Goal: Task Accomplishment & Management: Use online tool/utility

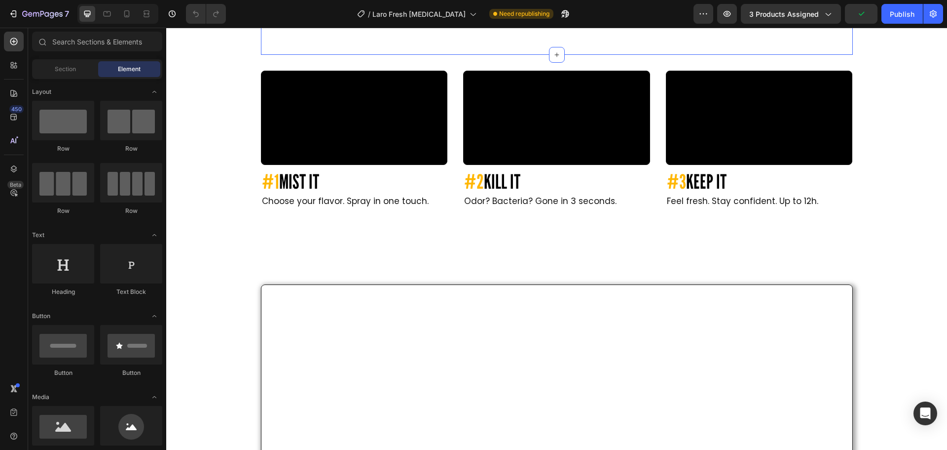
scroll to position [3109, 0]
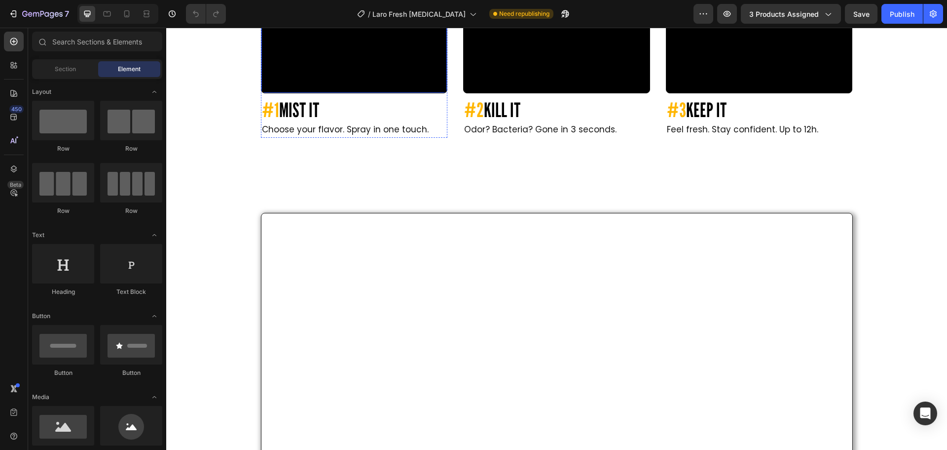
click at [328, 92] on video at bounding box center [355, 46] width 186 height 93
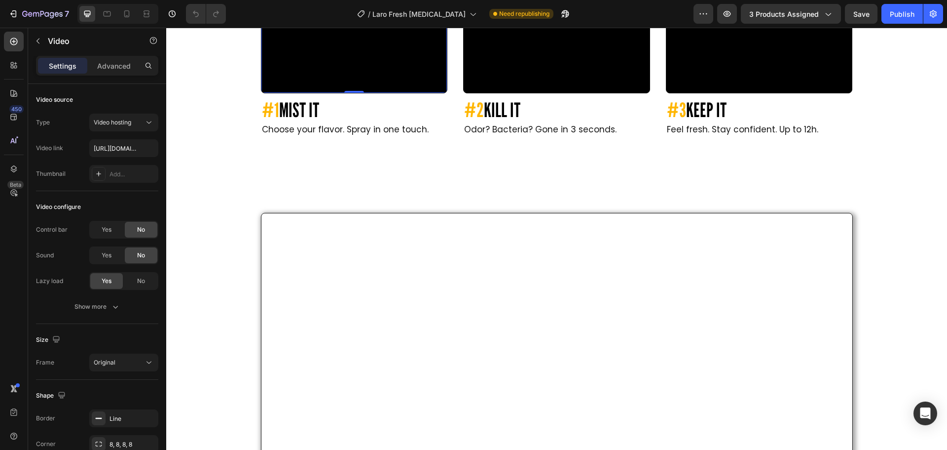
click at [311, 13] on icon at bounding box center [313, 9] width 5 height 7
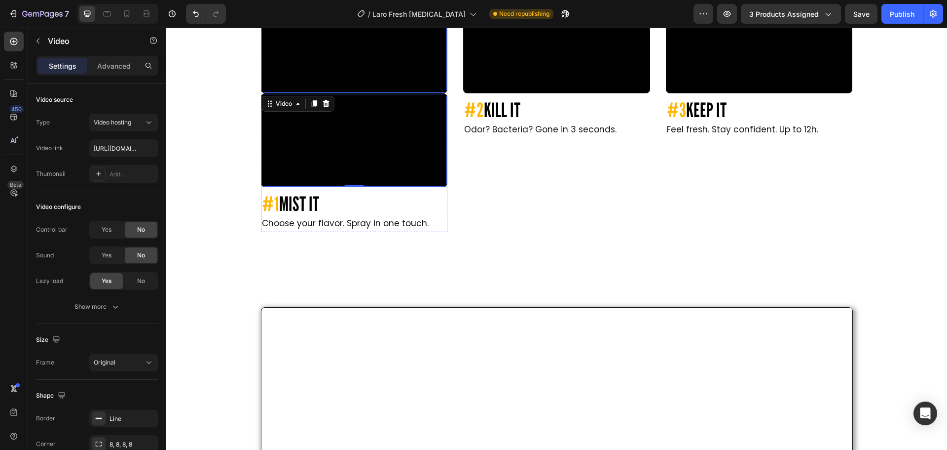
click at [274, 92] on video at bounding box center [355, 46] width 186 height 93
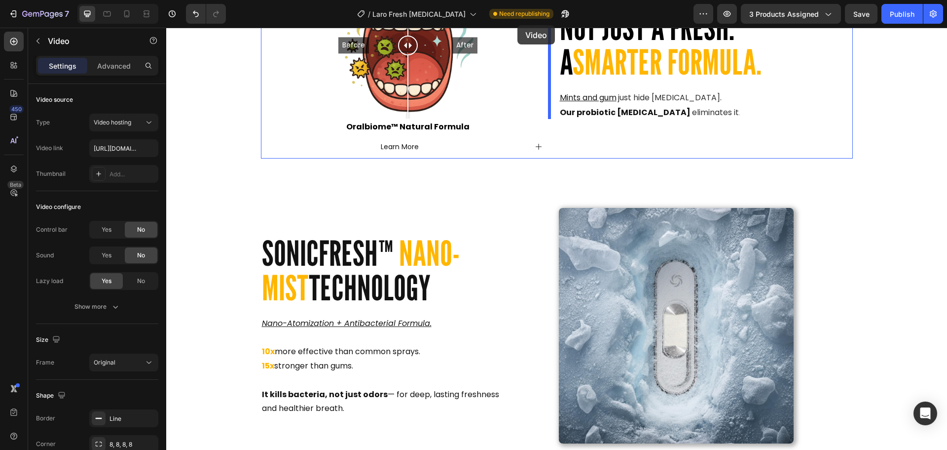
scroll to position [1356, 0]
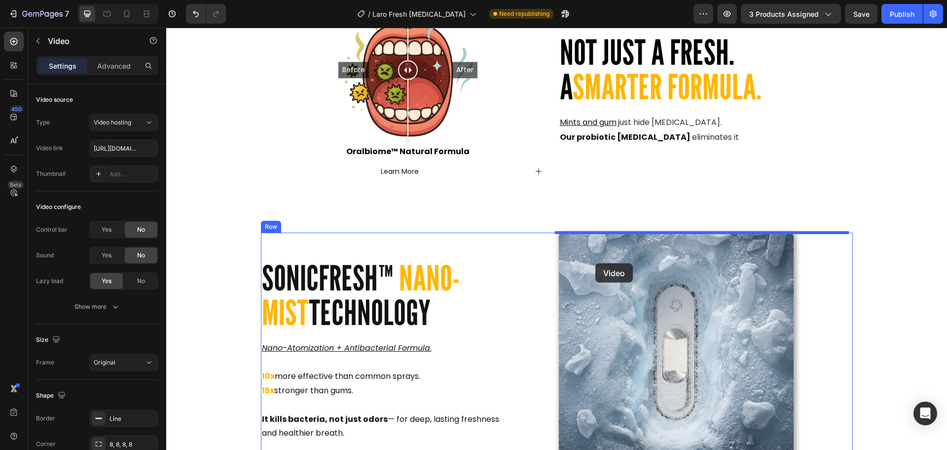
drag, startPoint x: 266, startPoint y: 172, endPoint x: 596, endPoint y: 263, distance: 342.0
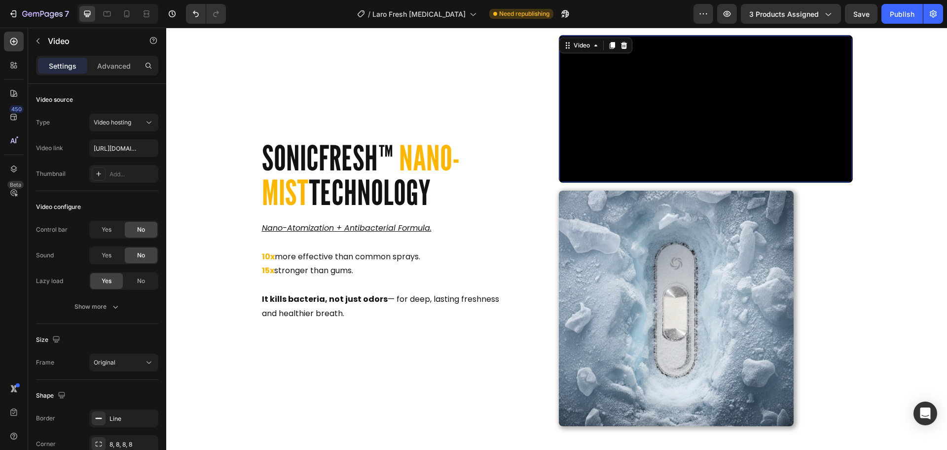
scroll to position [1701, 0]
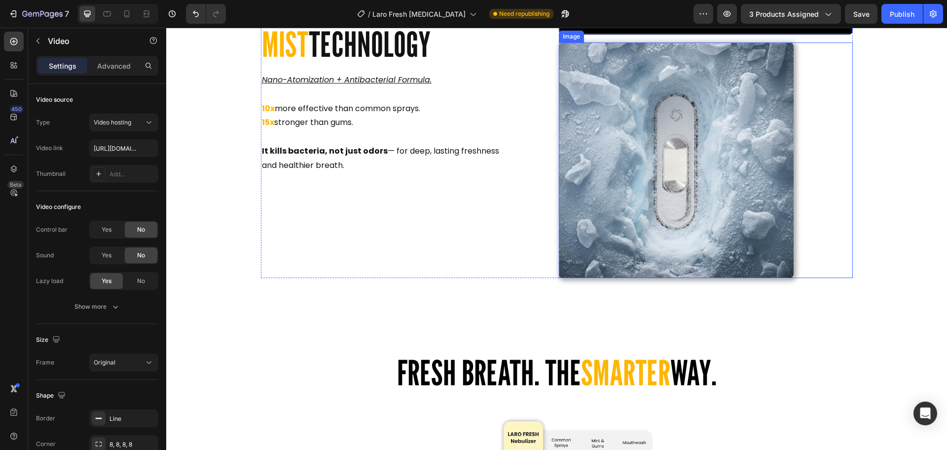
click at [607, 247] on img at bounding box center [676, 159] width 235 height 235
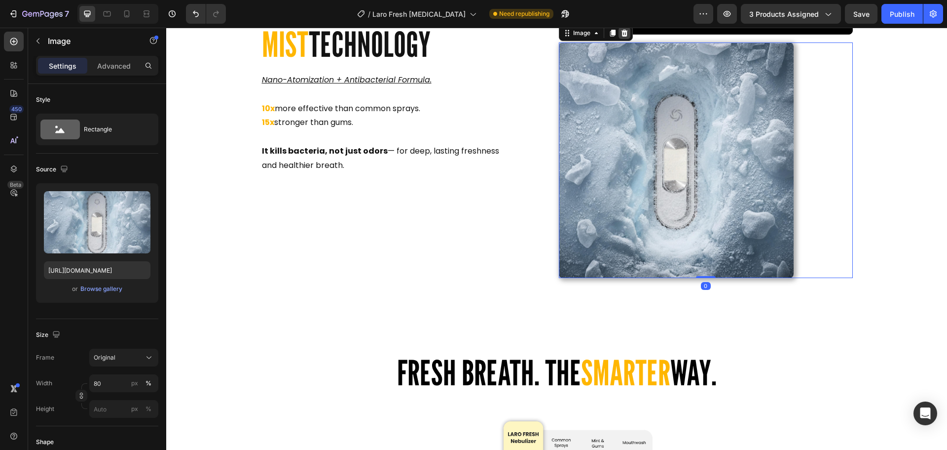
click at [621, 37] on icon at bounding box center [624, 33] width 6 height 7
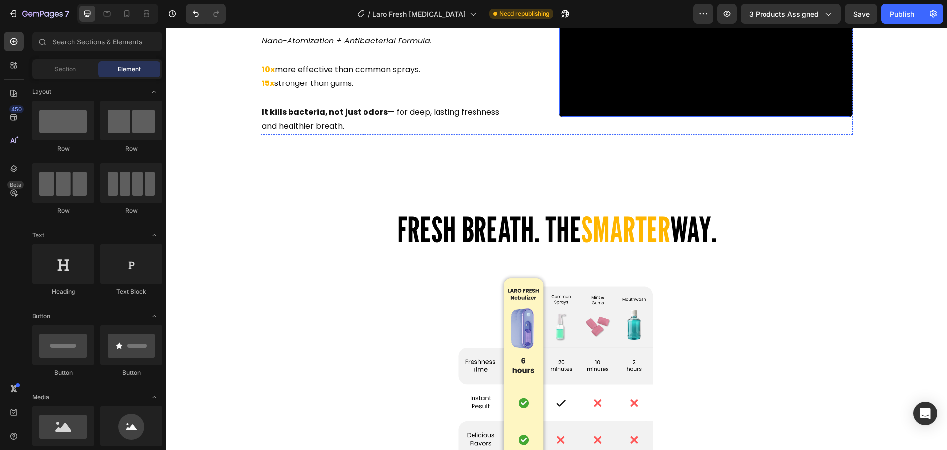
scroll to position [1553, 0]
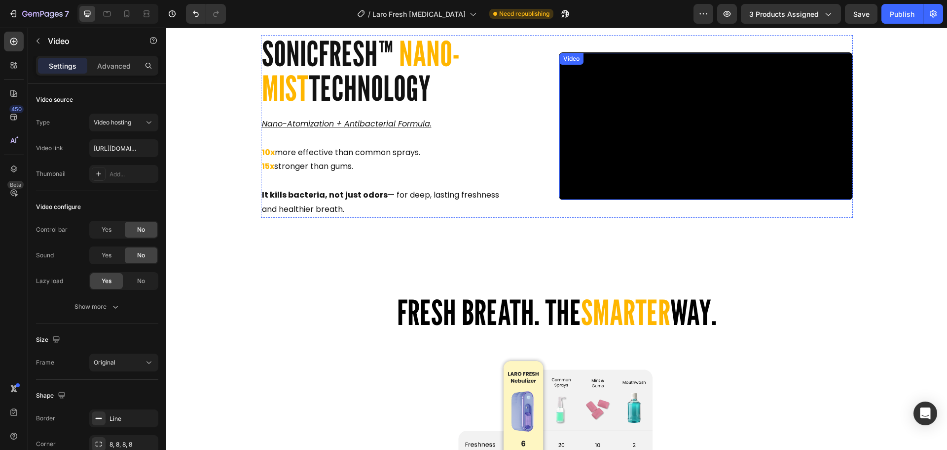
click at [631, 192] on video at bounding box center [706, 126] width 293 height 147
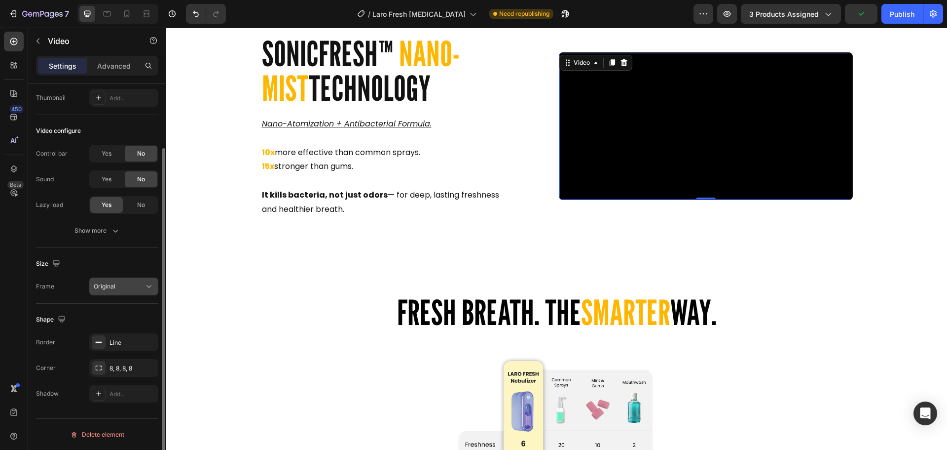
click at [127, 285] on div "Original" at bounding box center [119, 286] width 50 height 9
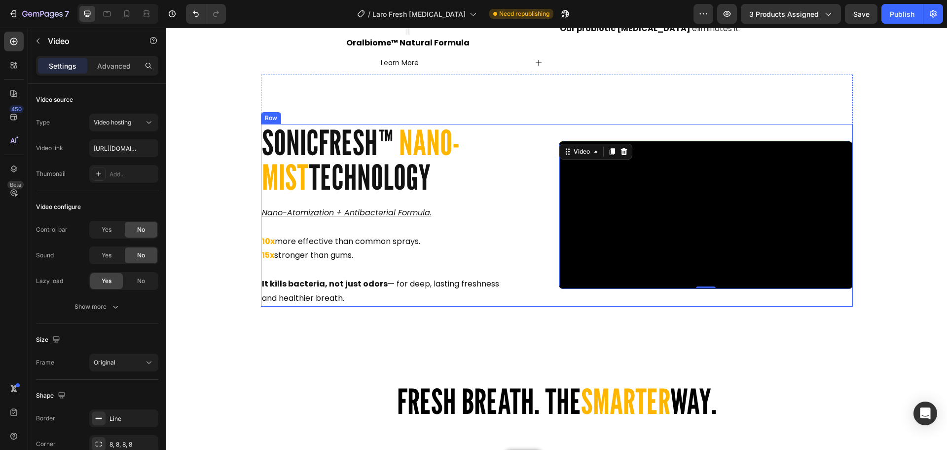
scroll to position [1455, 0]
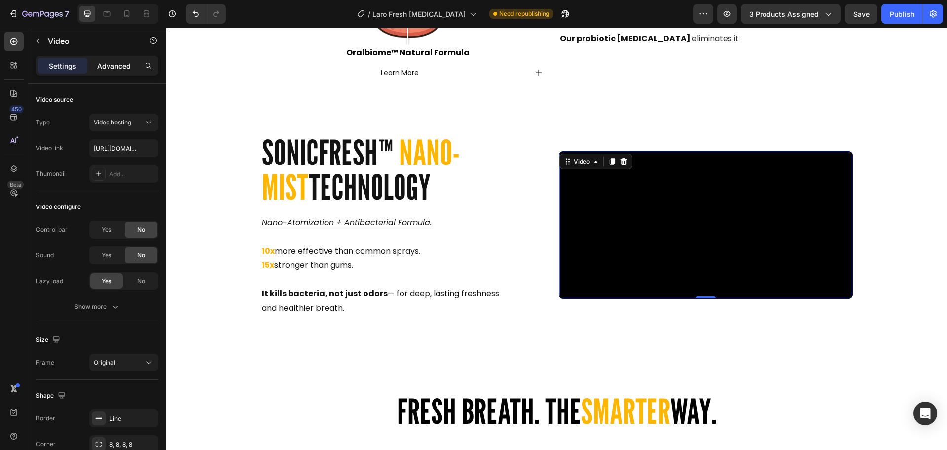
click at [110, 69] on p "Advanced" at bounding box center [114, 66] width 34 height 10
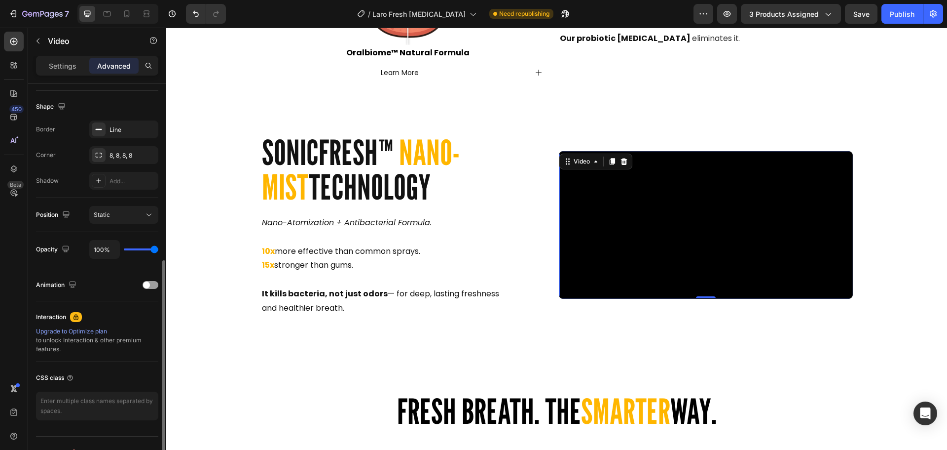
scroll to position [264, 0]
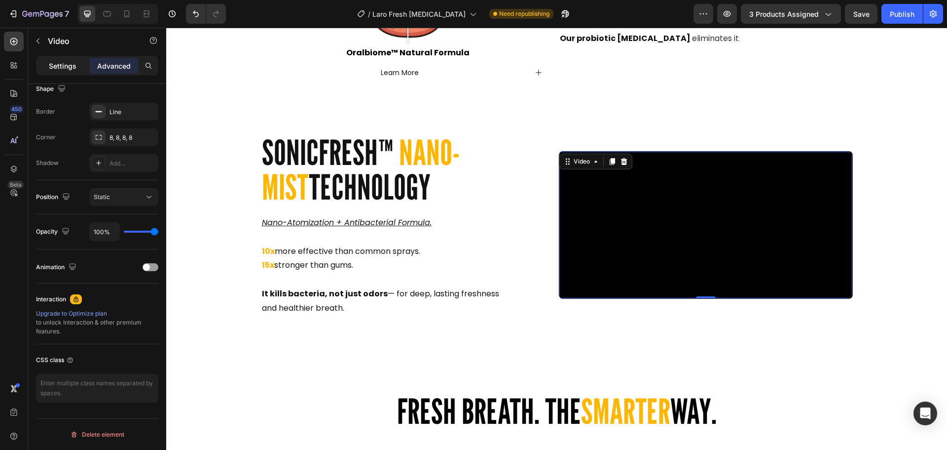
click at [71, 69] on p "Settings" at bounding box center [63, 66] width 28 height 10
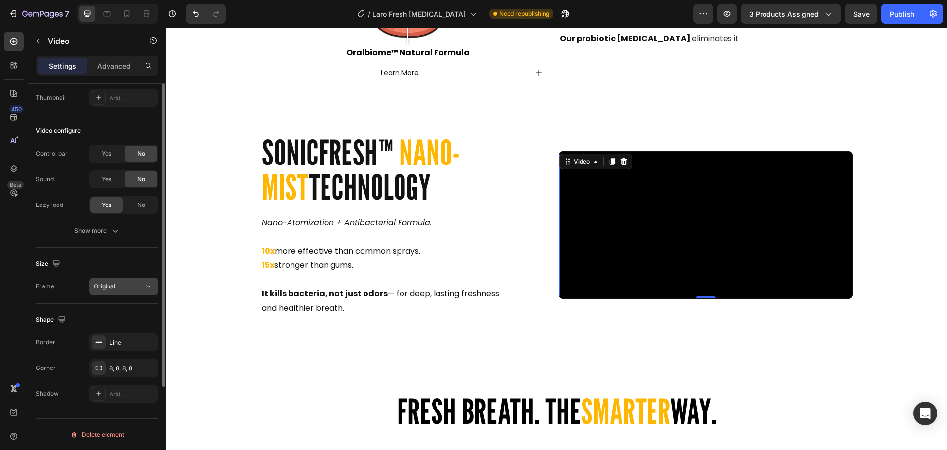
scroll to position [0, 0]
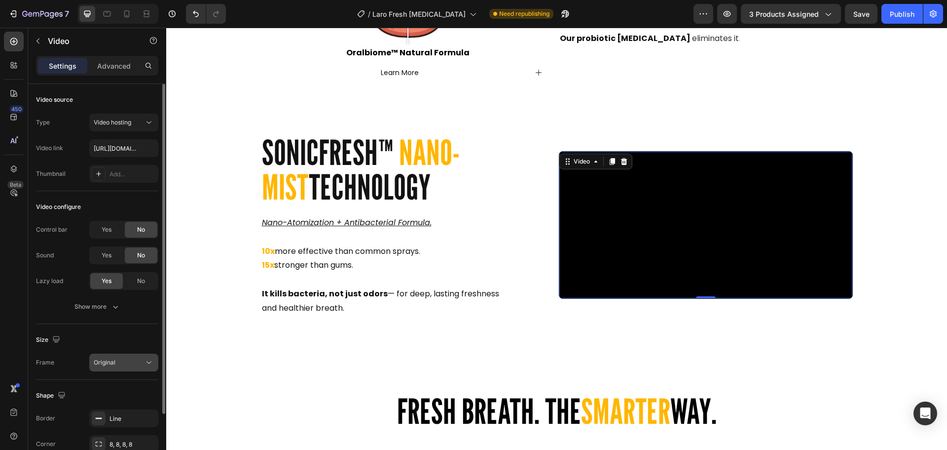
click at [115, 362] on div "Original" at bounding box center [119, 362] width 50 height 9
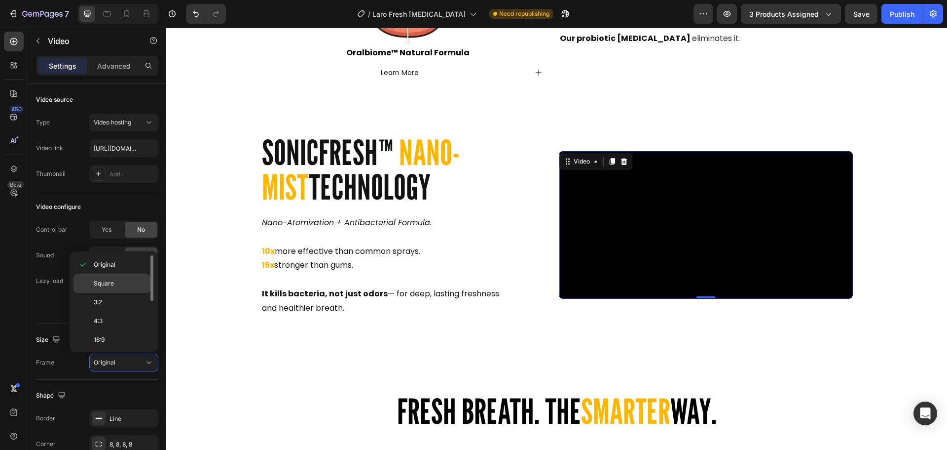
click at [115, 283] on p "Square" at bounding box center [120, 283] width 52 height 9
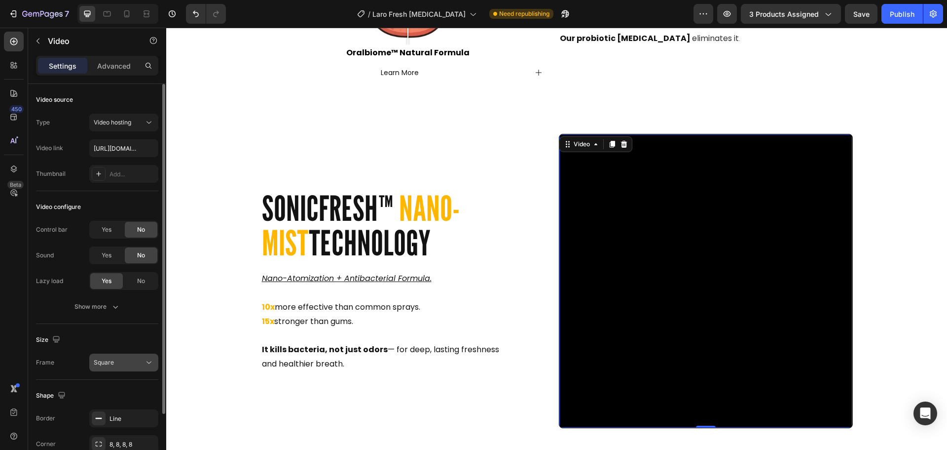
click at [116, 366] on div "Square" at bounding box center [119, 362] width 50 height 9
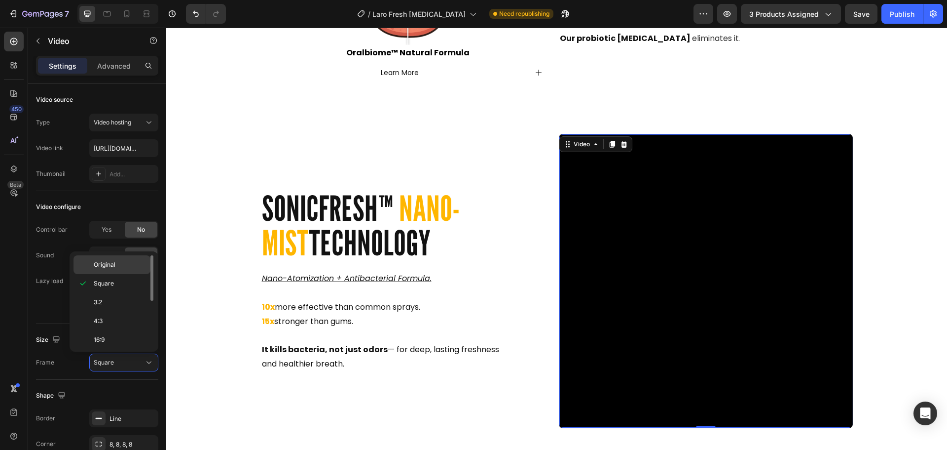
click at [116, 268] on p "Original" at bounding box center [120, 264] width 52 height 9
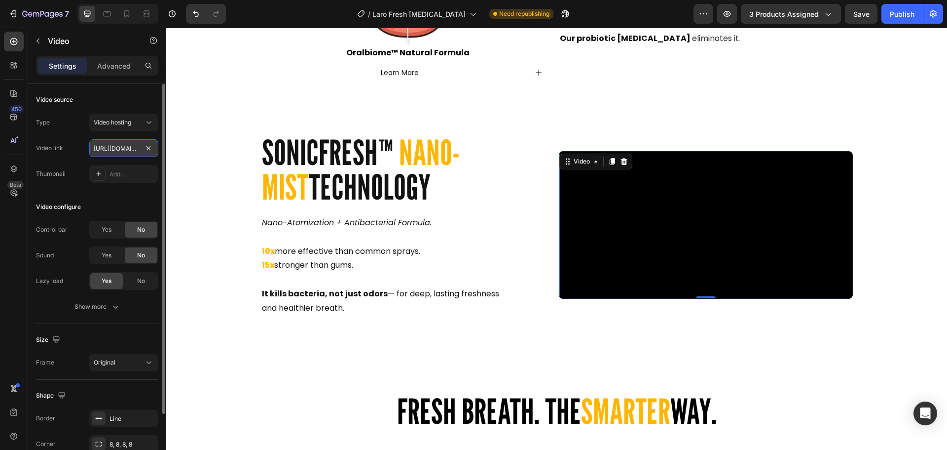
click at [142, 150] on input "[URL][DOMAIN_NAME]" at bounding box center [123, 148] width 69 height 18
click at [647, 156] on video at bounding box center [706, 224] width 293 height 147
click at [594, 157] on icon at bounding box center [596, 161] width 8 height 8
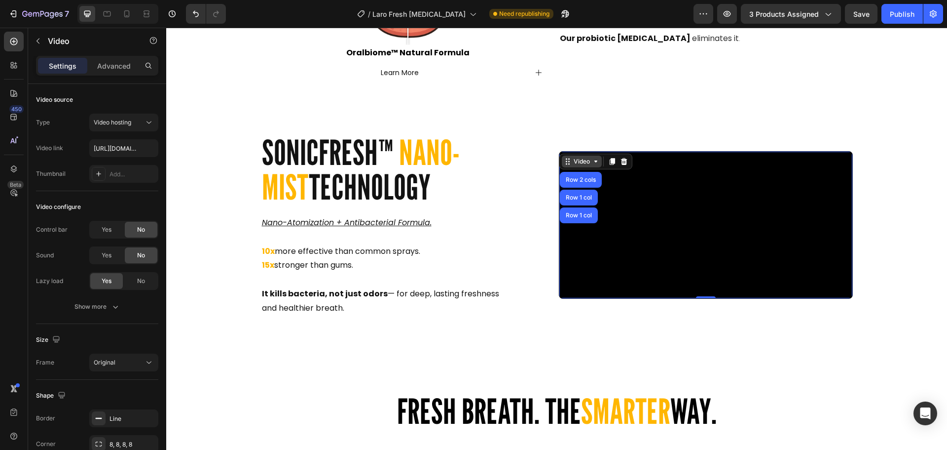
click at [594, 157] on icon at bounding box center [596, 161] width 8 height 8
click at [127, 74] on div "Settings Advanced" at bounding box center [97, 66] width 122 height 20
click at [127, 69] on p "Advanced" at bounding box center [114, 66] width 34 height 10
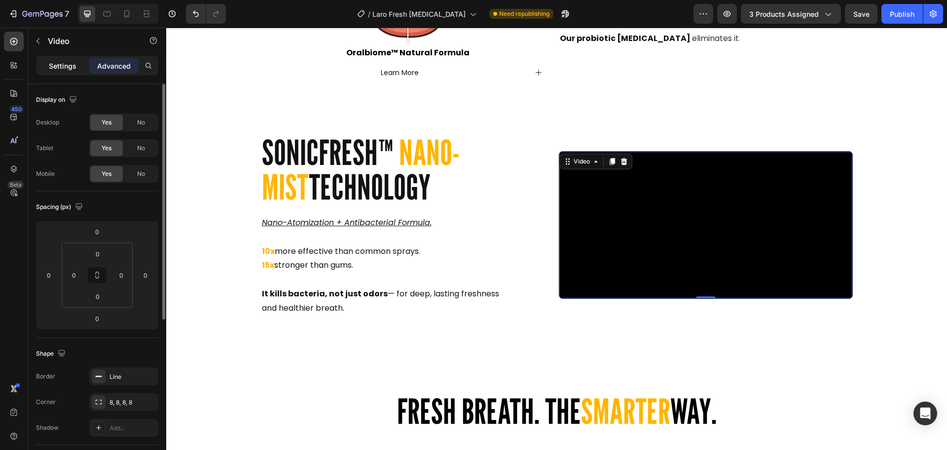
click at [63, 68] on p "Settings" at bounding box center [63, 66] width 28 height 10
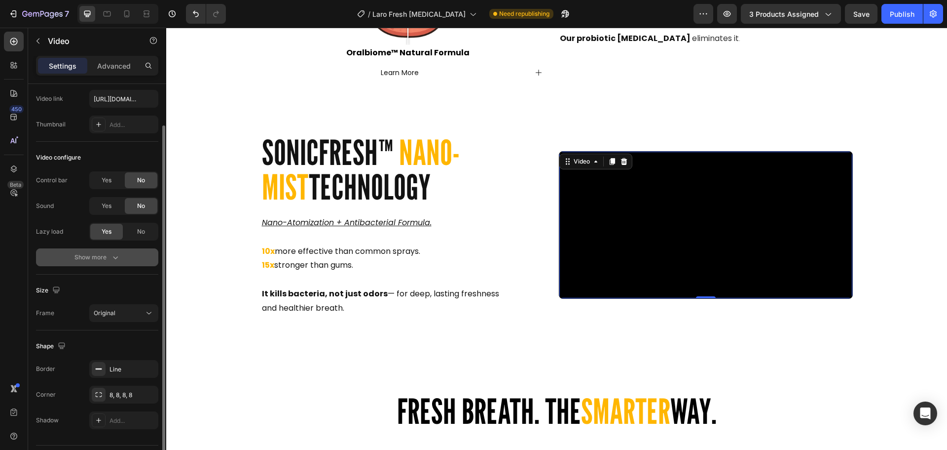
scroll to position [76, 0]
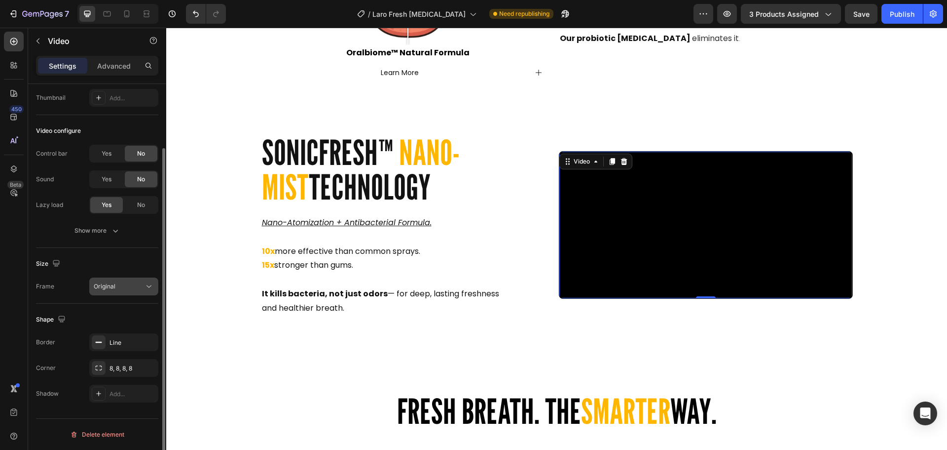
click at [127, 280] on button "Original" at bounding box center [123, 286] width 69 height 18
click at [128, 287] on div "Original" at bounding box center [119, 286] width 50 height 9
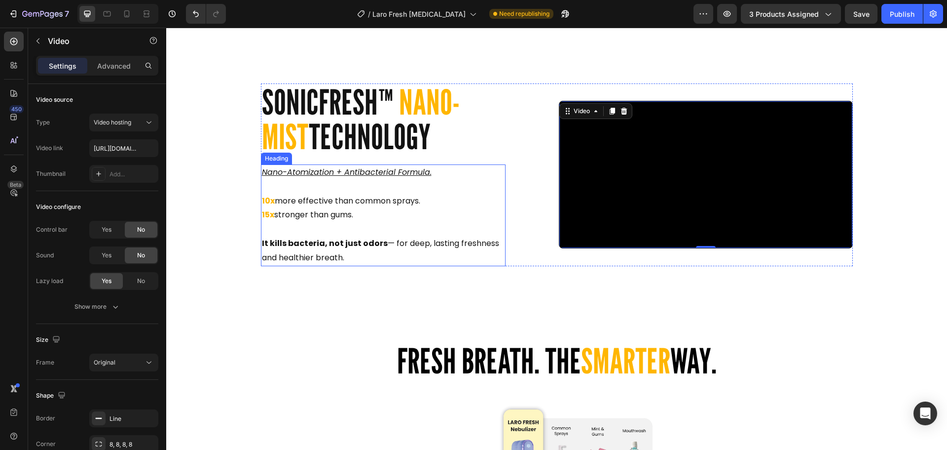
scroll to position [1553, 0]
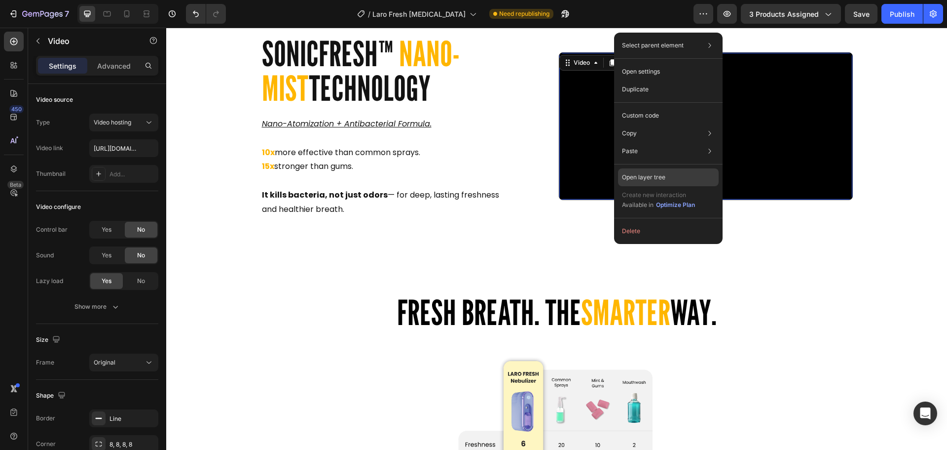
click at [661, 183] on div "Open layer tree" at bounding box center [668, 177] width 101 height 18
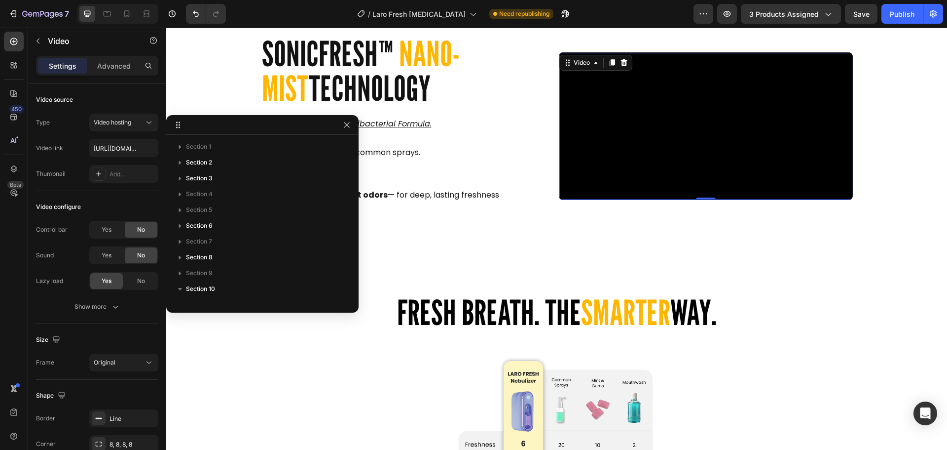
scroll to position [219, 0]
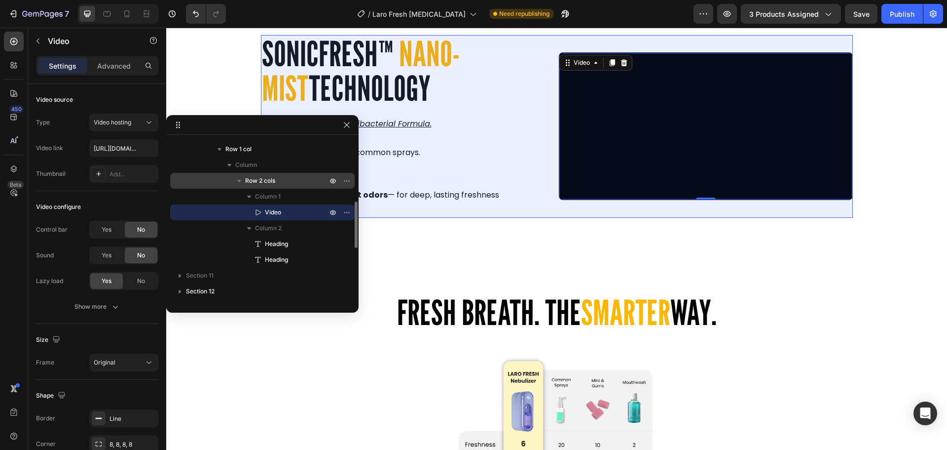
click at [259, 184] on span "Row 2 cols" at bounding box center [260, 181] width 30 height 10
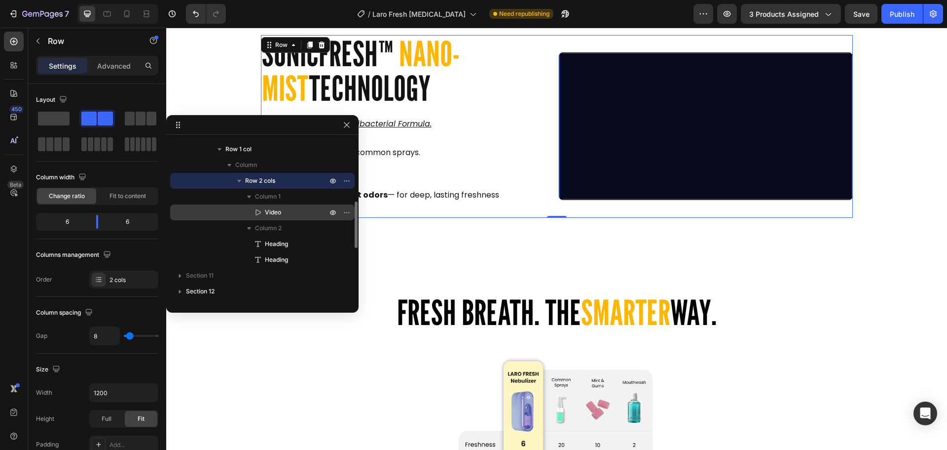
click at [276, 213] on span "Video" at bounding box center [273, 212] width 16 height 10
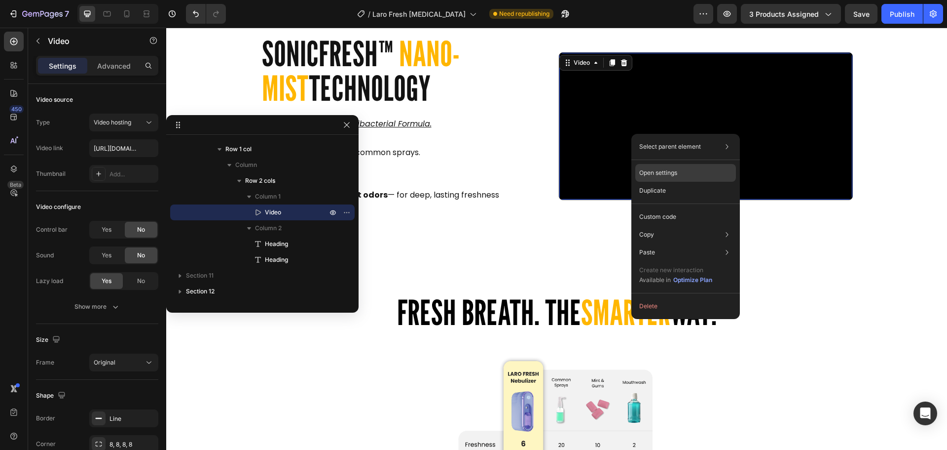
click at [667, 168] on p "Open settings" at bounding box center [658, 172] width 38 height 9
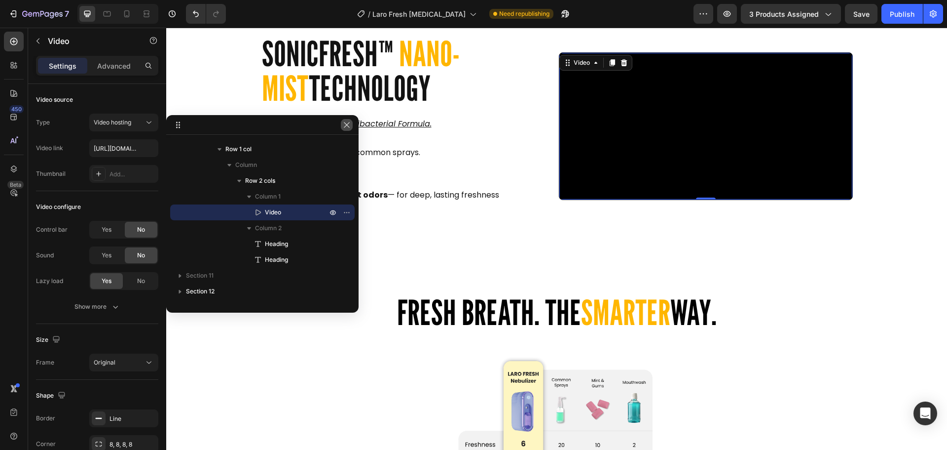
click at [349, 130] on button "button" at bounding box center [347, 125] width 12 height 12
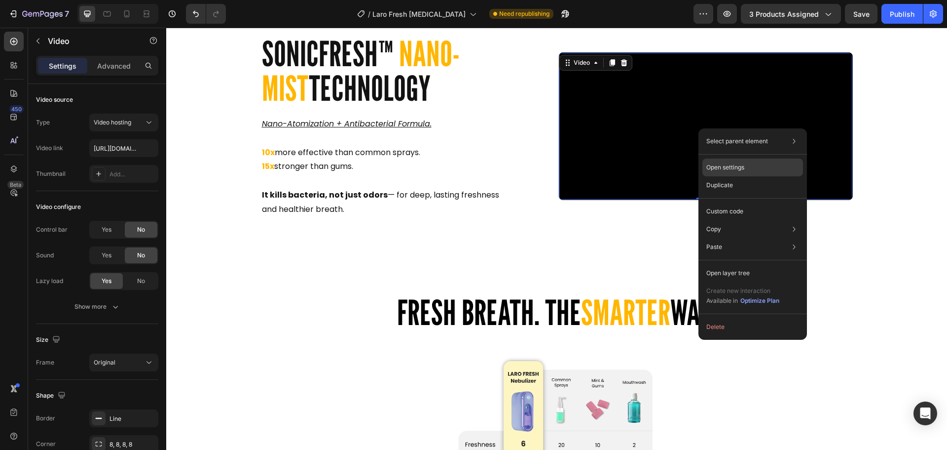
click at [734, 168] on p "Open settings" at bounding box center [726, 167] width 38 height 9
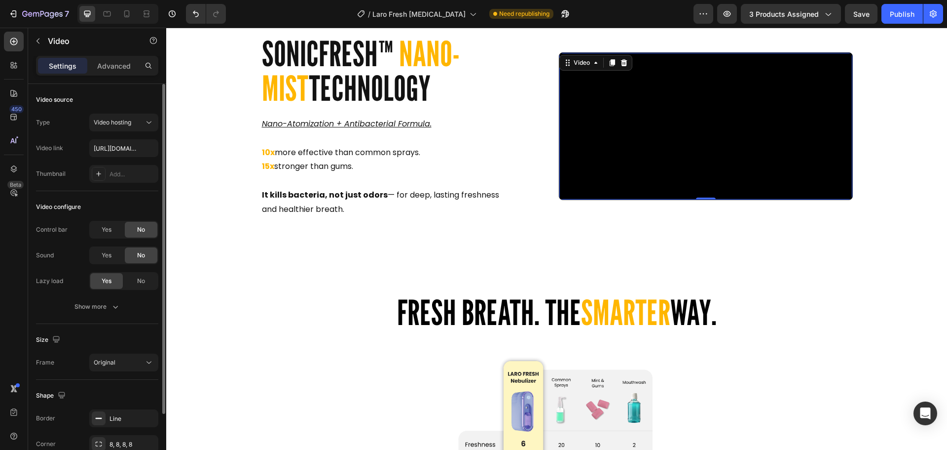
click at [113, 162] on div "Type Video hosting Video link [URL][DOMAIN_NAME] Thumbnail Add..." at bounding box center [97, 147] width 122 height 69
click at [121, 148] on input "[URL][DOMAIN_NAME]" at bounding box center [123, 148] width 69 height 18
paste input "[URL][DOMAIN_NAME]"
type input "[URL][DOMAIN_NAME]"
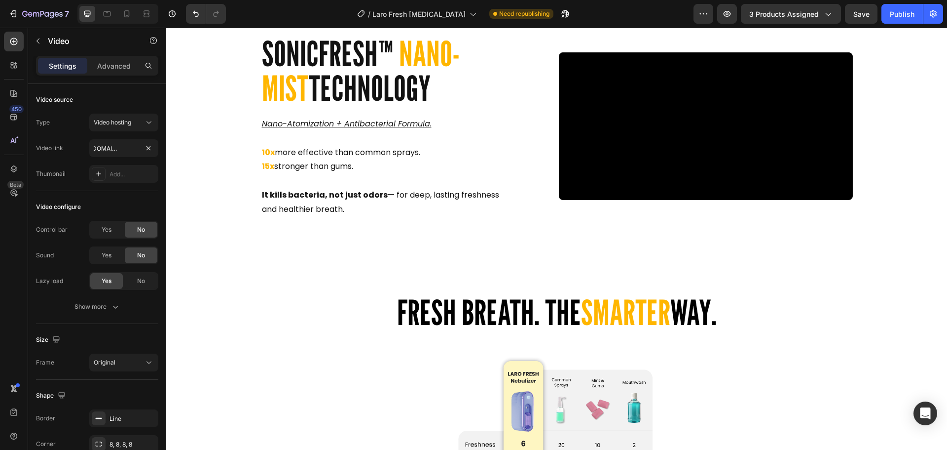
scroll to position [0, 0]
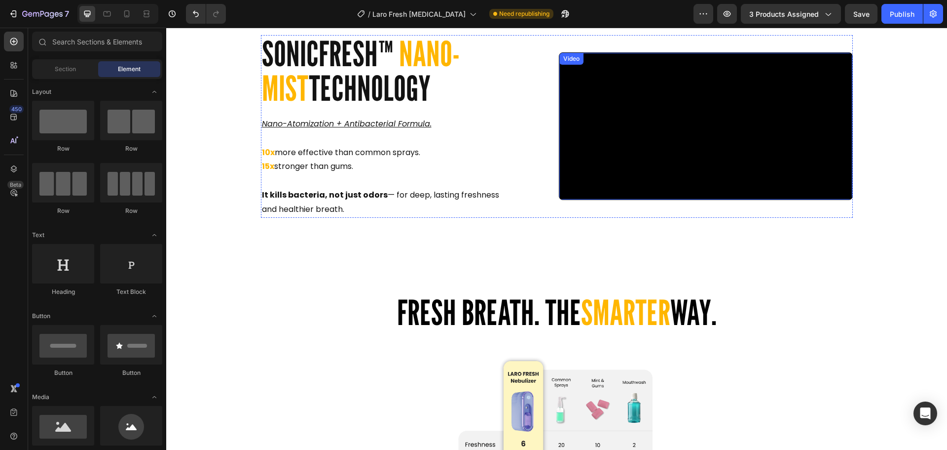
click at [647, 180] on video at bounding box center [706, 126] width 293 height 147
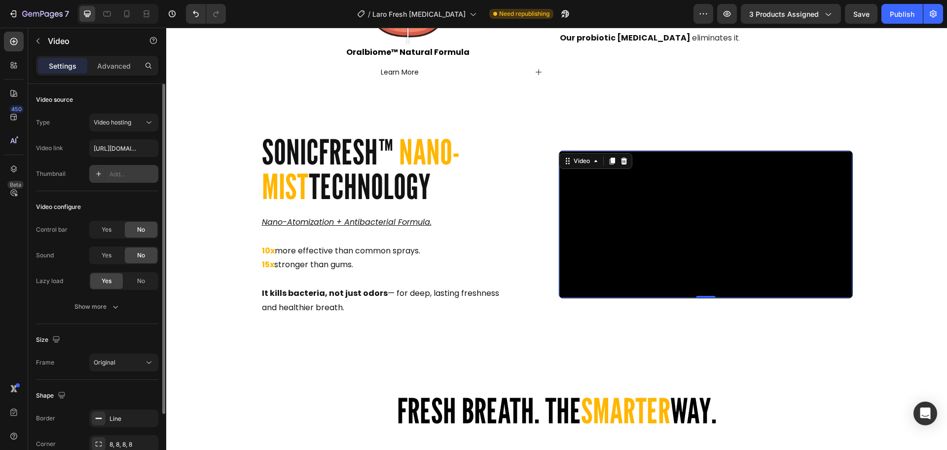
scroll to position [1455, 0]
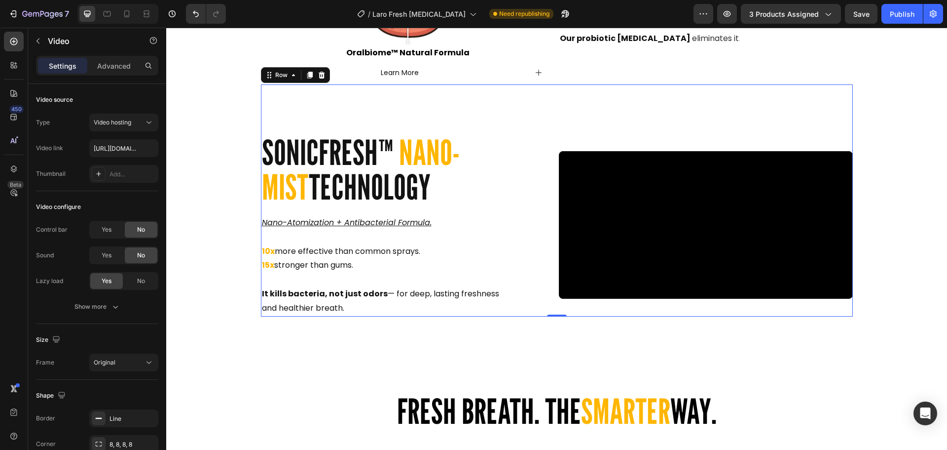
click at [587, 116] on div "Video SONICFRESH™ NANO-MIST TECHNOLOGY Heading Nano-Atomization + Antibacterial…" at bounding box center [557, 200] width 592 height 232
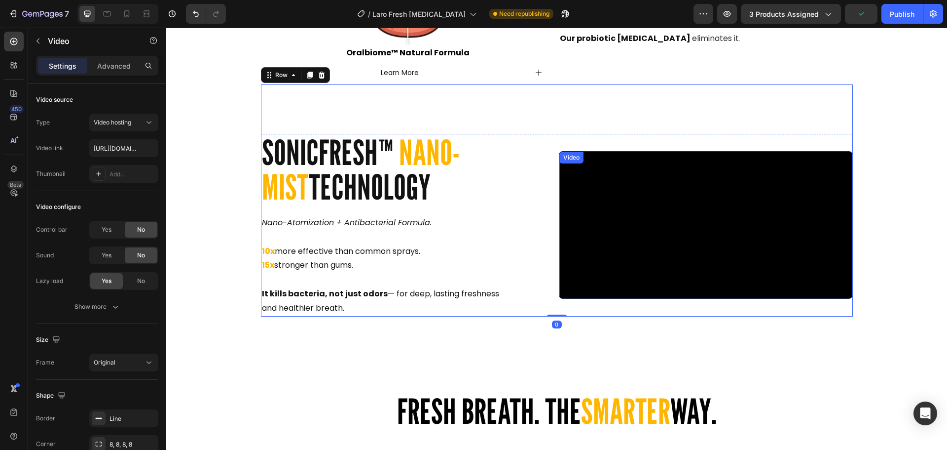
click at [609, 198] on video at bounding box center [706, 224] width 293 height 147
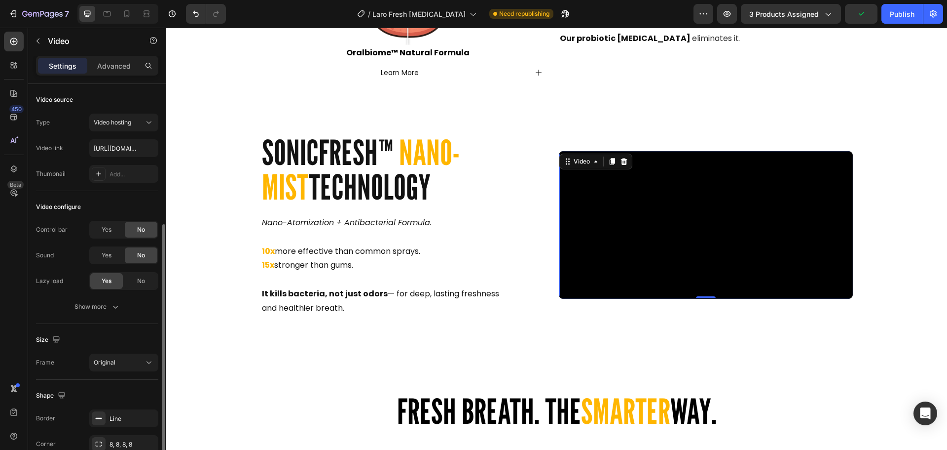
scroll to position [76, 0]
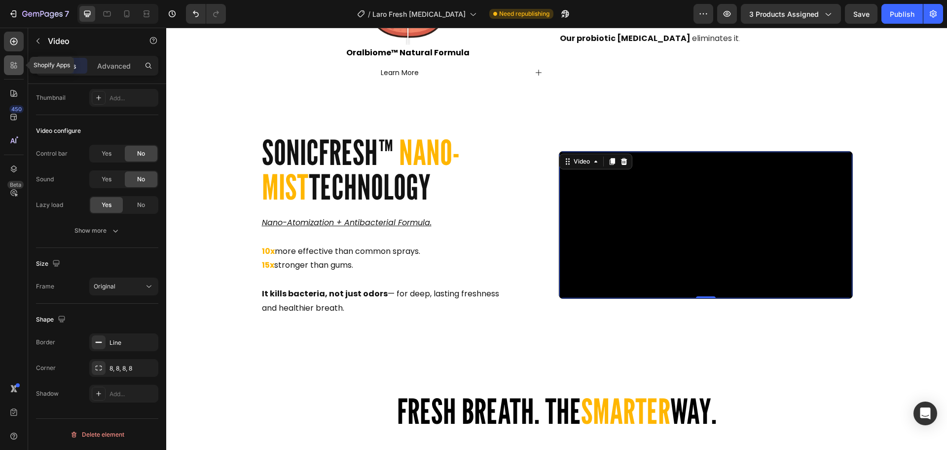
click at [11, 64] on icon at bounding box center [12, 63] width 3 height 3
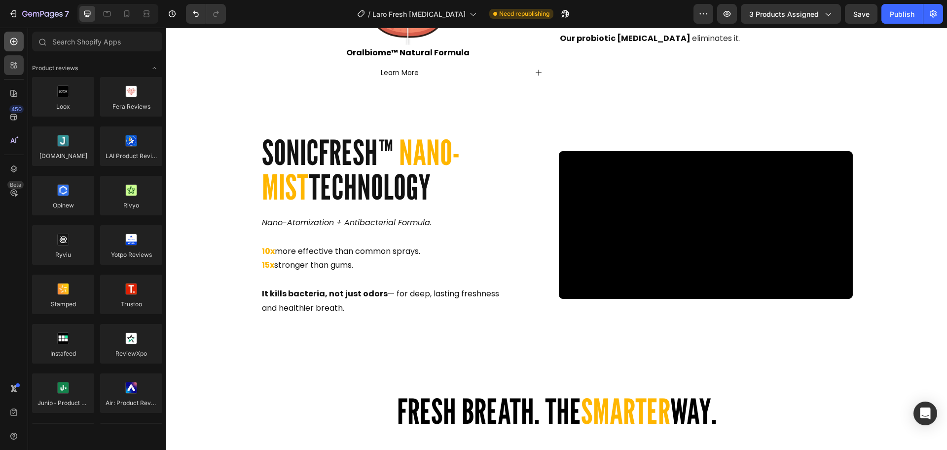
click at [22, 43] on div at bounding box center [14, 42] width 20 height 20
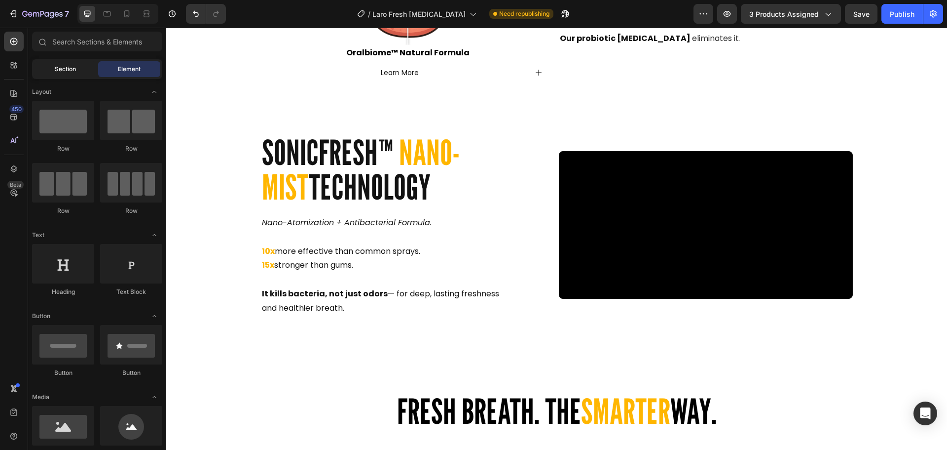
click at [52, 67] on div "Section" at bounding box center [65, 69] width 62 height 16
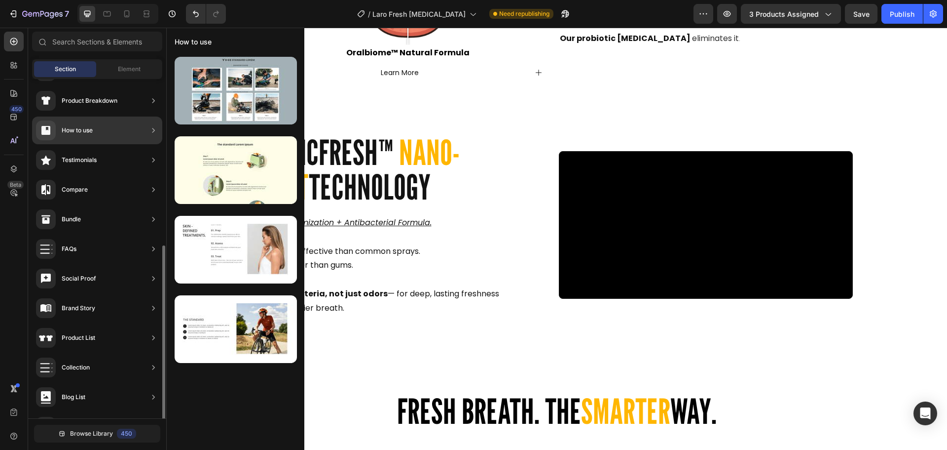
scroll to position [197, 0]
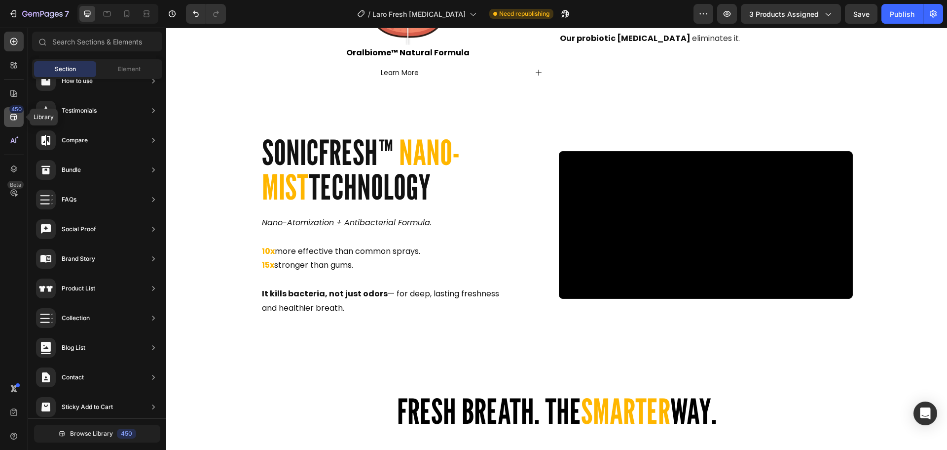
click at [15, 118] on icon at bounding box center [13, 117] width 6 height 6
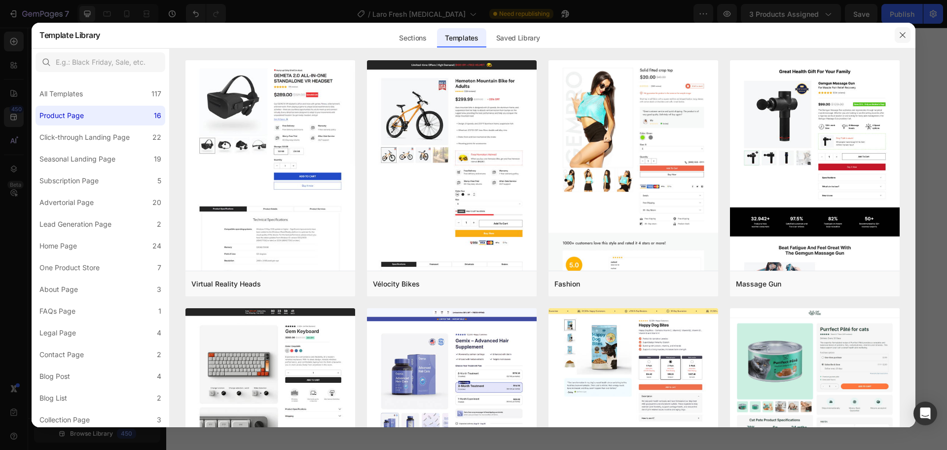
click at [907, 30] on button "button" at bounding box center [903, 35] width 16 height 16
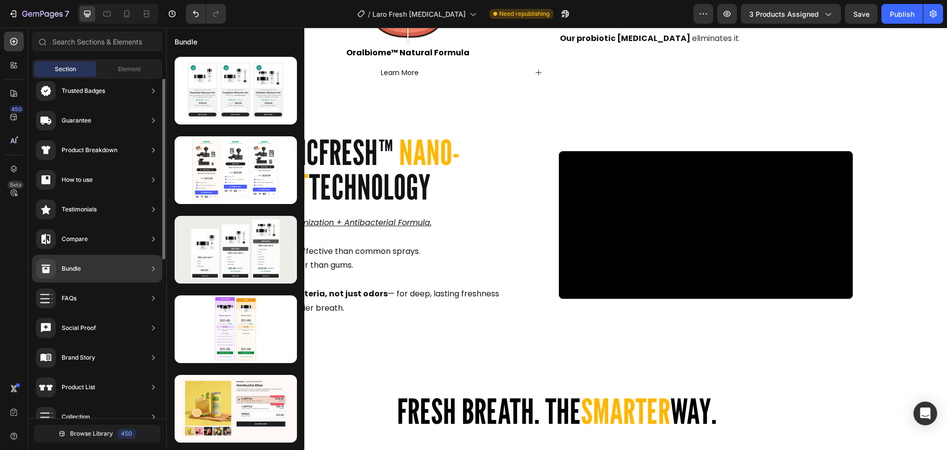
scroll to position [0, 0]
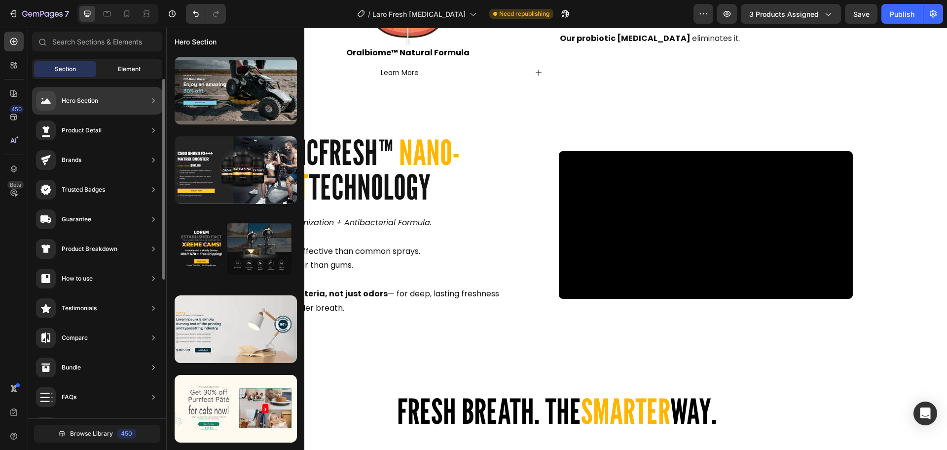
click at [133, 72] on span "Element" at bounding box center [129, 69] width 23 height 9
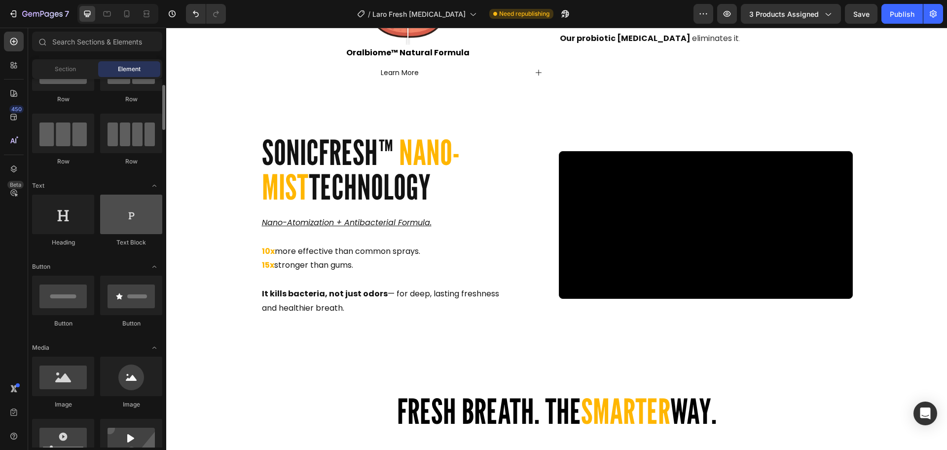
scroll to position [99, 0]
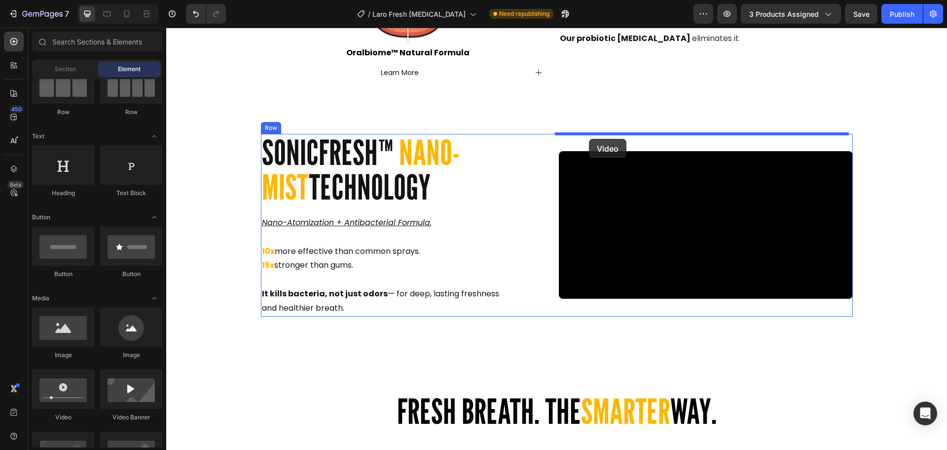
drag, startPoint x: 249, startPoint y: 426, endPoint x: 589, endPoint y: 139, distance: 445.0
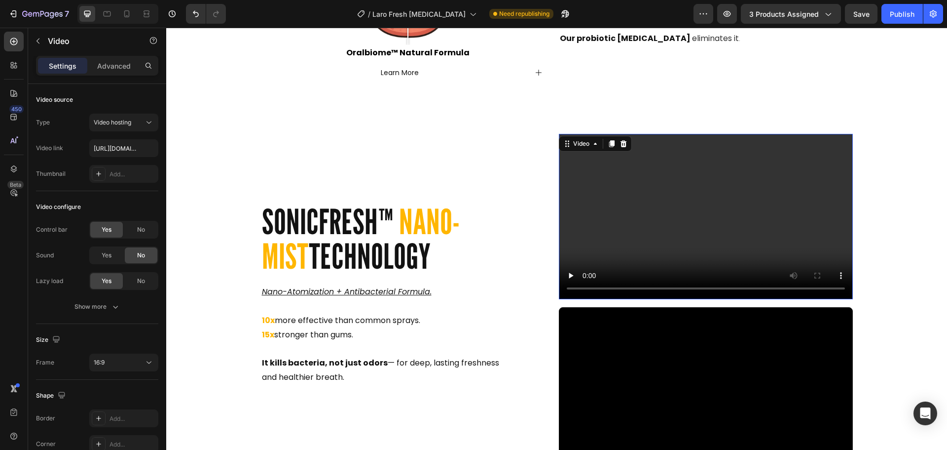
click at [615, 163] on video at bounding box center [706, 216] width 294 height 165
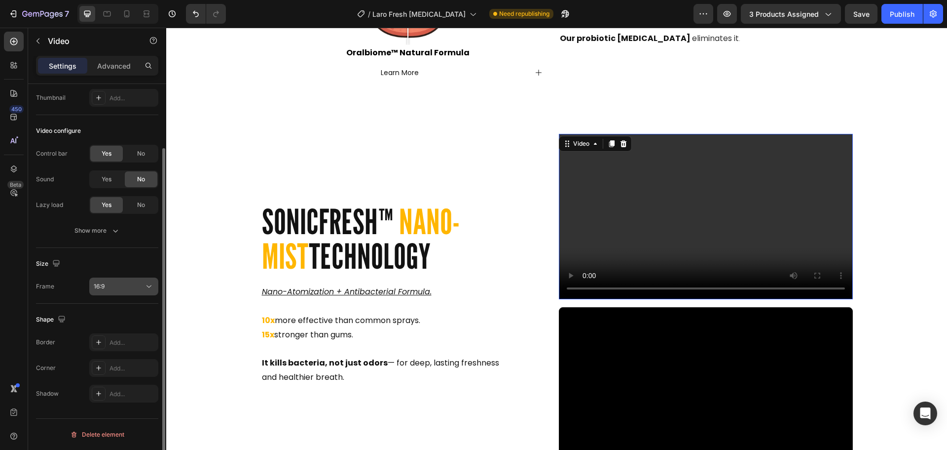
click at [124, 282] on div "16:9" at bounding box center [119, 286] width 50 height 9
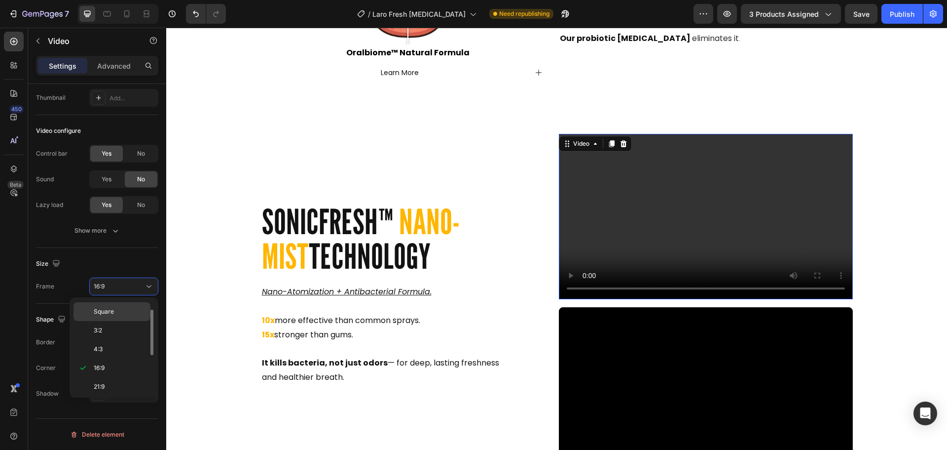
click at [113, 309] on span "Square" at bounding box center [104, 311] width 20 height 9
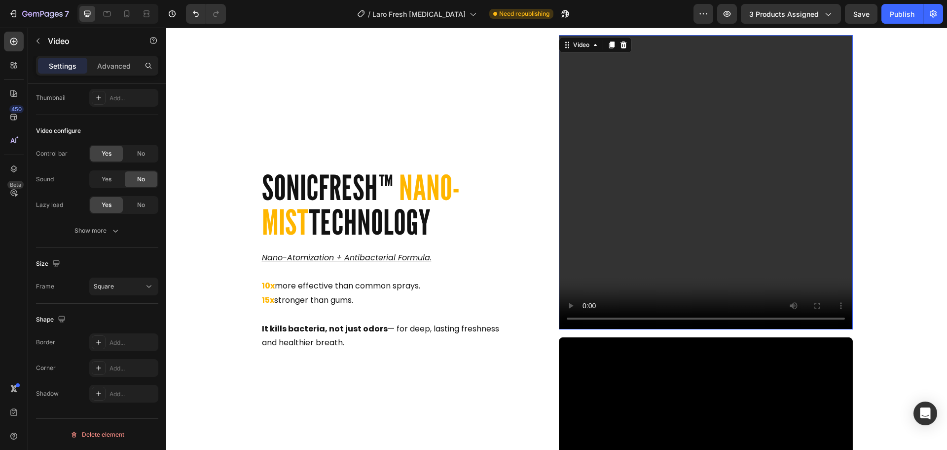
click at [684, 132] on video at bounding box center [706, 182] width 294 height 294
click at [620, 43] on icon at bounding box center [623, 44] width 6 height 7
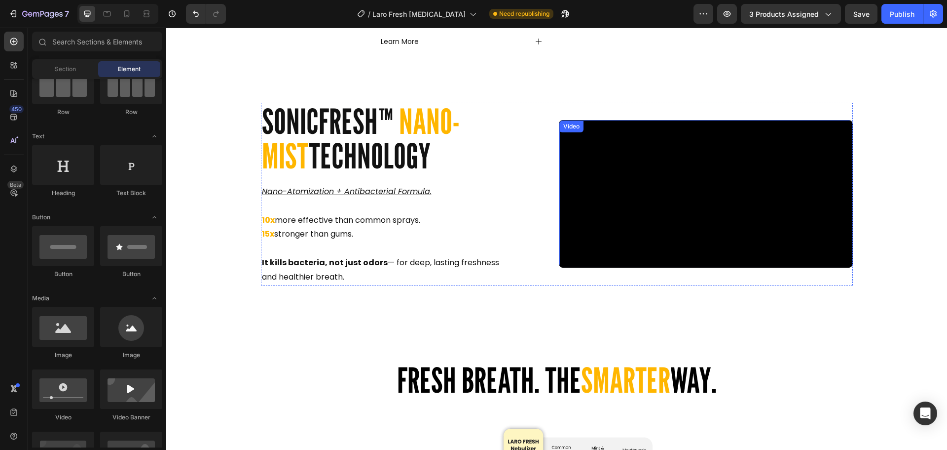
scroll to position [1547, 0]
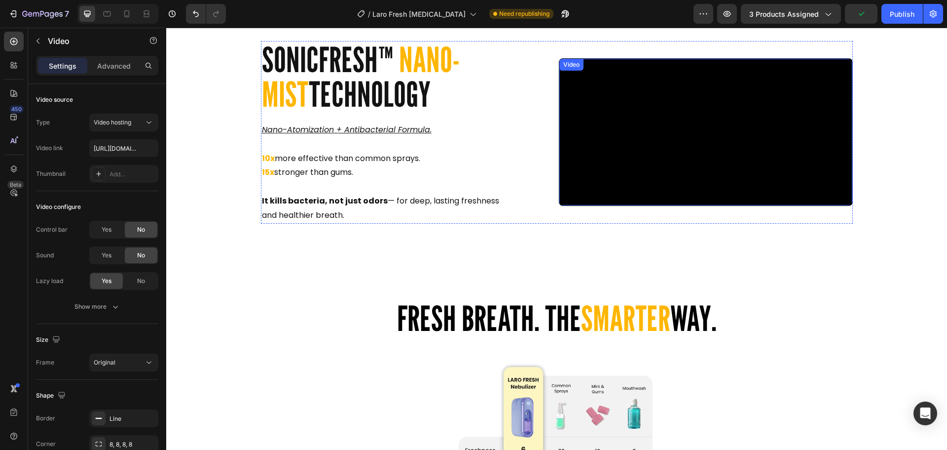
click at [665, 177] on video at bounding box center [706, 132] width 293 height 147
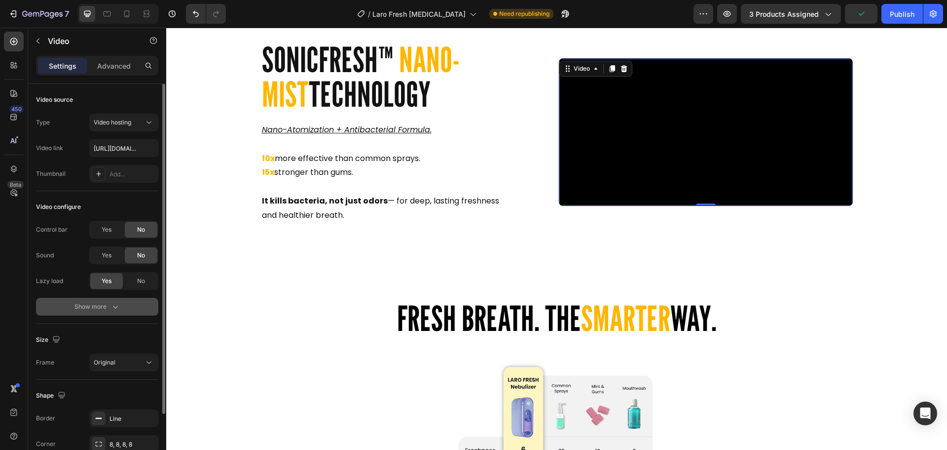
click at [99, 309] on div "Show more" at bounding box center [98, 306] width 46 height 10
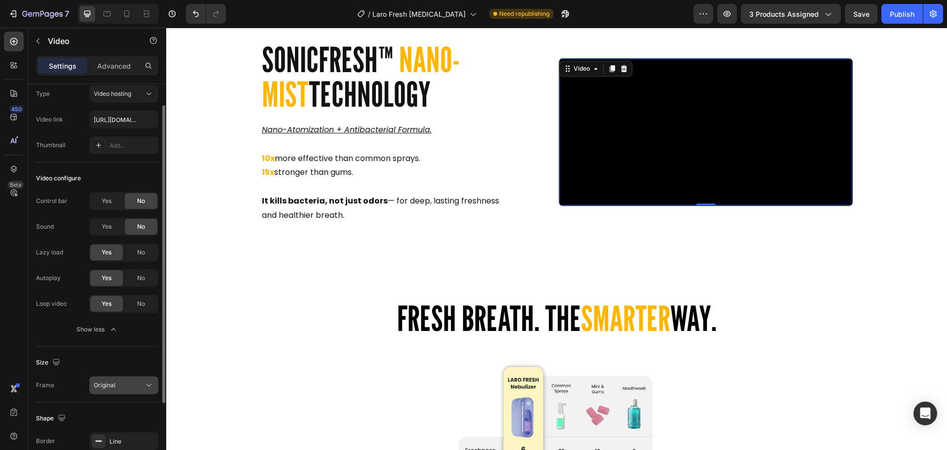
scroll to position [0, 0]
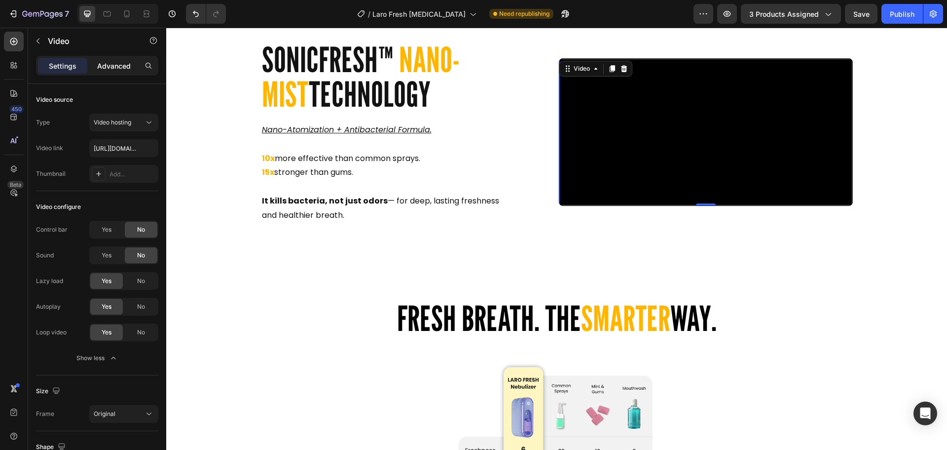
click at [117, 66] on p "Advanced" at bounding box center [114, 66] width 34 height 10
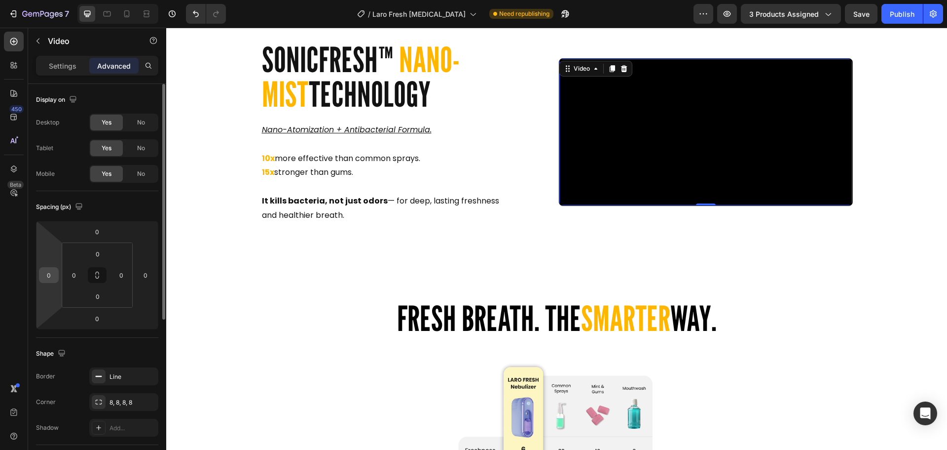
click at [52, 276] on input "0" at bounding box center [48, 274] width 15 height 15
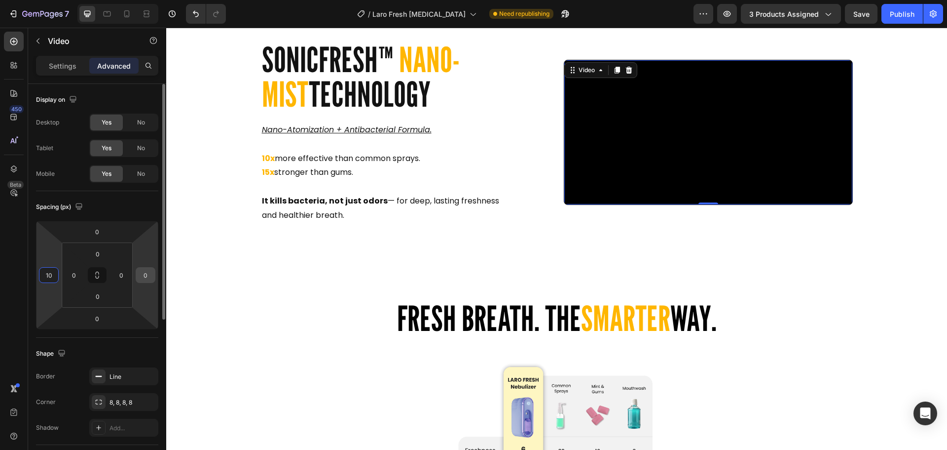
type input "10"
click at [145, 273] on input "0" at bounding box center [145, 274] width 15 height 15
click at [149, 273] on input "0" at bounding box center [145, 274] width 15 height 15
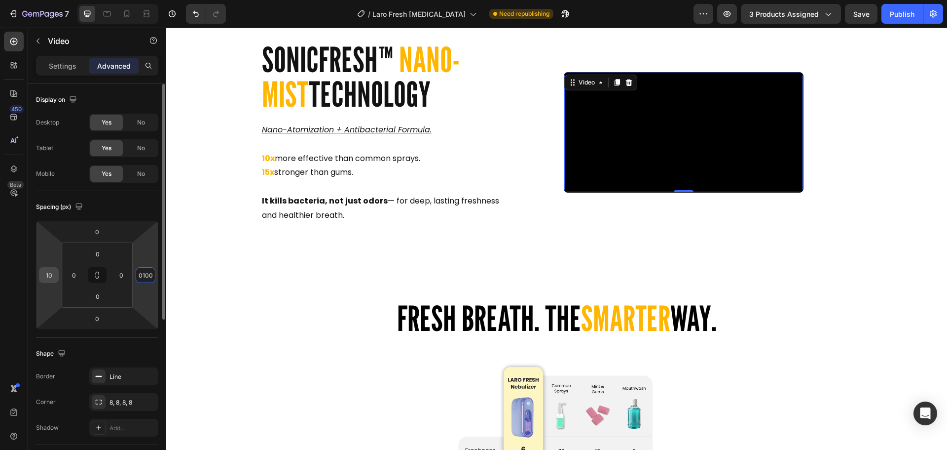
type input "100"
click at [51, 274] on input "10" at bounding box center [48, 274] width 15 height 15
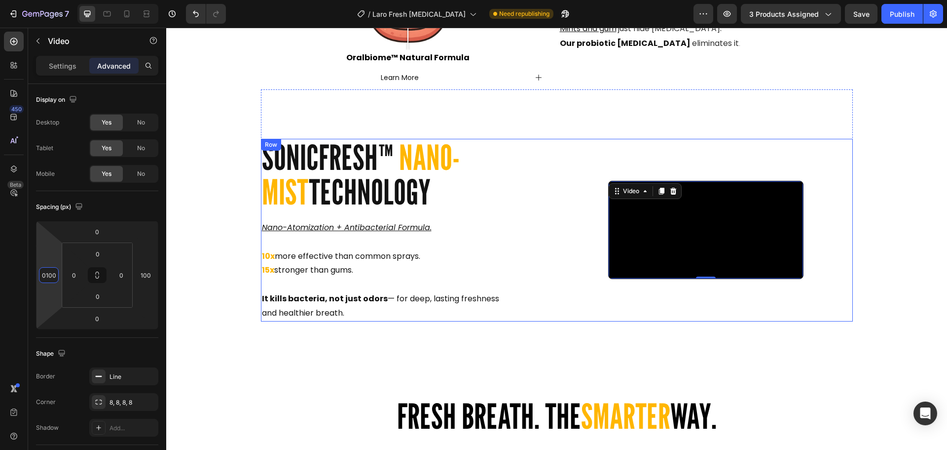
scroll to position [1449, 0]
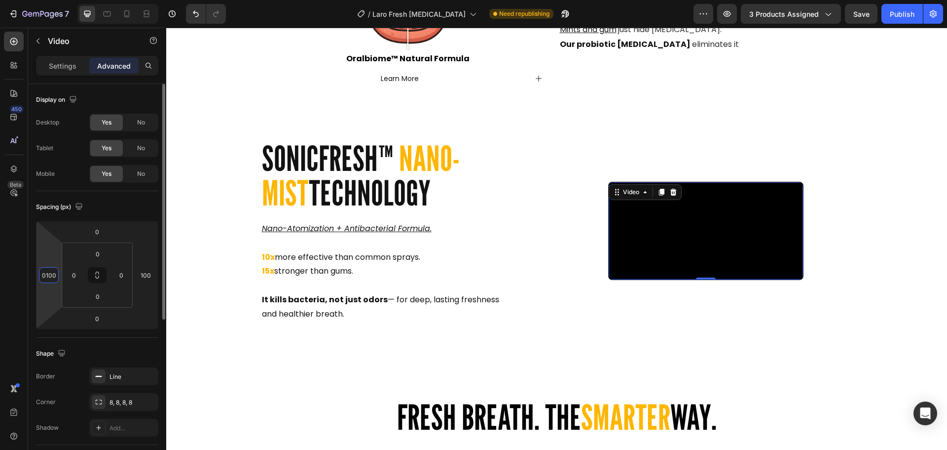
drag, startPoint x: 49, startPoint y: 275, endPoint x: 39, endPoint y: 273, distance: 9.5
click at [39, 273] on div "0100" at bounding box center [49, 275] width 20 height 16
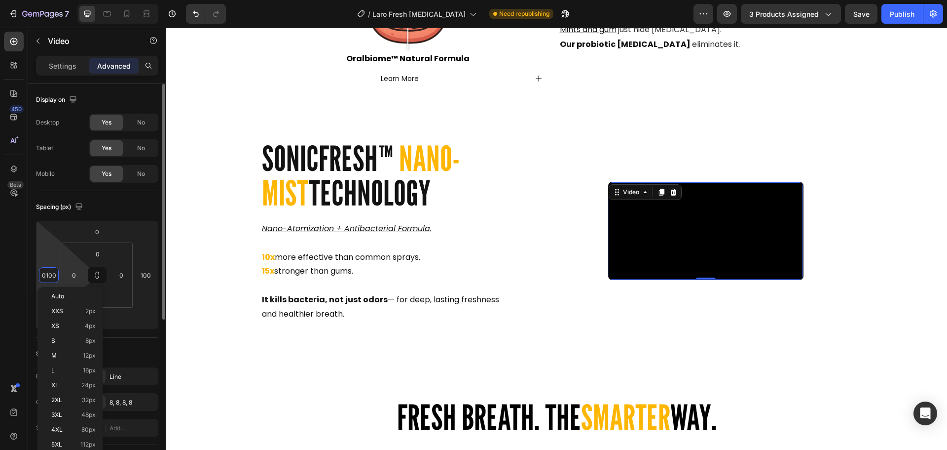
click at [63, 0] on html "7 Version history / Laro Fresh [MEDICAL_DATA] Need republishing Preview 3 produ…" at bounding box center [473, 0] width 947 height 0
type input "100"
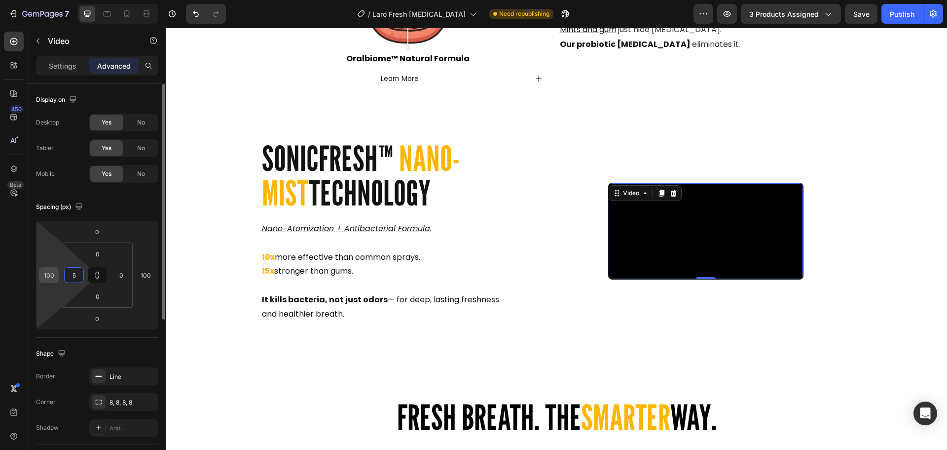
type input "50"
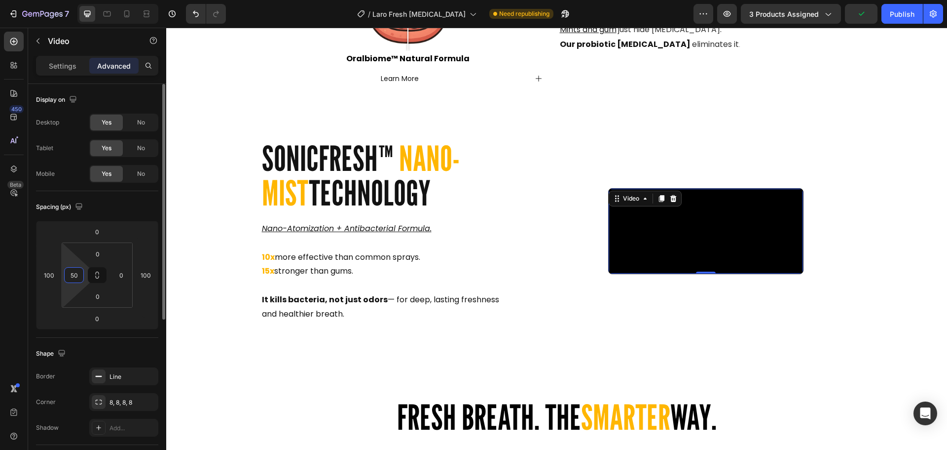
drag, startPoint x: 78, startPoint y: 271, endPoint x: 63, endPoint y: 272, distance: 15.4
click at [63, 272] on div "0 50 0 0" at bounding box center [97, 274] width 71 height 65
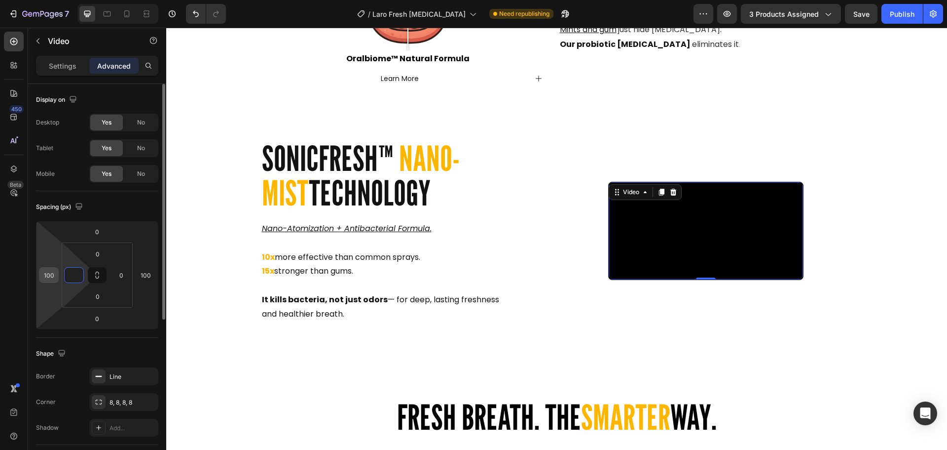
type input "0"
click at [53, 278] on input "100" at bounding box center [48, 274] width 15 height 15
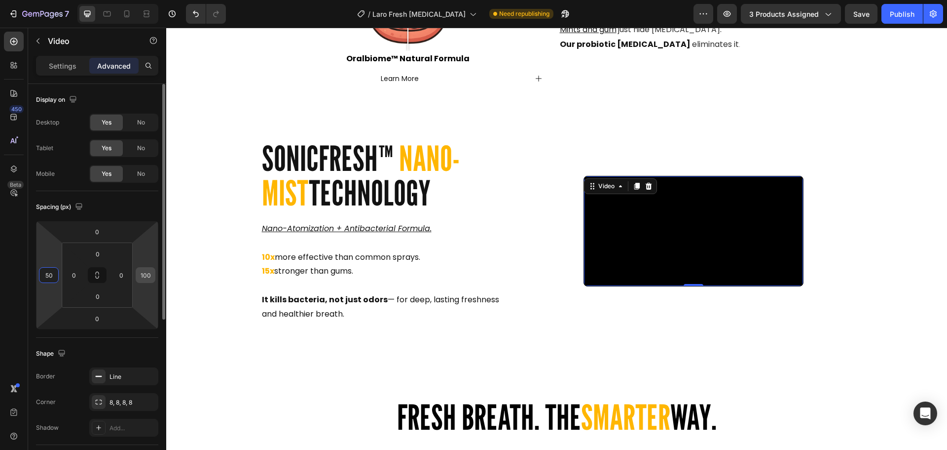
type input "50"
click at [146, 275] on input "100" at bounding box center [145, 274] width 15 height 15
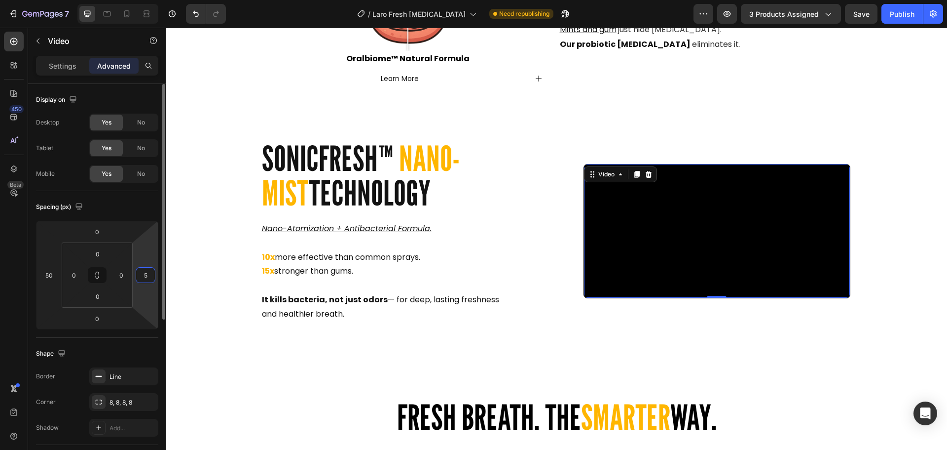
type input "50"
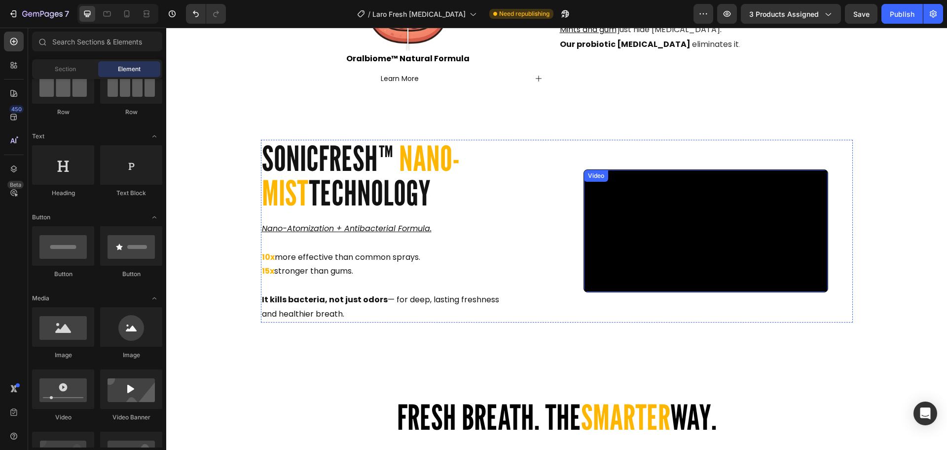
click at [703, 251] on video at bounding box center [706, 231] width 244 height 122
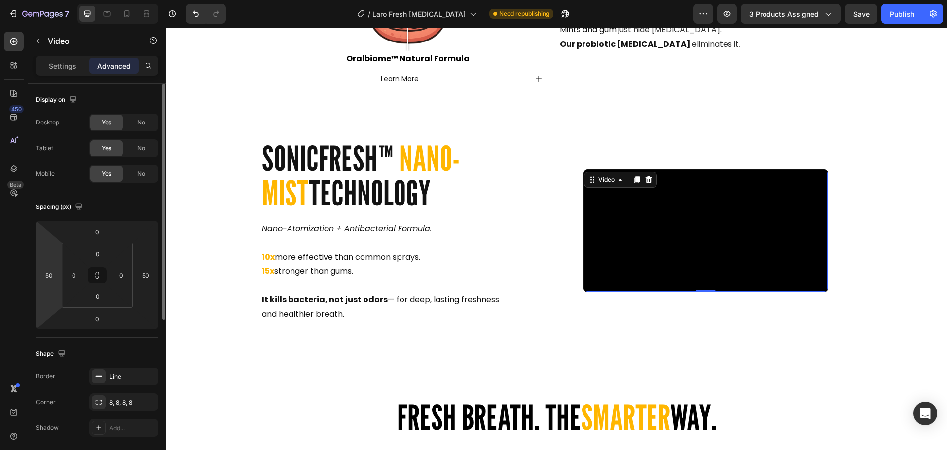
click at [53, 0] on html "7 Version history / Laro Fresh [MEDICAL_DATA] Need republishing Preview 3 produ…" at bounding box center [473, 0] width 947 height 0
click at [50, 272] on input "50" at bounding box center [48, 274] width 15 height 15
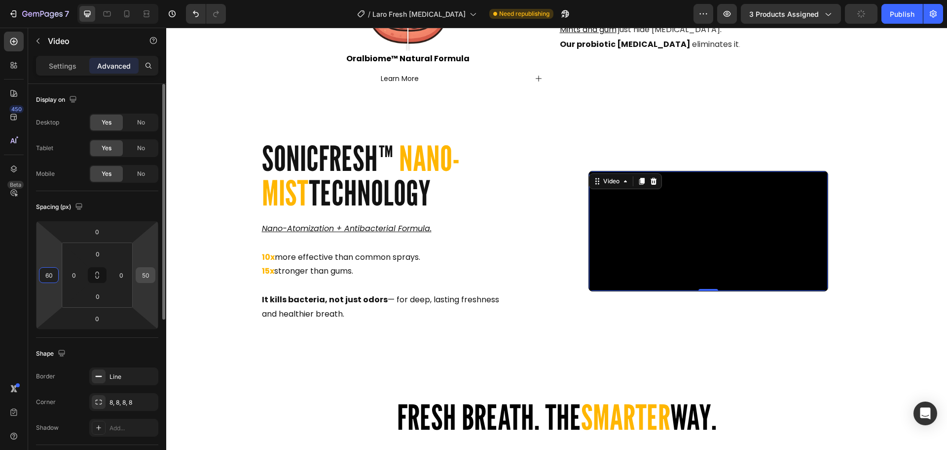
type input "60"
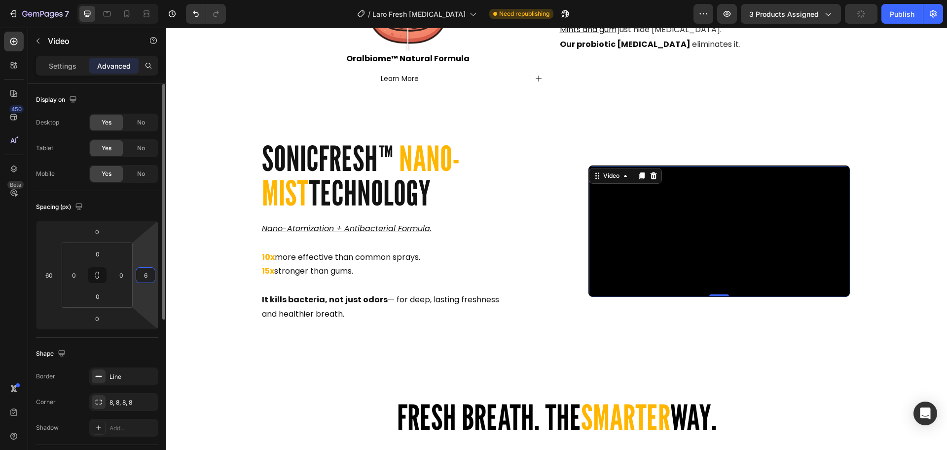
type input "60"
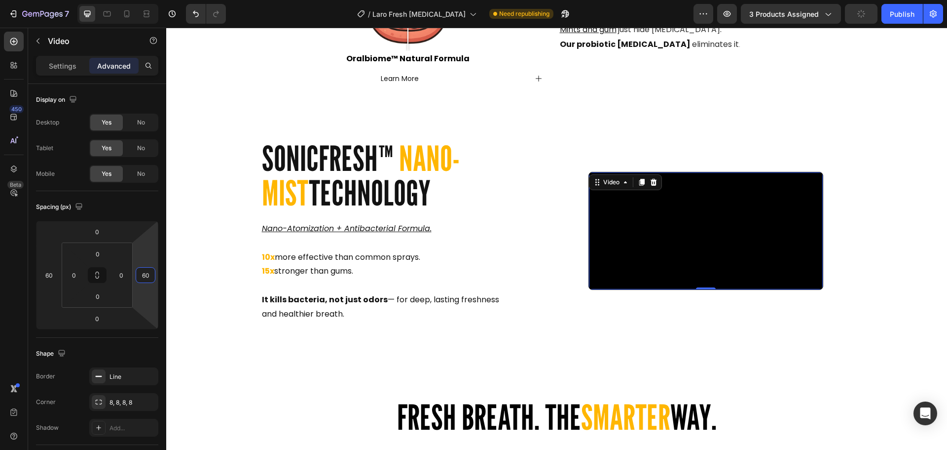
click at [839, 196] on div "Video 0" at bounding box center [706, 231] width 294 height 183
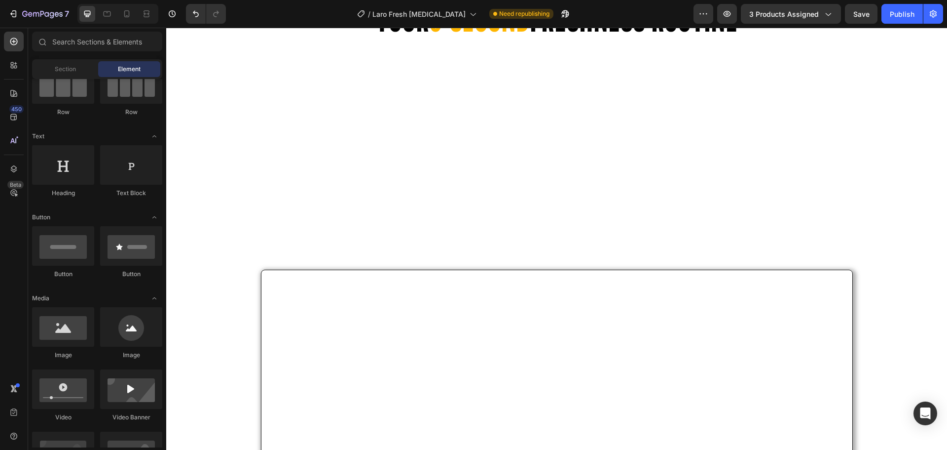
scroll to position [2770, 0]
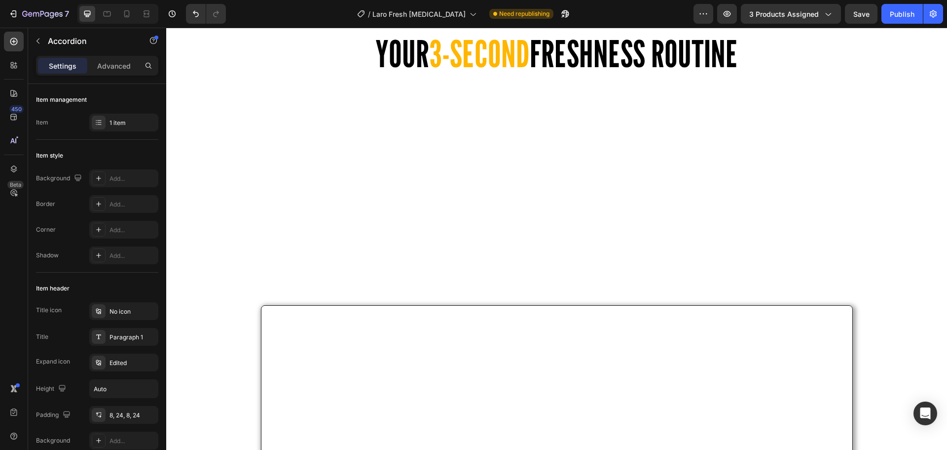
scroll to position [2819, 0]
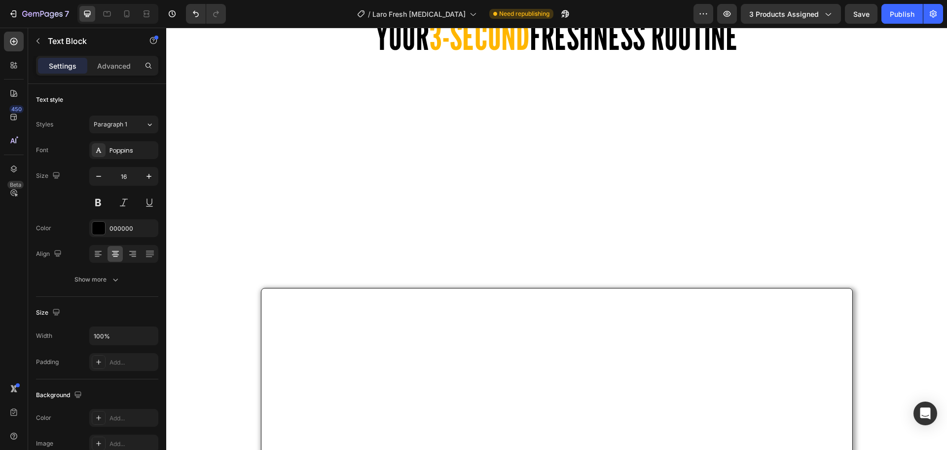
drag, startPoint x: 657, startPoint y: 354, endPoint x: 591, endPoint y: 355, distance: 65.6
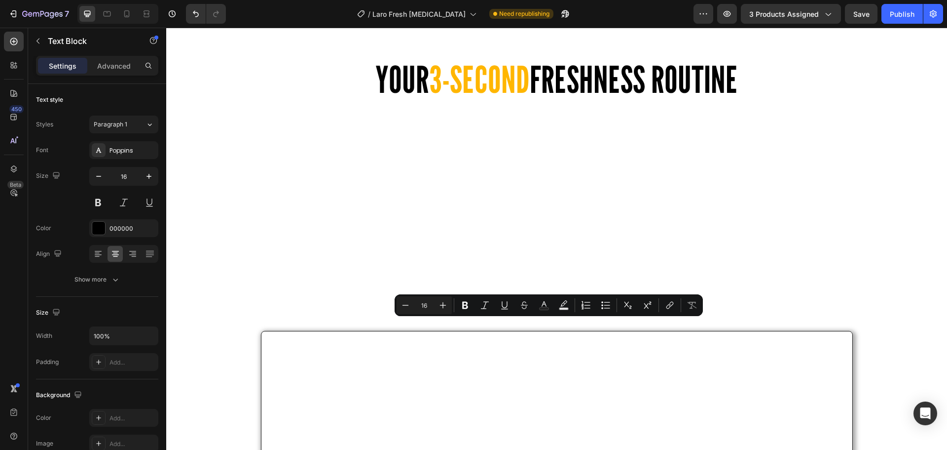
drag, startPoint x: 562, startPoint y: 327, endPoint x: 537, endPoint y: 327, distance: 24.2
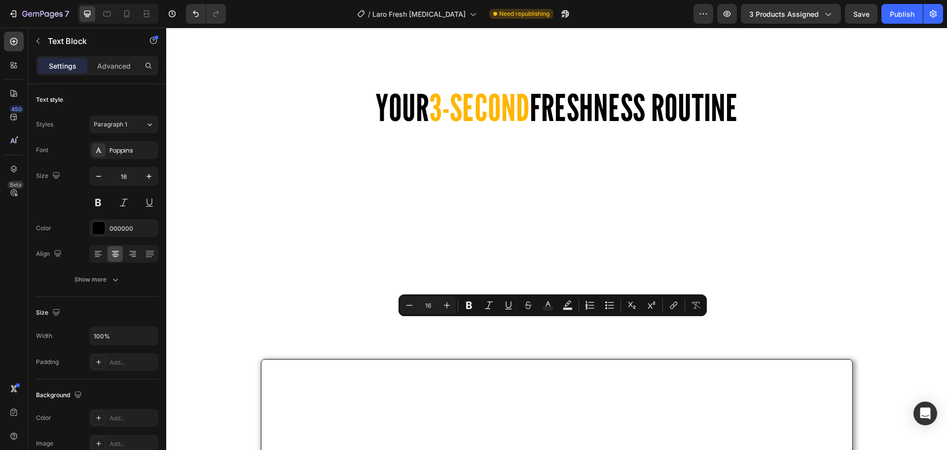
drag, startPoint x: 651, startPoint y: 357, endPoint x: 420, endPoint y: 324, distance: 233.2
copy p "Water, [MEDICAL_DATA], Sodium Saccharin, [MEDICAL_DATA], Cetylammonium chloride…"
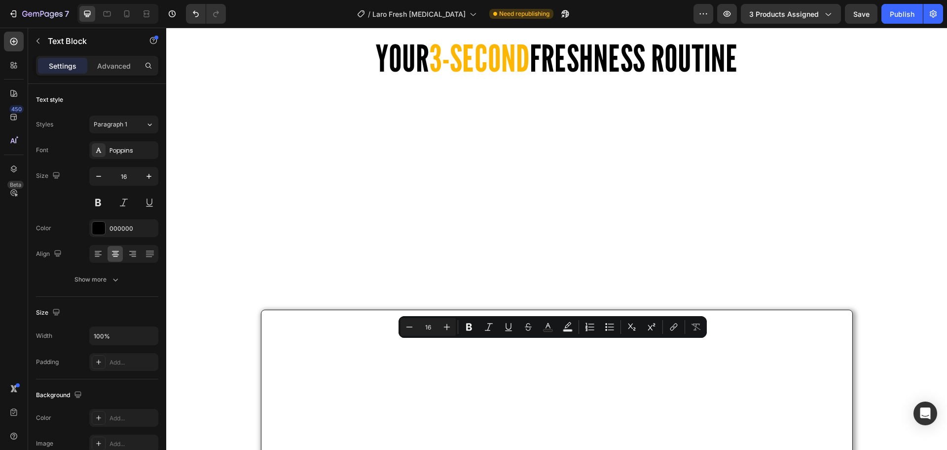
drag, startPoint x: 621, startPoint y: 390, endPoint x: 420, endPoint y: 346, distance: 205.6
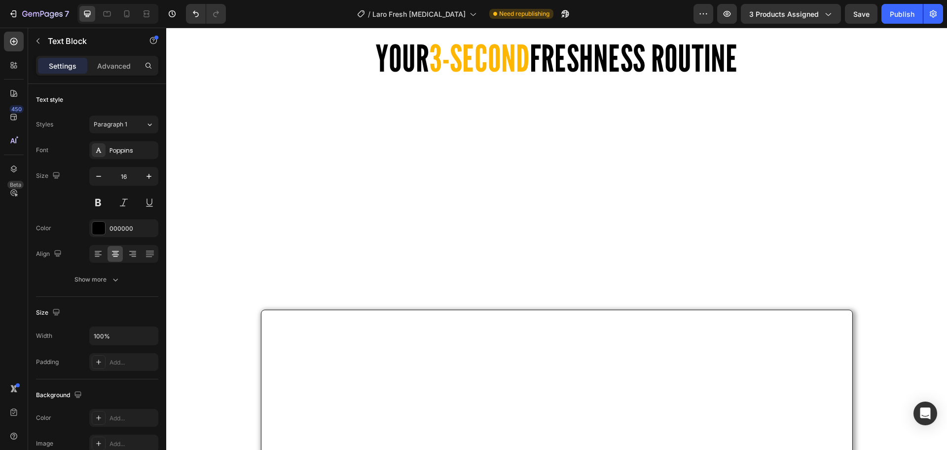
drag, startPoint x: 632, startPoint y: 382, endPoint x: 622, endPoint y: 387, distance: 10.8
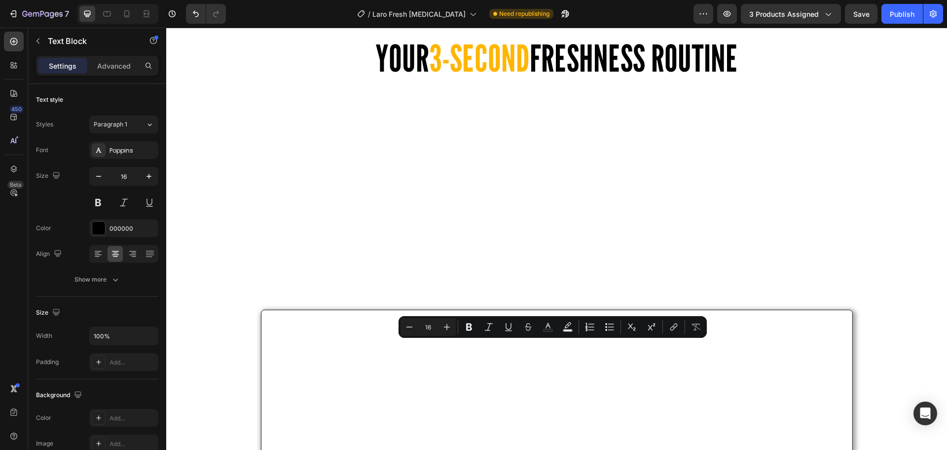
drag, startPoint x: 622, startPoint y: 391, endPoint x: 425, endPoint y: 339, distance: 203.1
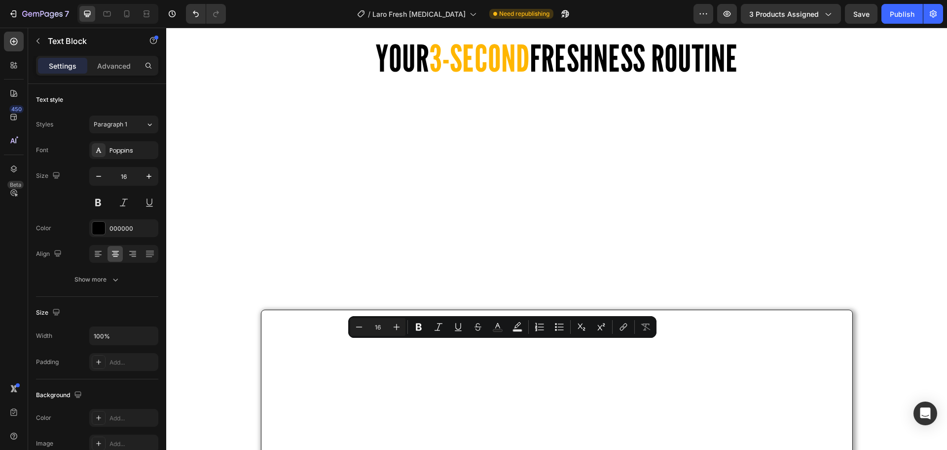
drag, startPoint x: 582, startPoint y: 349, endPoint x: 421, endPoint y: 349, distance: 160.9
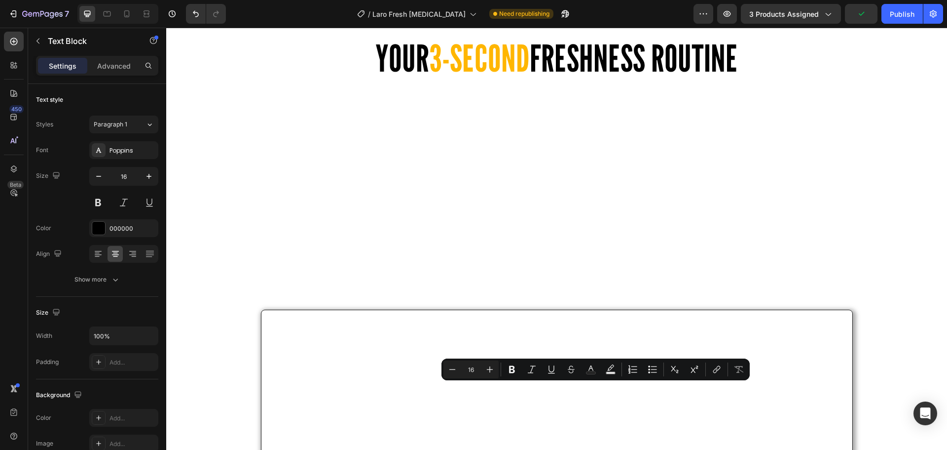
drag, startPoint x: 679, startPoint y: 389, endPoint x: 515, endPoint y: 388, distance: 164.3
copy p "Probiotics BLIS K12™, Probiotics BLIS M-18™"
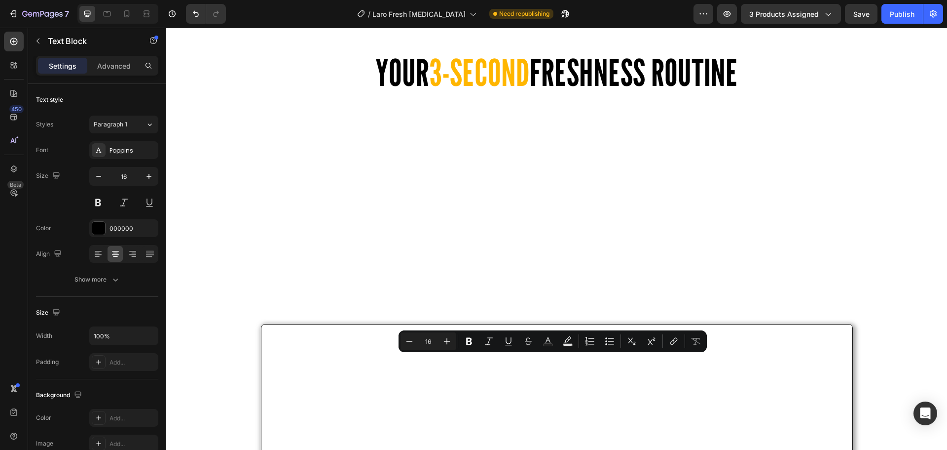
drag, startPoint x: 677, startPoint y: 387, endPoint x: 430, endPoint y: 348, distance: 250.3
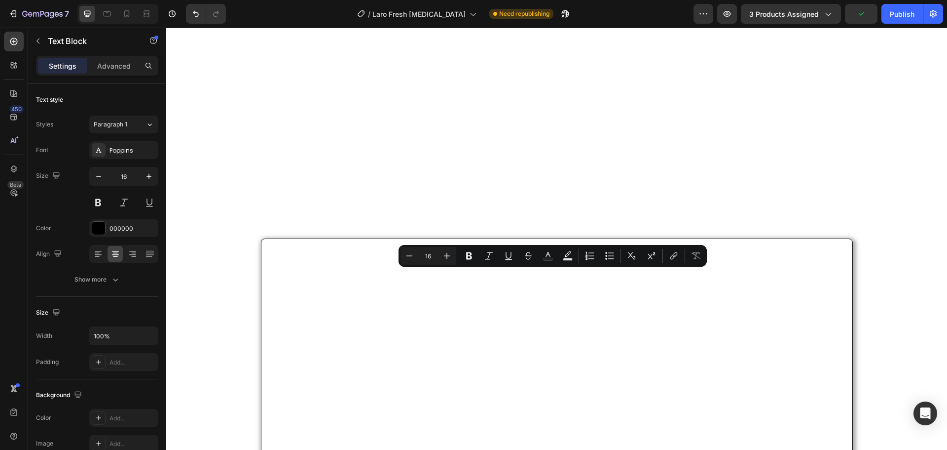
drag, startPoint x: 682, startPoint y: 317, endPoint x: 421, endPoint y: 272, distance: 264.4
copy p "Natural Aromatic Extract (Salvia Sclarea), Water, [MEDICAL_DATA], Sodium Saccha…"
drag, startPoint x: 132, startPoint y: 12, endPoint x: 16, endPoint y: 147, distance: 178.4
click at [132, 12] on div at bounding box center [127, 14] width 16 height 16
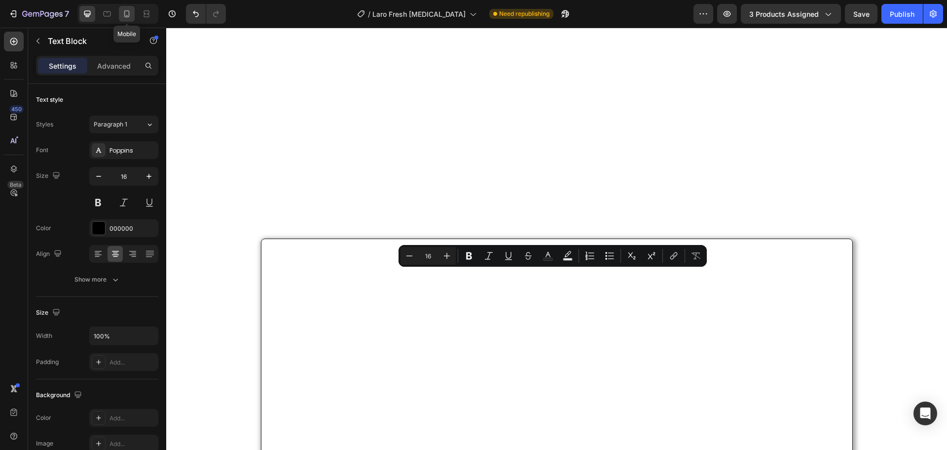
type input "13"
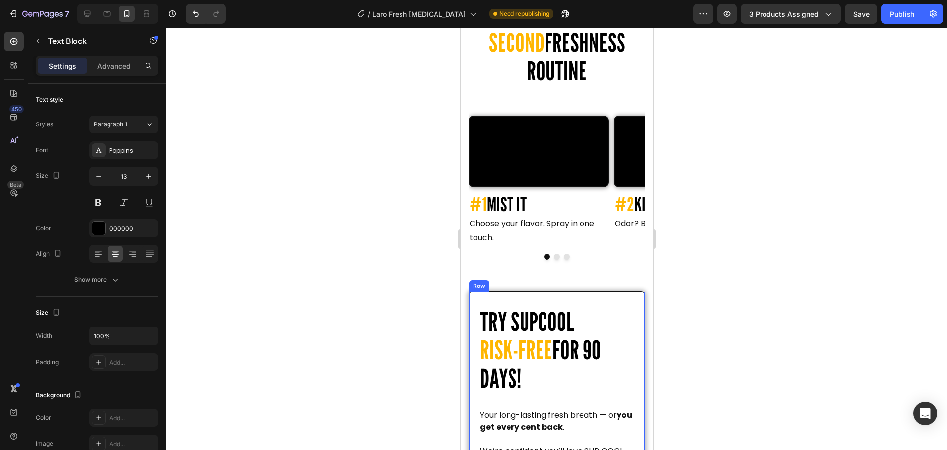
scroll to position [1894, 0]
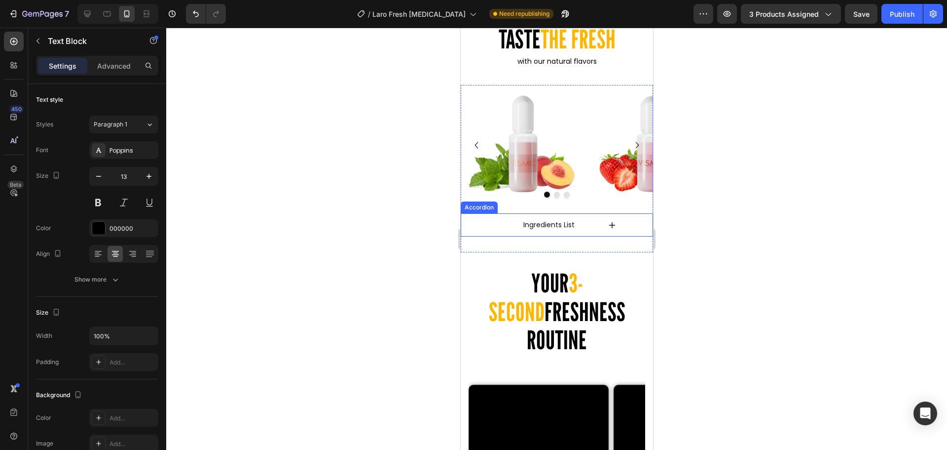
click at [565, 231] on p "Ingredients List" at bounding box center [548, 225] width 51 height 12
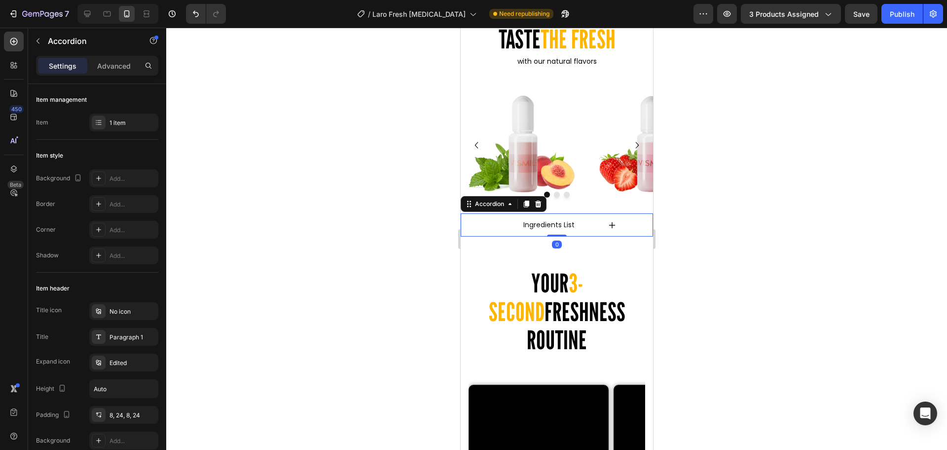
click at [610, 236] on div "Ingredients List" at bounding box center [557, 224] width 142 height 23
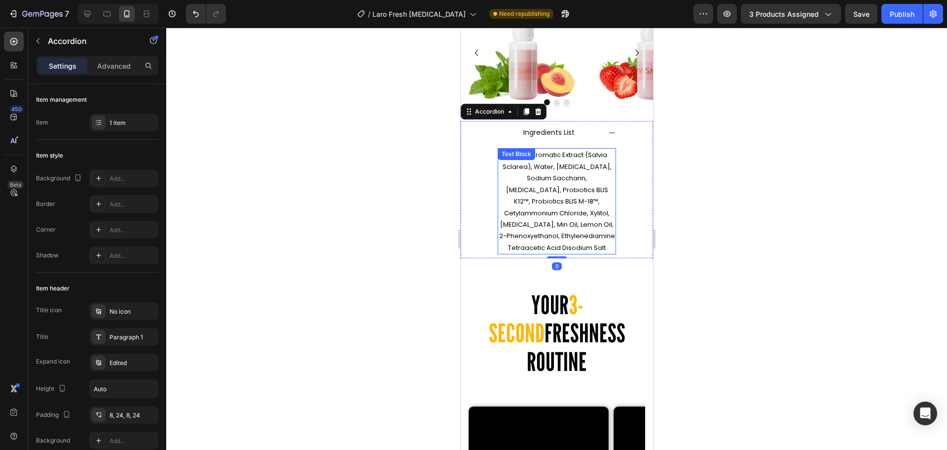
scroll to position [1993, 0]
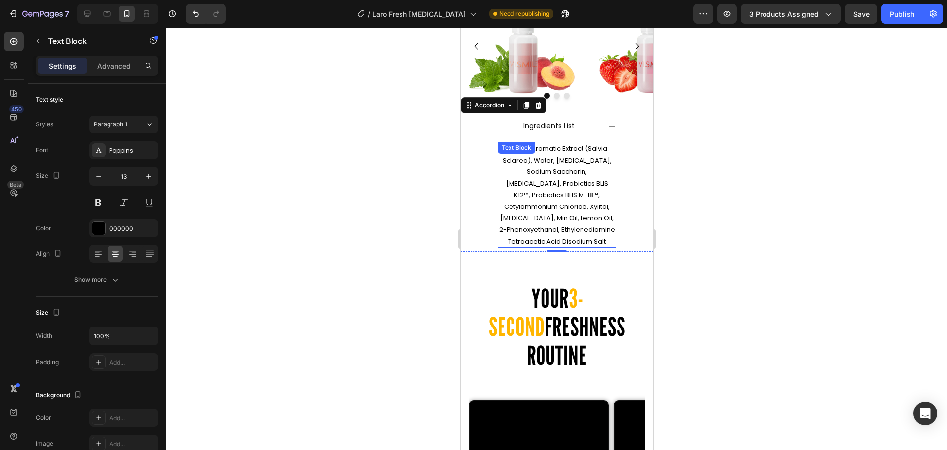
click at [589, 247] on p "Natural Aromatic Extract (Salvia Sclarea), Water, [MEDICAL_DATA], Sodium Saccha…" at bounding box center [556, 195] width 116 height 104
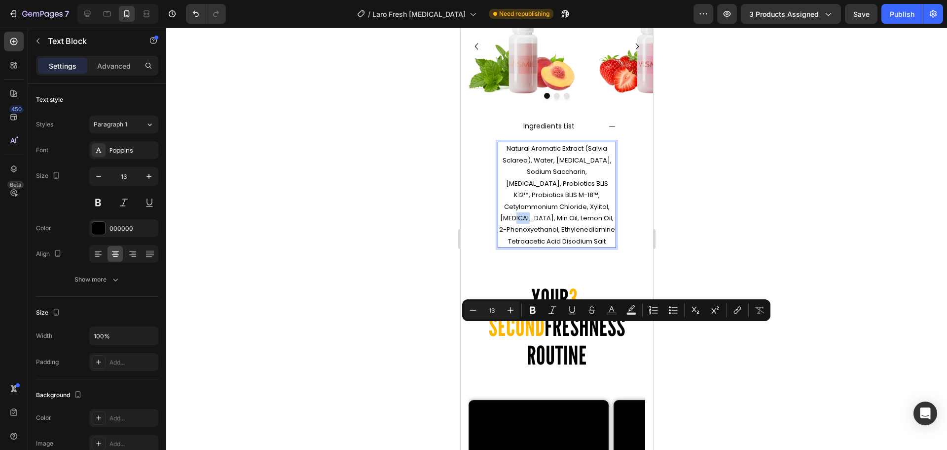
click at [592, 247] on p "Natural Aromatic Extract (Salvia Sclarea), Water, [MEDICAL_DATA], Sodium Saccha…" at bounding box center [556, 195] width 116 height 104
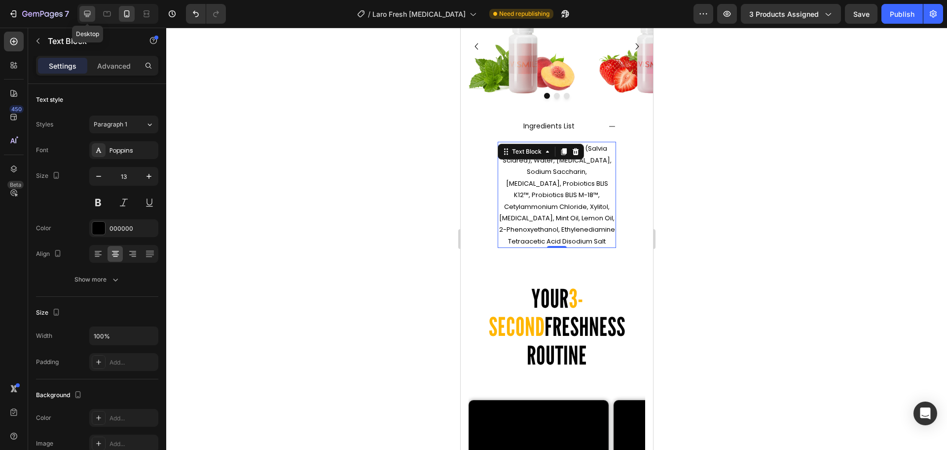
click at [92, 9] on icon at bounding box center [87, 14] width 10 height 10
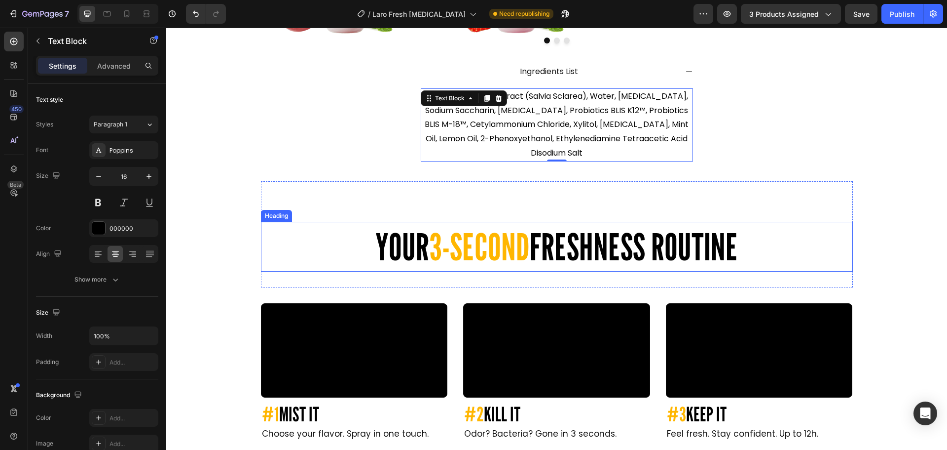
scroll to position [2325, 0]
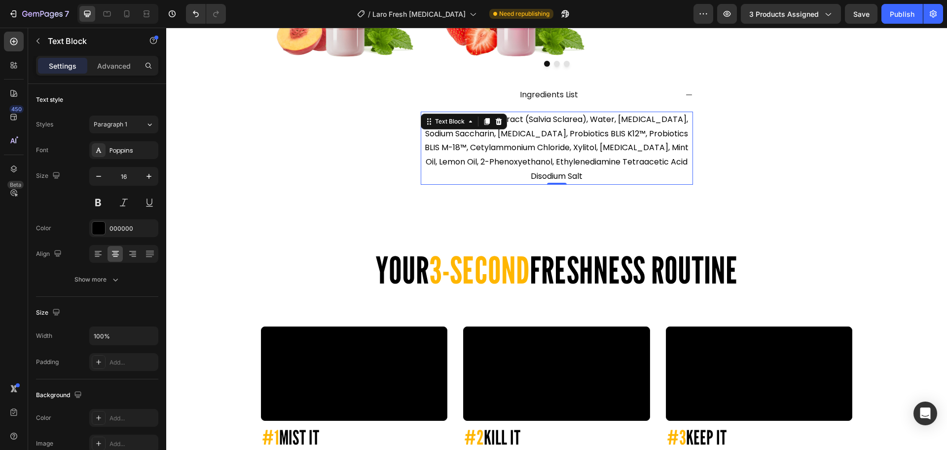
click at [902, 24] on div "7 Version history / Laro Fresh [MEDICAL_DATA] Need republishing Preview 3 produ…" at bounding box center [473, 14] width 947 height 28
click at [902, 18] on div "Publish" at bounding box center [902, 14] width 25 height 10
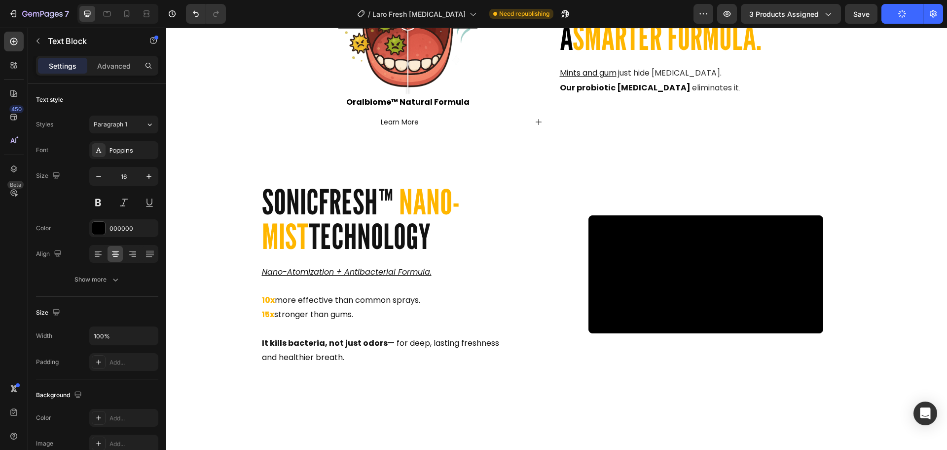
scroll to position [988, 0]
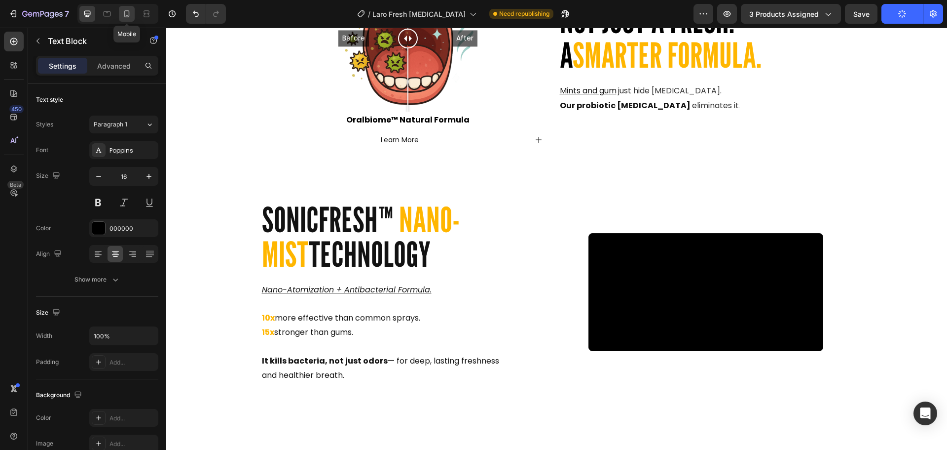
click at [127, 14] on icon at bounding box center [127, 14] width 10 height 10
type input "13"
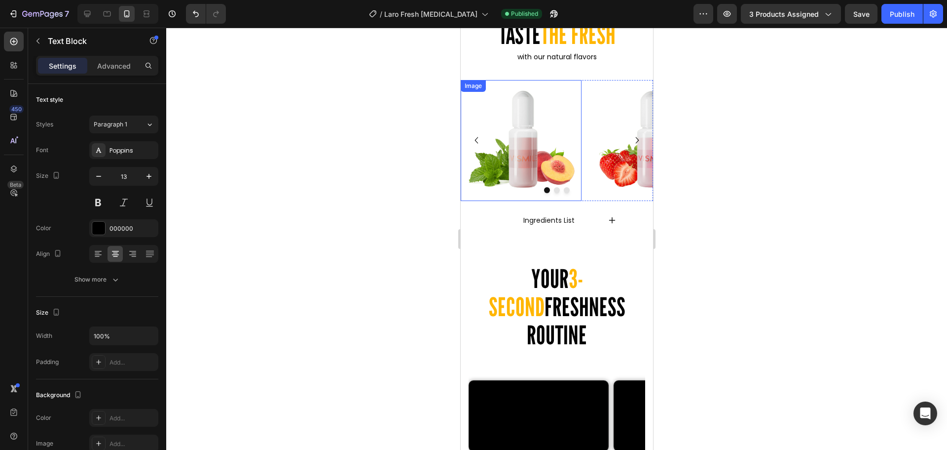
scroll to position [3476, 0]
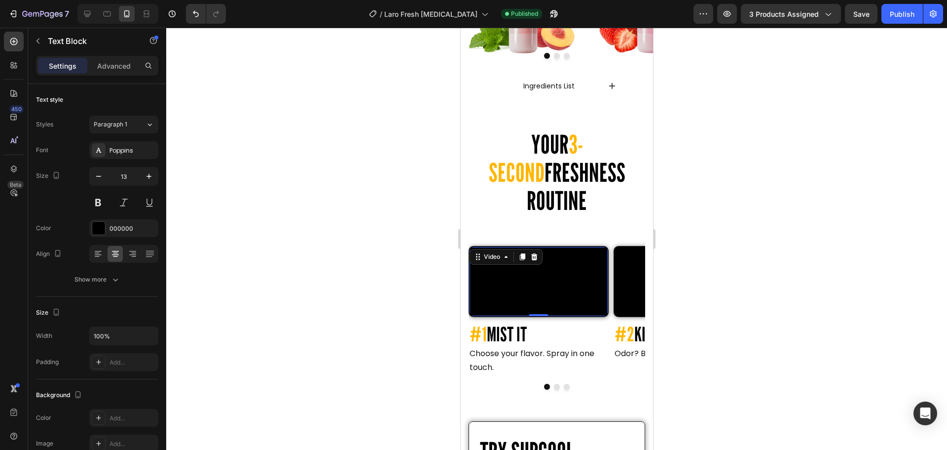
click at [535, 258] on video at bounding box center [538, 281] width 138 height 69
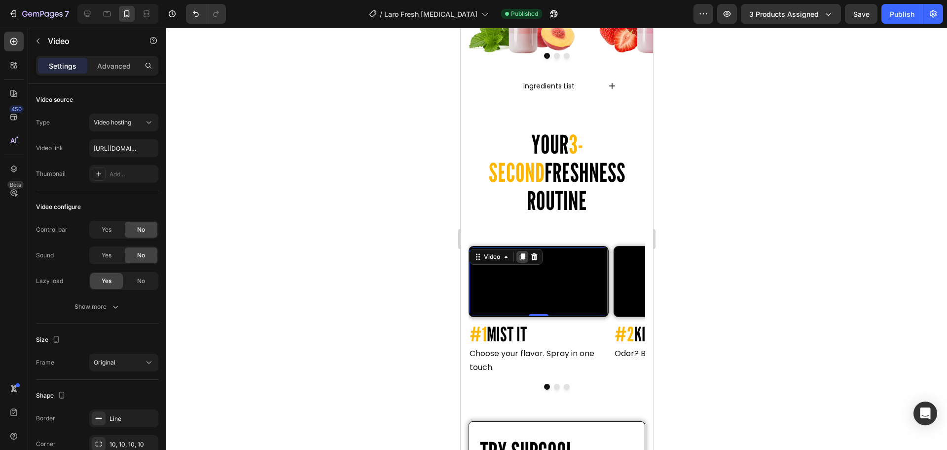
click at [522, 251] on div at bounding box center [522, 257] width 12 height 12
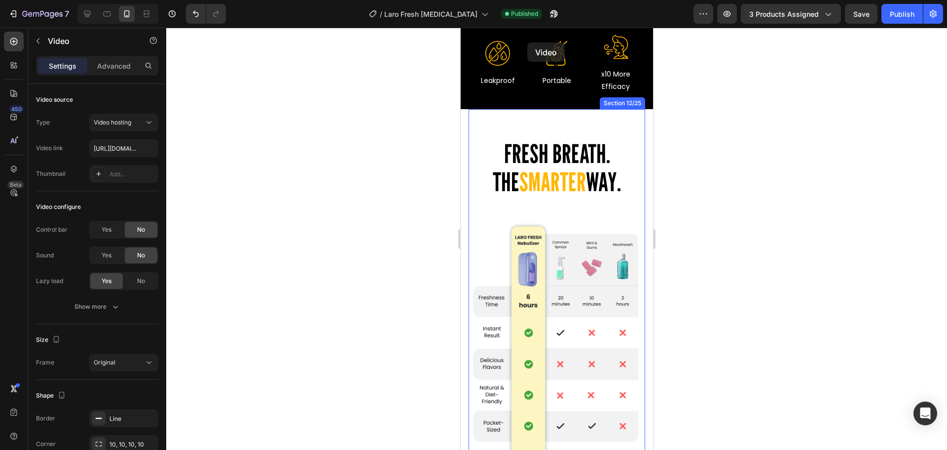
scroll to position [2126, 0]
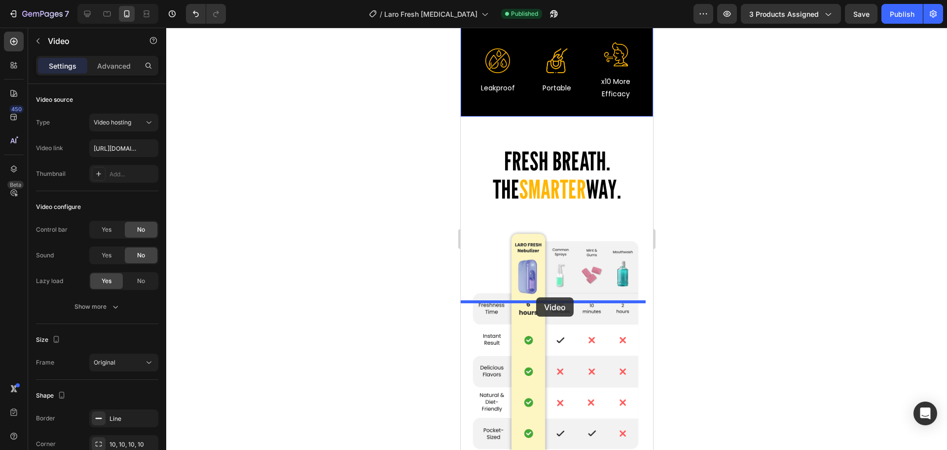
drag, startPoint x: 477, startPoint y: 372, endPoint x: 536, endPoint y: 297, distance: 94.9
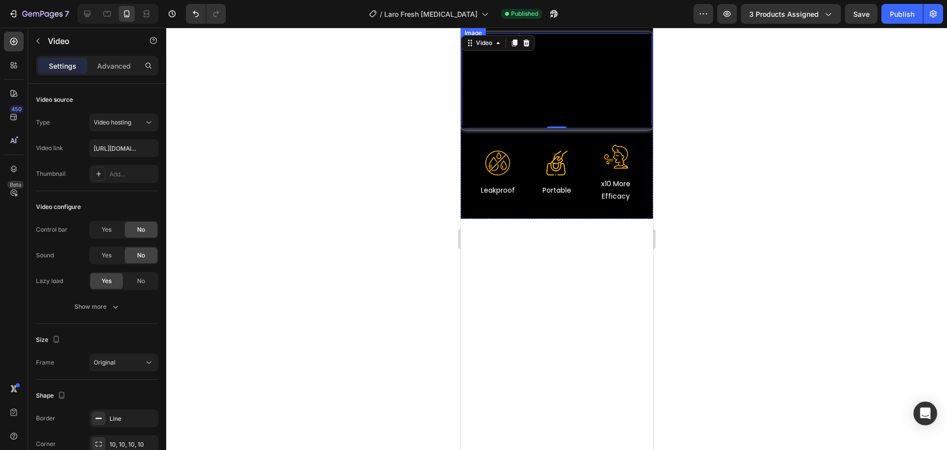
scroll to position [2225, 0]
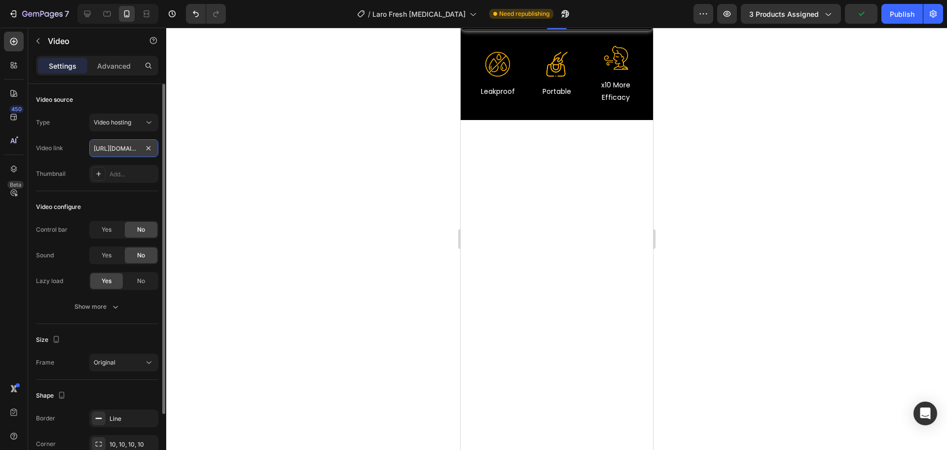
click at [132, 146] on input "[URL][DOMAIN_NAME]" at bounding box center [123, 148] width 69 height 18
paste input "[URL][DOMAIN_NAME]"
type input "[URL][DOMAIN_NAME]"
click at [331, 167] on div at bounding box center [556, 239] width 781 height 422
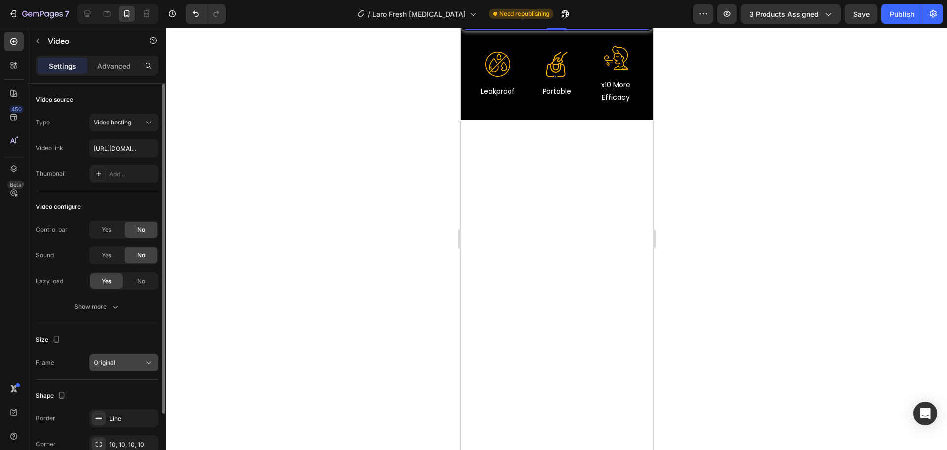
scroll to position [76, 0]
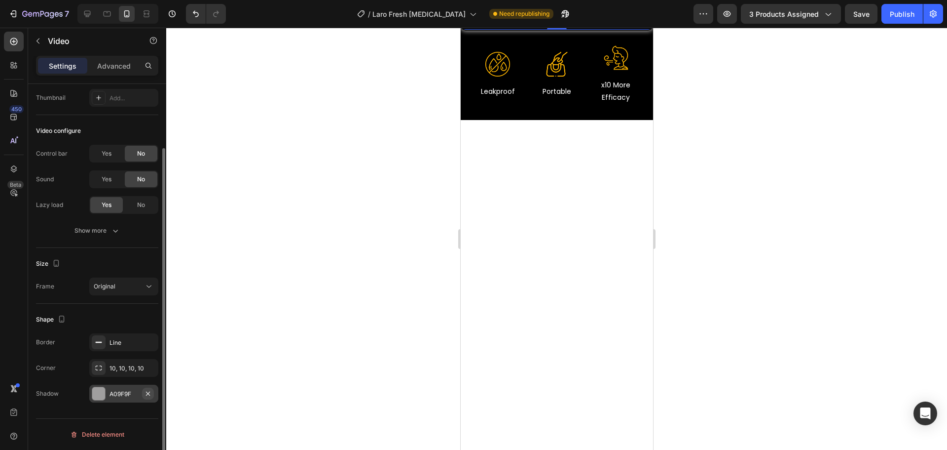
click at [150, 392] on icon "button" at bounding box center [148, 393] width 8 height 8
click at [294, 269] on div at bounding box center [556, 239] width 781 height 422
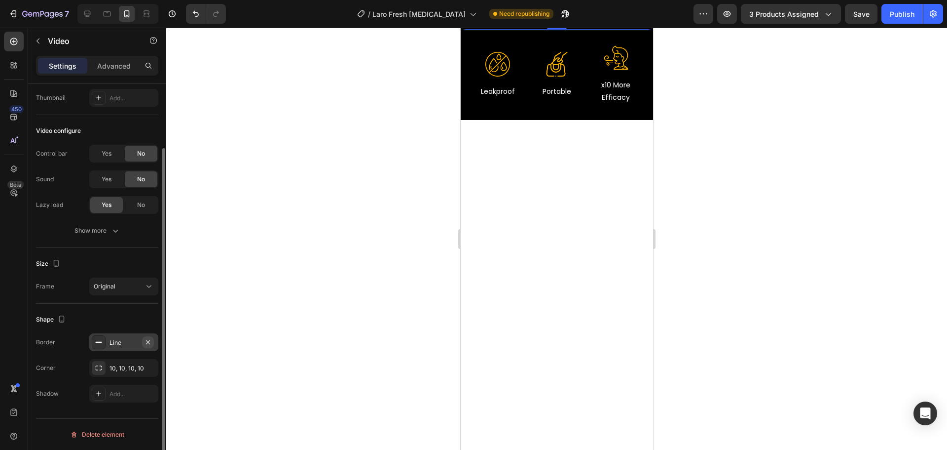
click at [149, 341] on icon "button" at bounding box center [148, 341] width 4 height 4
click at [292, 254] on div at bounding box center [556, 239] width 781 height 422
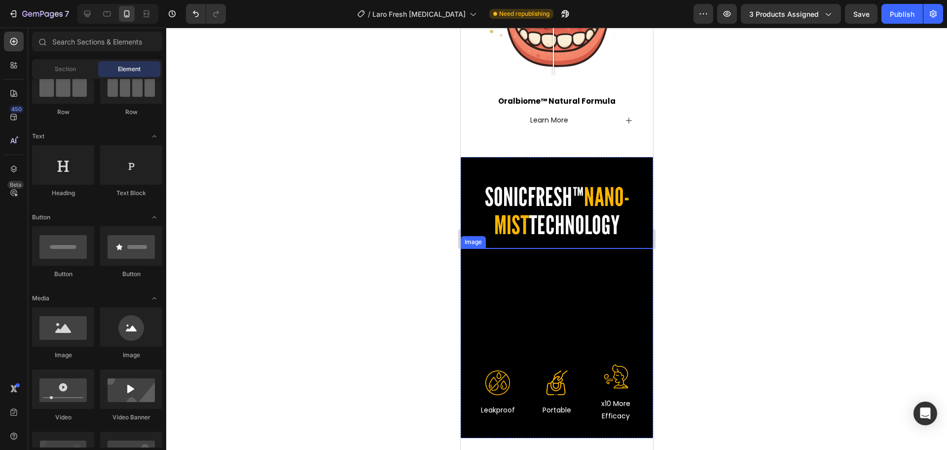
scroll to position [2027, 0]
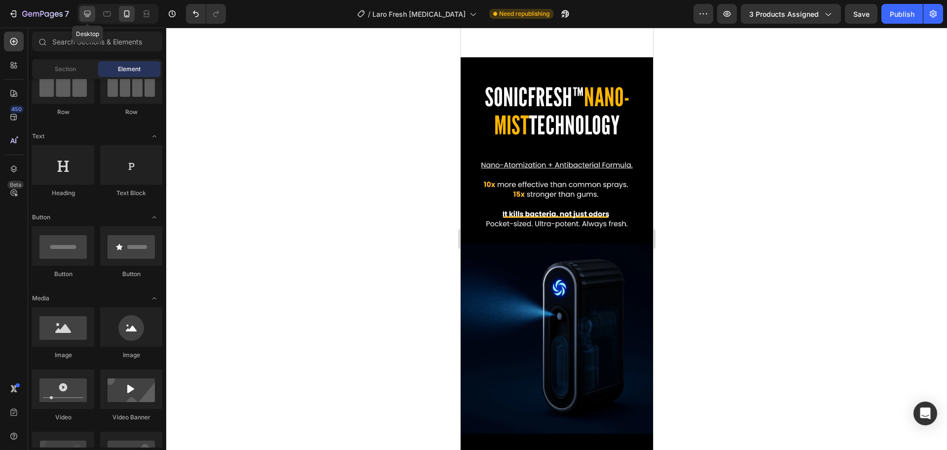
click at [93, 15] on div at bounding box center [87, 14] width 16 height 16
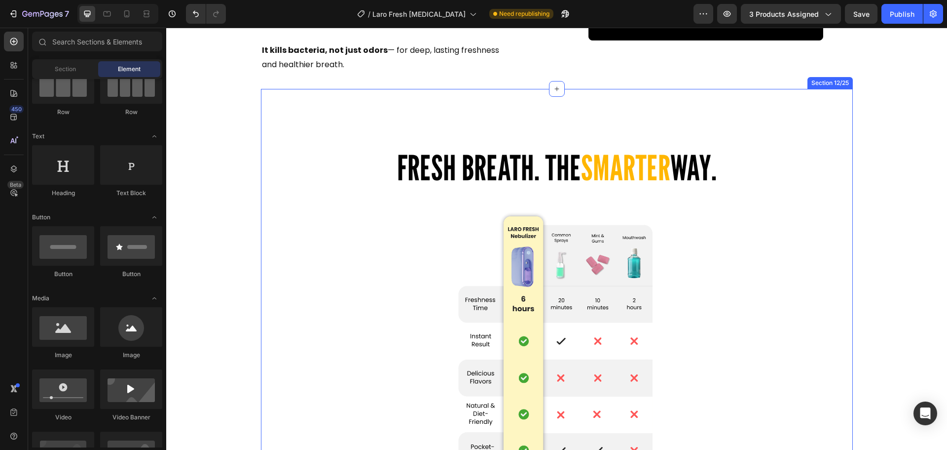
scroll to position [1669, 0]
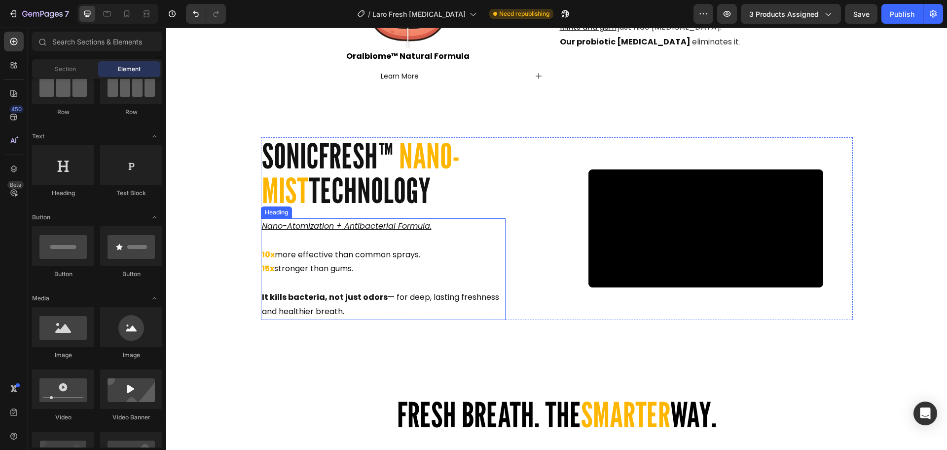
click at [355, 260] on span "more effective than common sprays." at bounding box center [348, 254] width 146 height 11
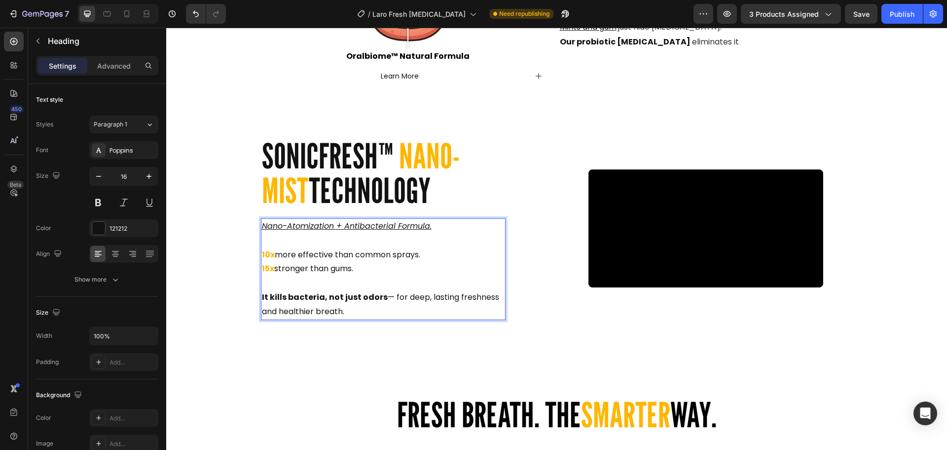
click at [350, 319] on p "Nano-Atomization + Antibacterial Formula. 10x more effective than common sprays…" at bounding box center [383, 269] width 243 height 100
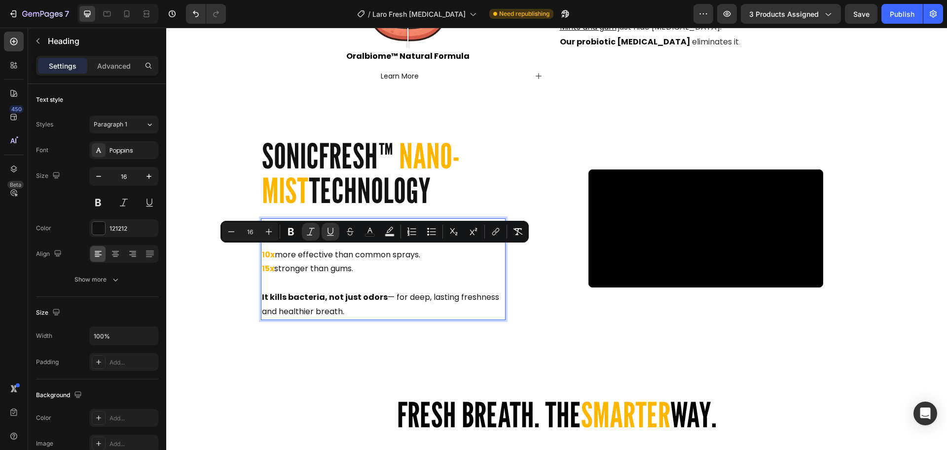
drag, startPoint x: 349, startPoint y: 336, endPoint x: 259, endPoint y: 252, distance: 123.6
click at [262, 252] on p "Nano-Atomization + Antibacterial Formula. 10x more effective than common sprays…" at bounding box center [383, 269] width 243 height 100
copy p "Nano-Atomization + Antibacterial Formula. 10x more effective than common sprays…"
click at [127, 20] on div at bounding box center [127, 14] width 16 height 16
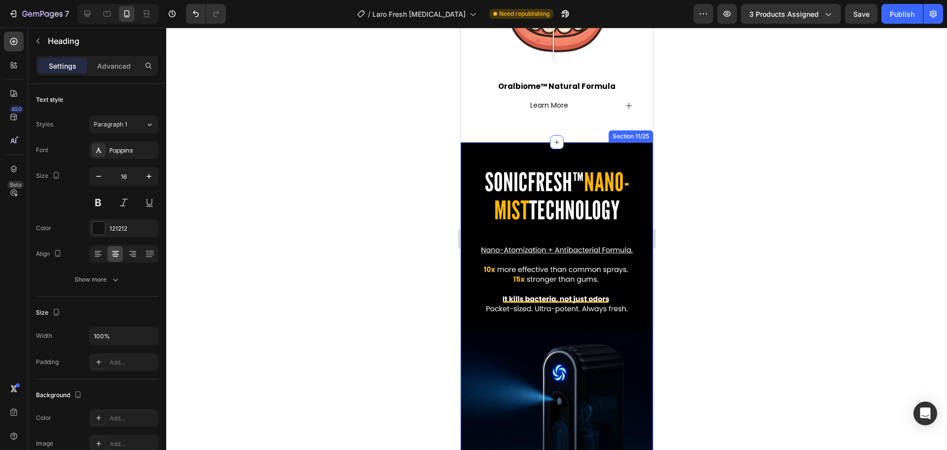
scroll to position [1777, 0]
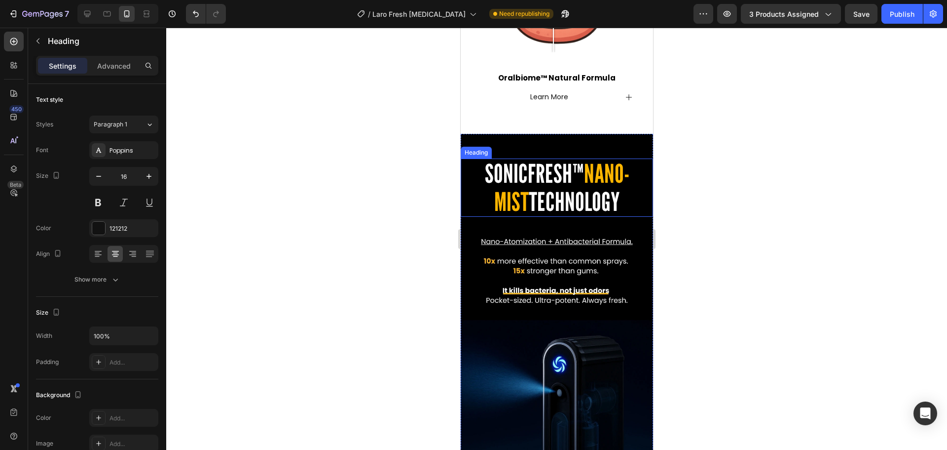
click at [547, 186] on span "TECHNOLOGY" at bounding box center [573, 201] width 91 height 31
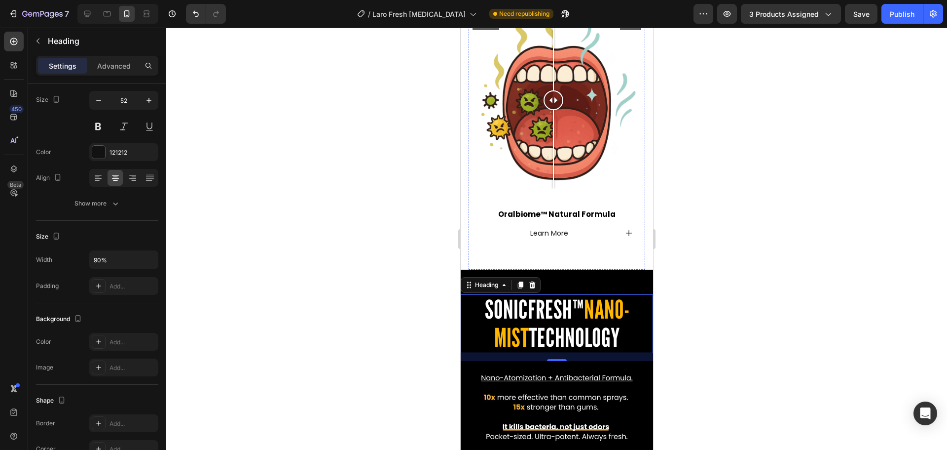
scroll to position [1383, 0]
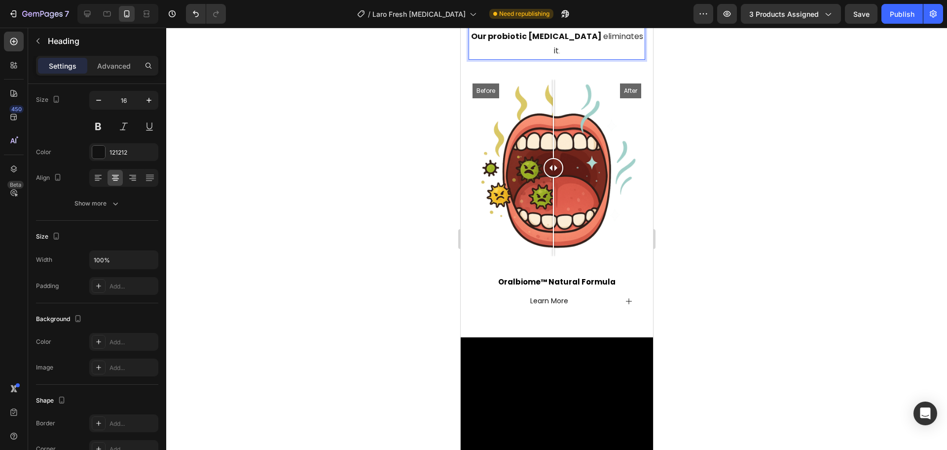
click at [615, 59] on p "Mints and gum just hide [MEDICAL_DATA]. Our probiotic [MEDICAL_DATA] eliminates…" at bounding box center [556, 37] width 175 height 44
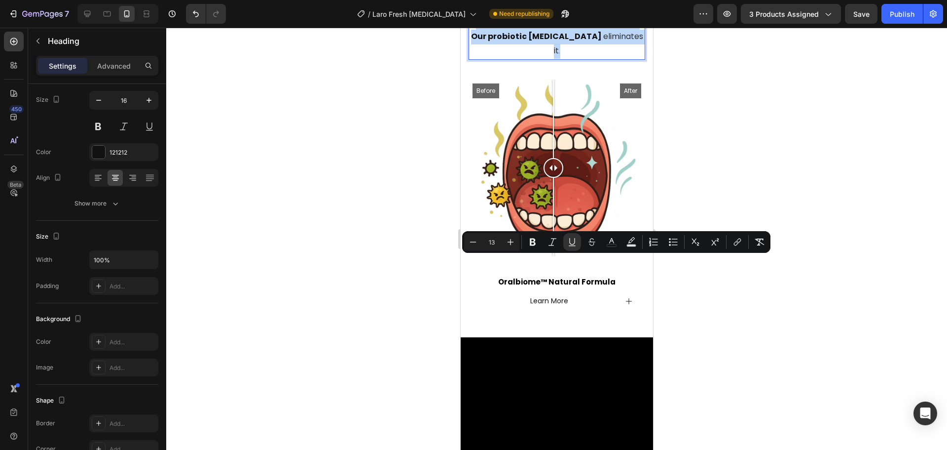
drag, startPoint x: 628, startPoint y: 275, endPoint x: 481, endPoint y: 262, distance: 147.7
click at [481, 59] on p "Mints and gum just hide [MEDICAL_DATA]. Our probiotic [MEDICAL_DATA] eliminates…" at bounding box center [556, 37] width 175 height 44
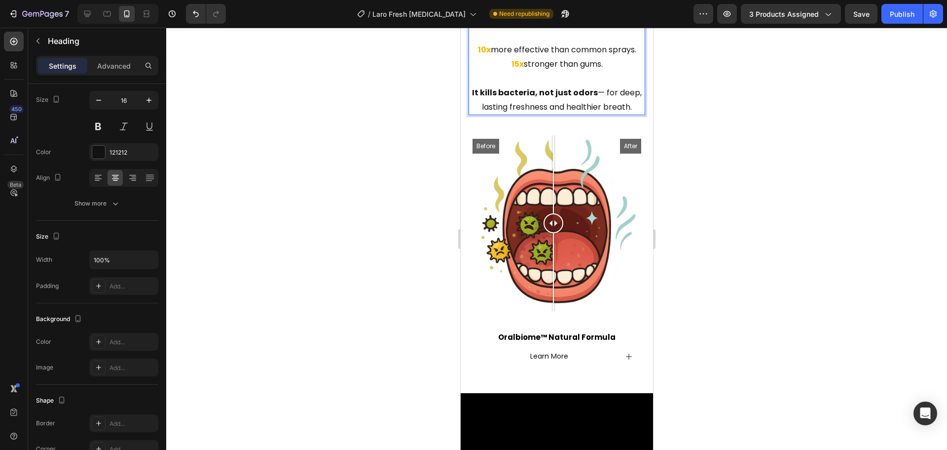
click at [672, 258] on div at bounding box center [556, 239] width 781 height 422
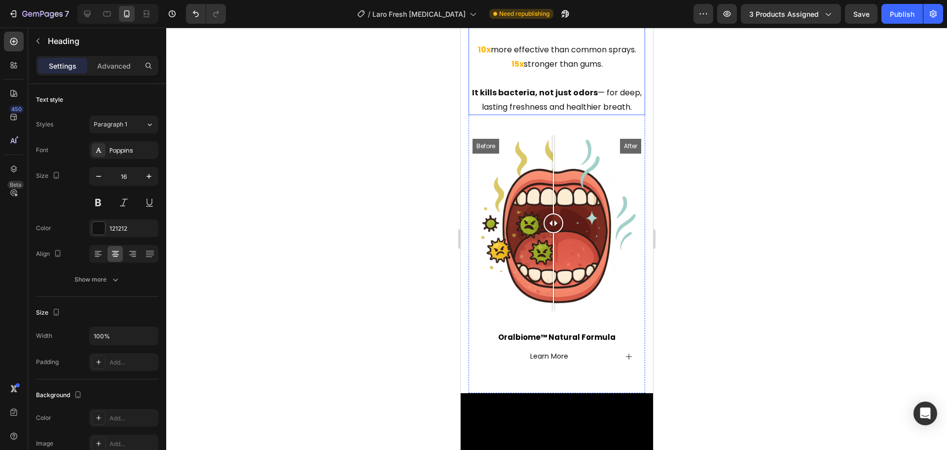
click at [532, 114] on p "⁠⁠⁠⁠⁠⁠⁠ Nano-Atomization + Antibacterial Formula. 10x more effective than commo…" at bounding box center [556, 65] width 175 height 100
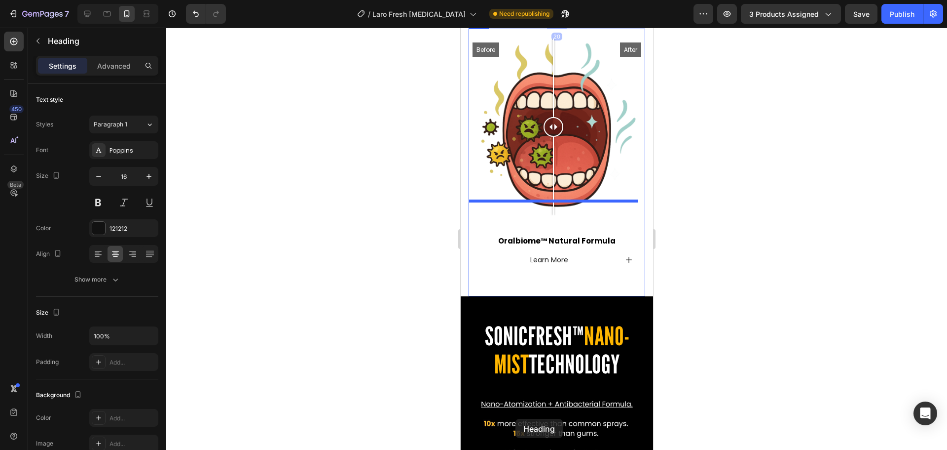
scroll to position [1757, 0]
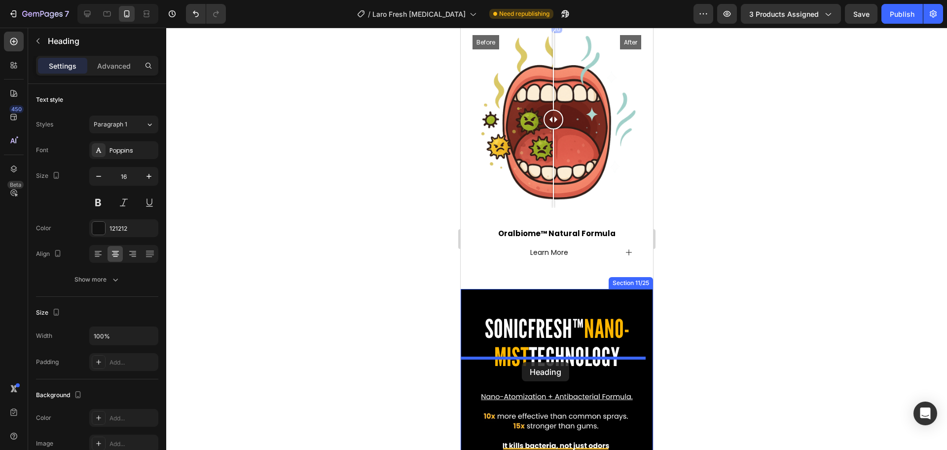
drag, startPoint x: 477, startPoint y: 247, endPoint x: 522, endPoint y: 362, distance: 123.2
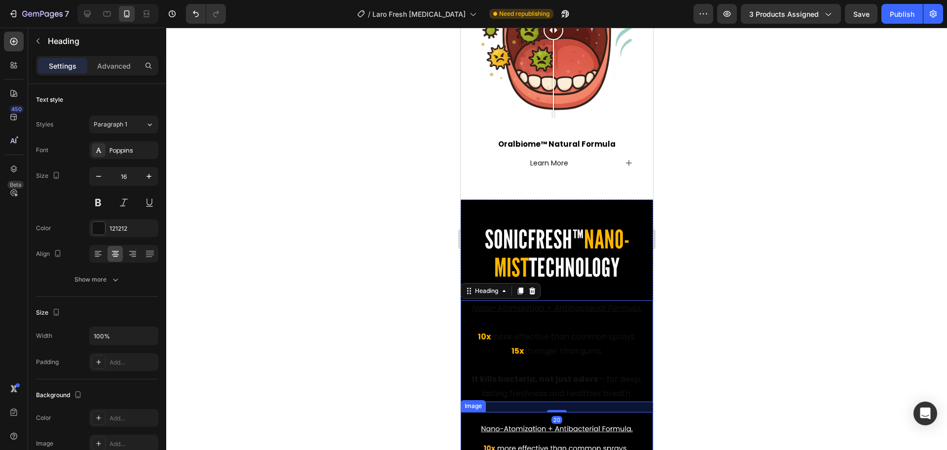
scroll to position [1819, 0]
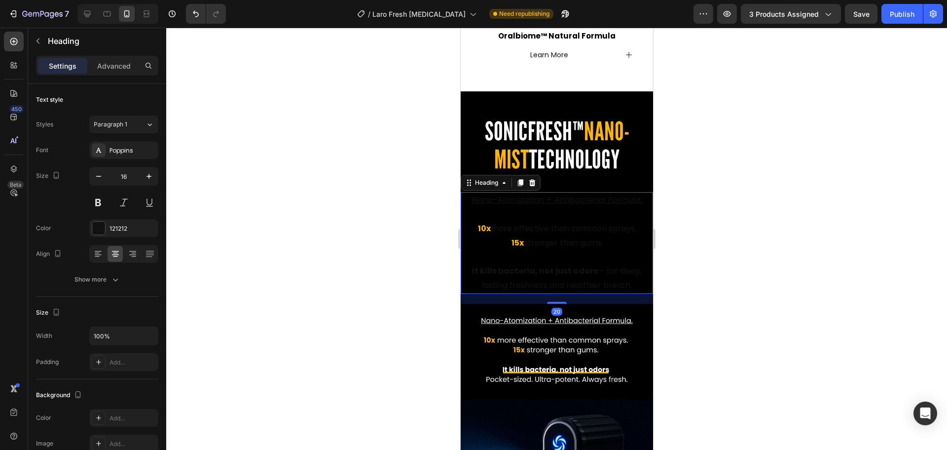
click at [524, 194] on h2 "Nano-Atomization + Antibacterial Formula. 10x more effective than common sprays…" at bounding box center [556, 243] width 192 height 102
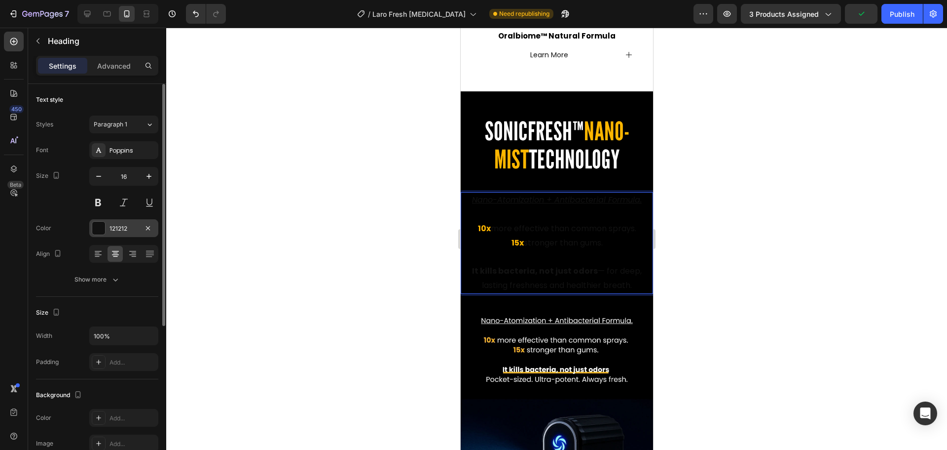
click at [119, 224] on div "121212" at bounding box center [124, 228] width 29 height 9
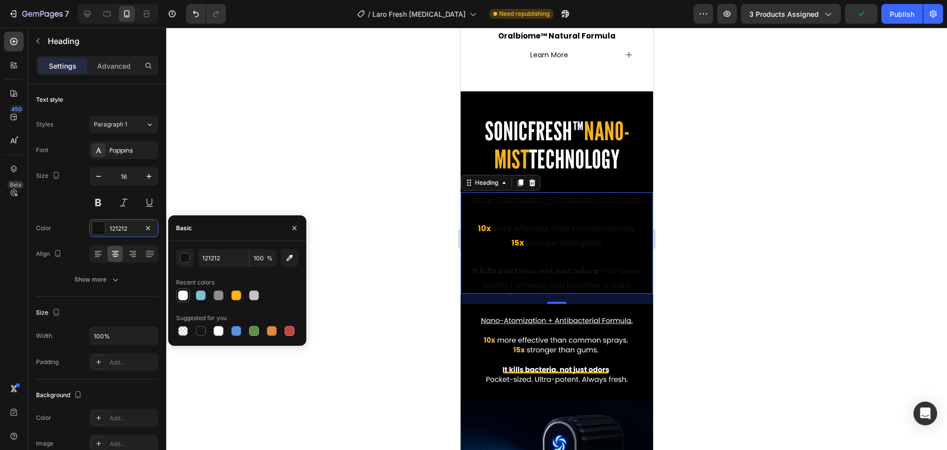
click at [188, 300] on div at bounding box center [183, 295] width 12 height 12
type input "FFFFFF"
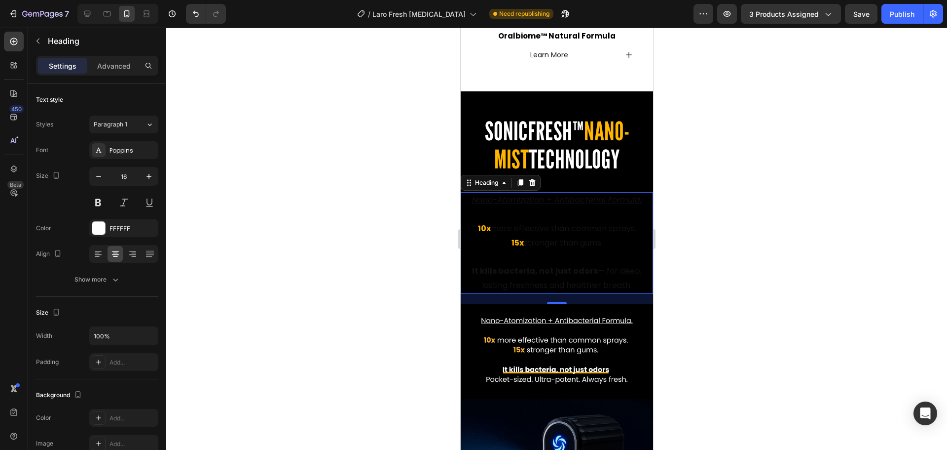
click at [709, 199] on div at bounding box center [556, 239] width 781 height 422
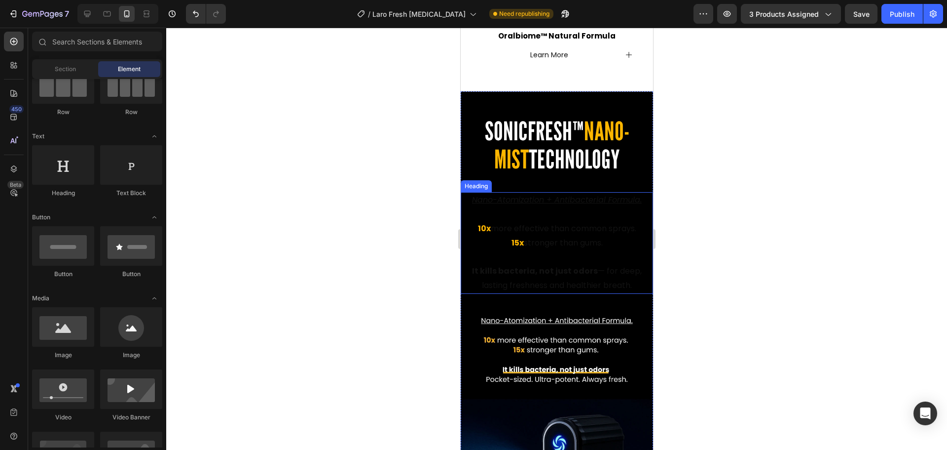
click at [595, 223] on span "more effective than common sprays." at bounding box center [563, 228] width 146 height 11
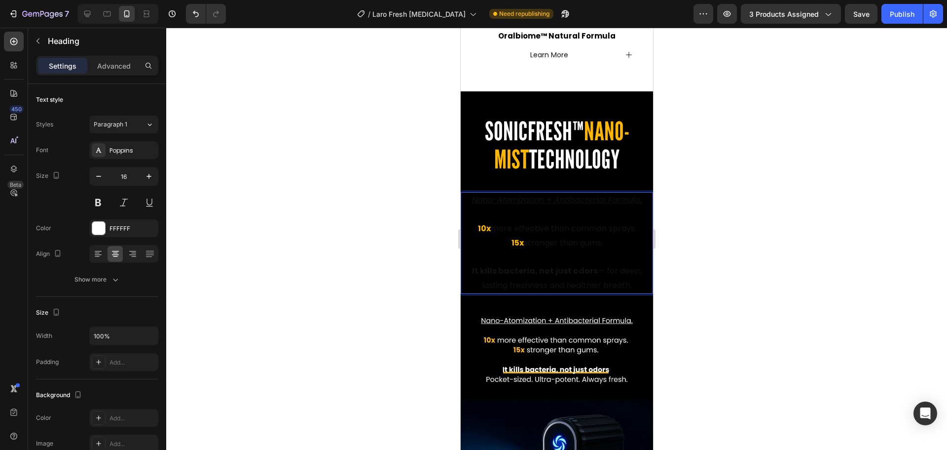
click at [592, 265] on span "It kills bacteria, not just odors — for deep, lasting freshness and healthier b…" at bounding box center [557, 278] width 170 height 26
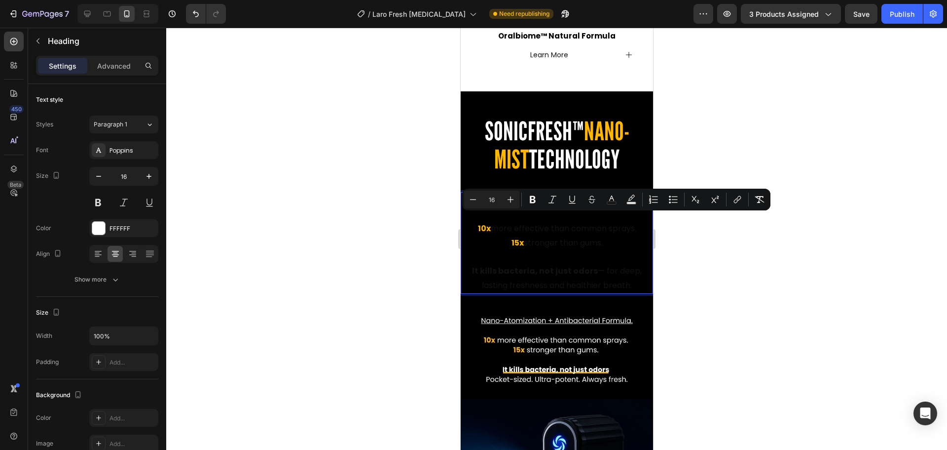
drag, startPoint x: 629, startPoint y: 262, endPoint x: 521, endPoint y: 221, distance: 115.7
click at [521, 221] on p "Nano-Atomization + Antibacterial Formula. 10x more effective than common sprays…" at bounding box center [556, 243] width 190 height 100
click at [610, 199] on icon "Editor contextual toolbar" at bounding box center [611, 197] width 5 height 5
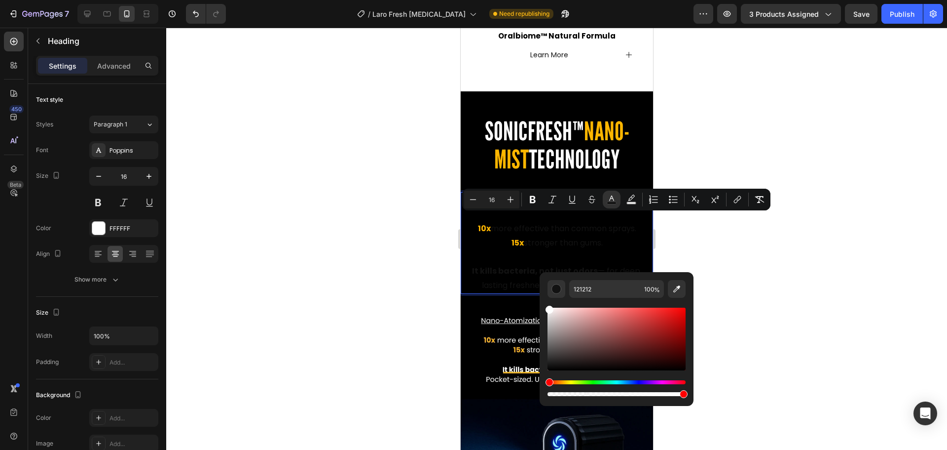
drag, startPoint x: 552, startPoint y: 361, endPoint x: 542, endPoint y: 301, distance: 60.4
click at [542, 301] on div "121212 100 %" at bounding box center [617, 335] width 154 height 126
type input "FFFFFF"
click at [388, 275] on div at bounding box center [556, 239] width 781 height 422
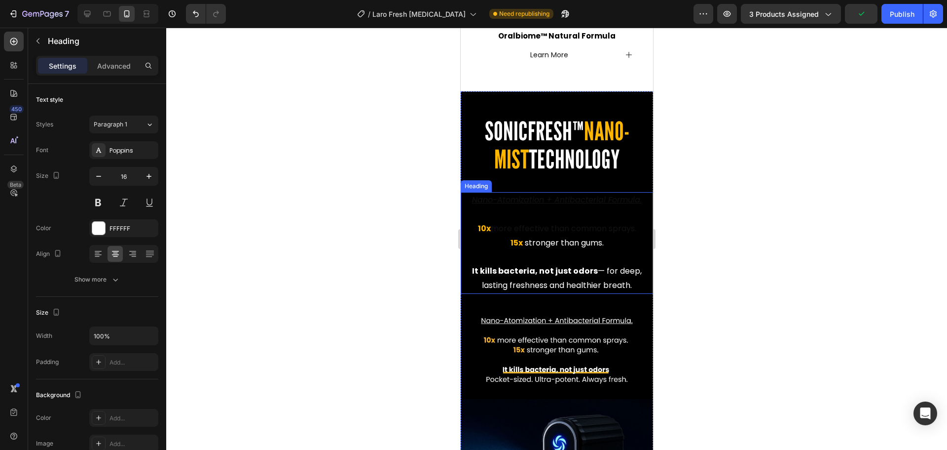
click at [627, 223] on span "more effective than common sprays." at bounding box center [563, 228] width 146 height 11
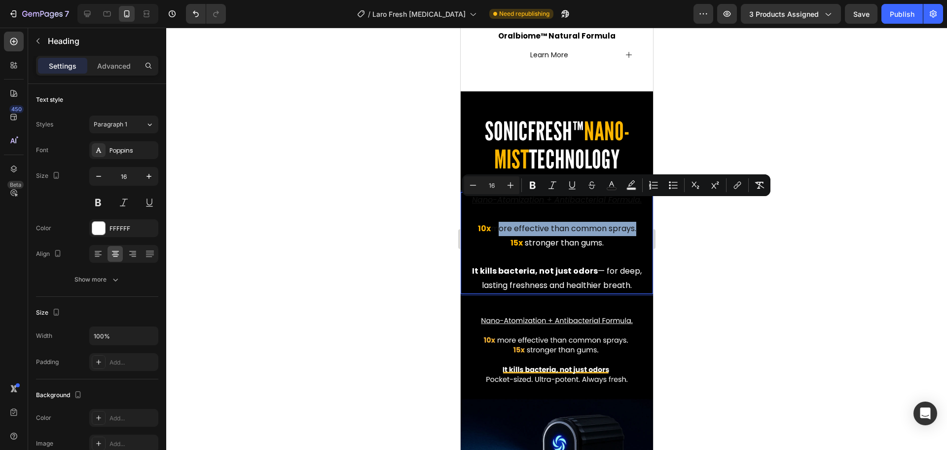
drag, startPoint x: 632, startPoint y: 205, endPoint x: 490, endPoint y: 205, distance: 141.6
click at [490, 223] on span "more effective than common sprays." at bounding box center [563, 228] width 146 height 11
click at [614, 186] on icon "Editor contextual toolbar" at bounding box center [611, 183] width 5 height 5
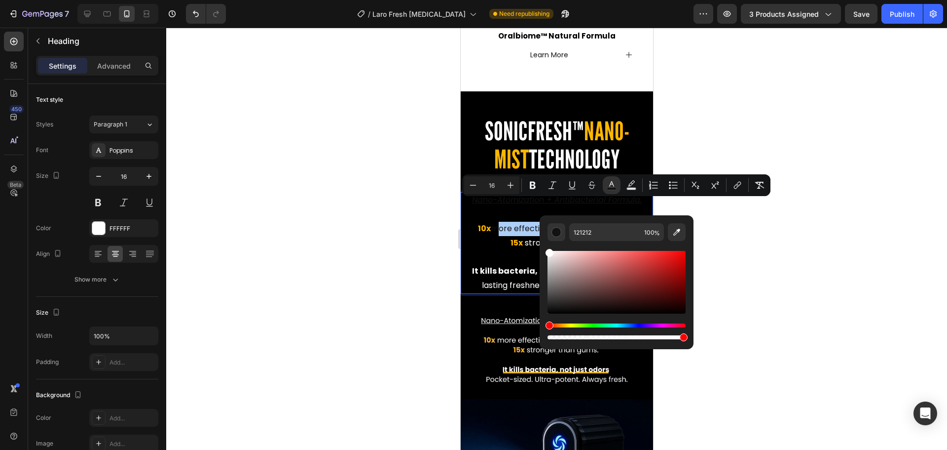
drag, startPoint x: 564, startPoint y: 278, endPoint x: 37, endPoint y: 218, distance: 531.0
click at [540, 249] on div "121212 100 %" at bounding box center [617, 278] width 154 height 126
type input "FFFFFF"
click at [424, 233] on div at bounding box center [556, 239] width 781 height 422
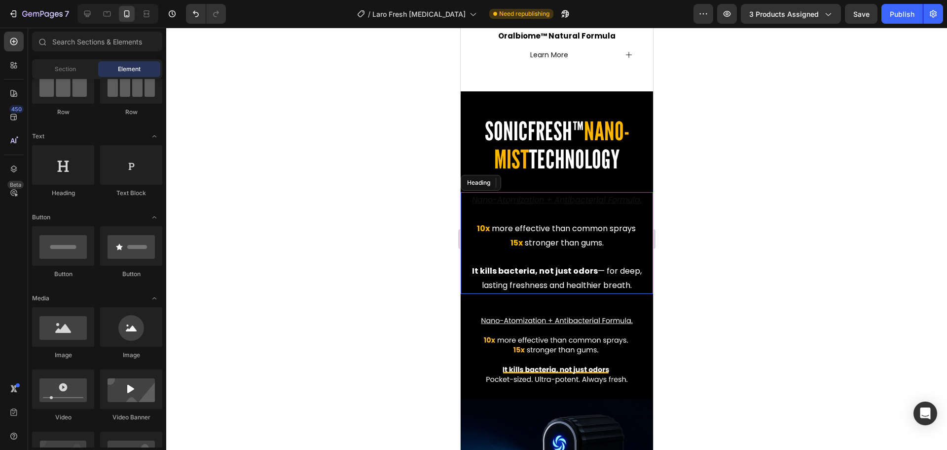
click at [543, 193] on p "⁠⁠⁠⁠⁠⁠⁠ Nano-Atomization + Antibacterial Formula. 10x more effective than commo…" at bounding box center [556, 243] width 190 height 100
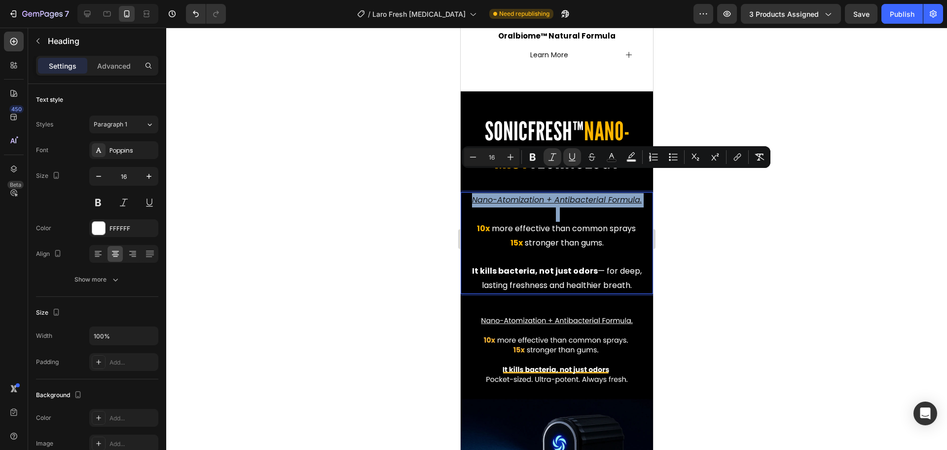
drag, startPoint x: 637, startPoint y: 194, endPoint x: 472, endPoint y: 175, distance: 165.9
click at [472, 193] on p "Nano-Atomization + Antibacterial Formula. 10x more effective than common sprays…" at bounding box center [556, 243] width 190 height 100
click at [617, 154] on button "color" at bounding box center [612, 157] width 18 height 18
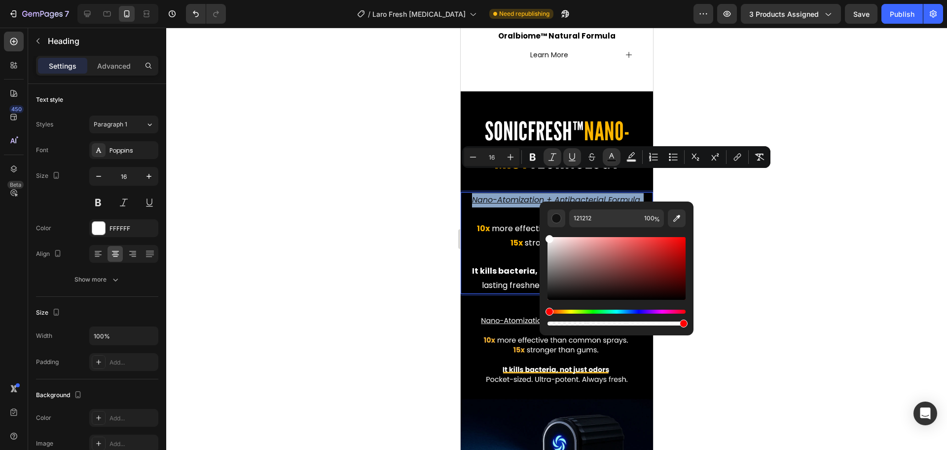
drag, startPoint x: 1036, startPoint y: 294, endPoint x: 1000, endPoint y: 260, distance: 49.6
type input "FFFFFF"
click at [366, 215] on div at bounding box center [556, 239] width 781 height 422
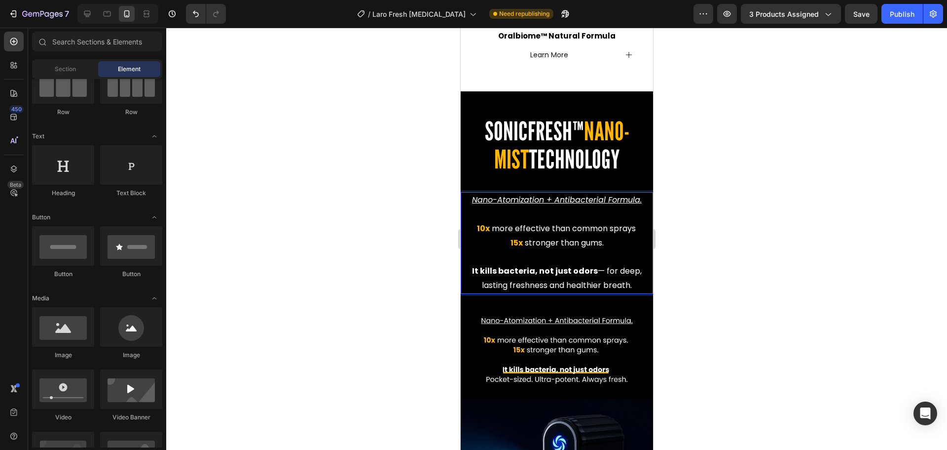
click at [366, 215] on div at bounding box center [556, 239] width 781 height 422
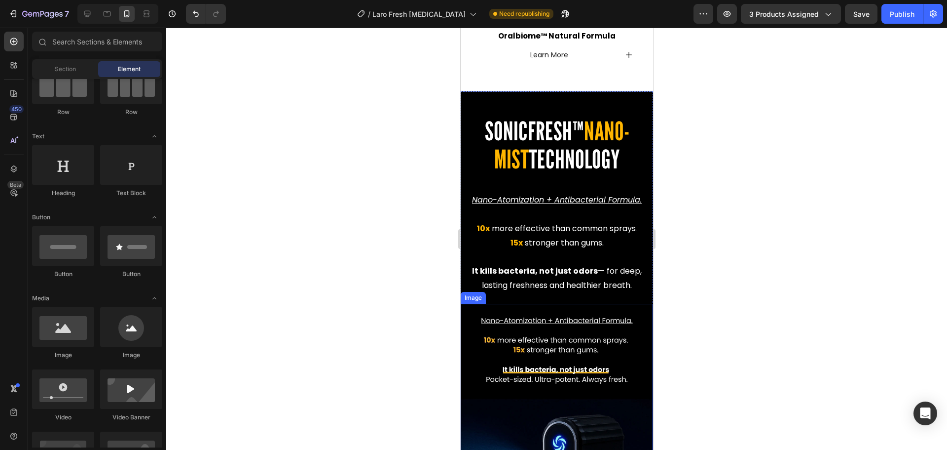
click at [559, 309] on img at bounding box center [556, 445] width 192 height 285
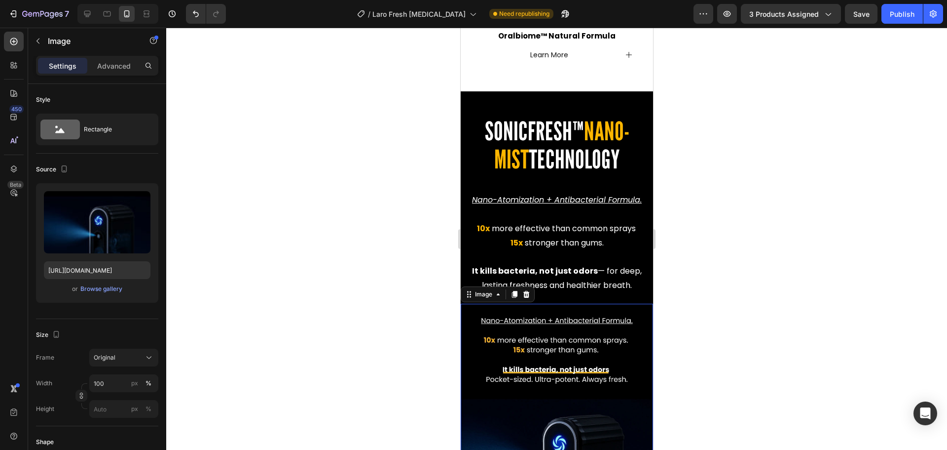
scroll to position [1967, 0]
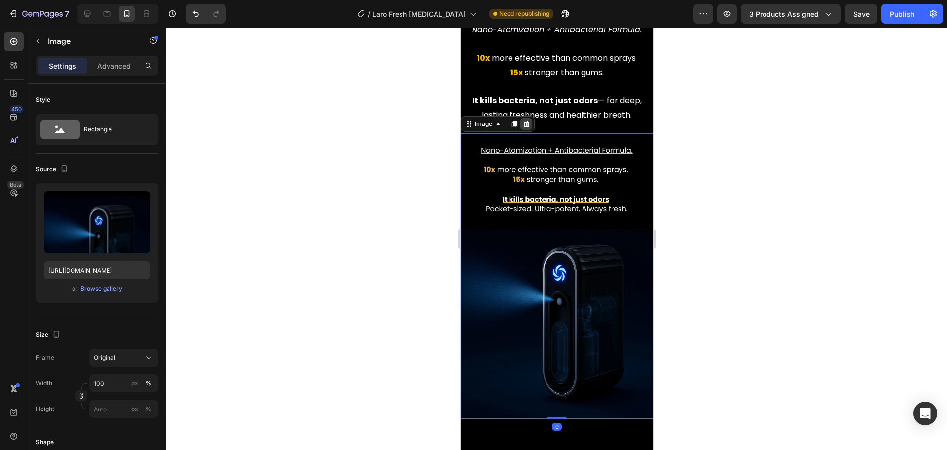
click at [528, 125] on icon at bounding box center [526, 124] width 8 height 8
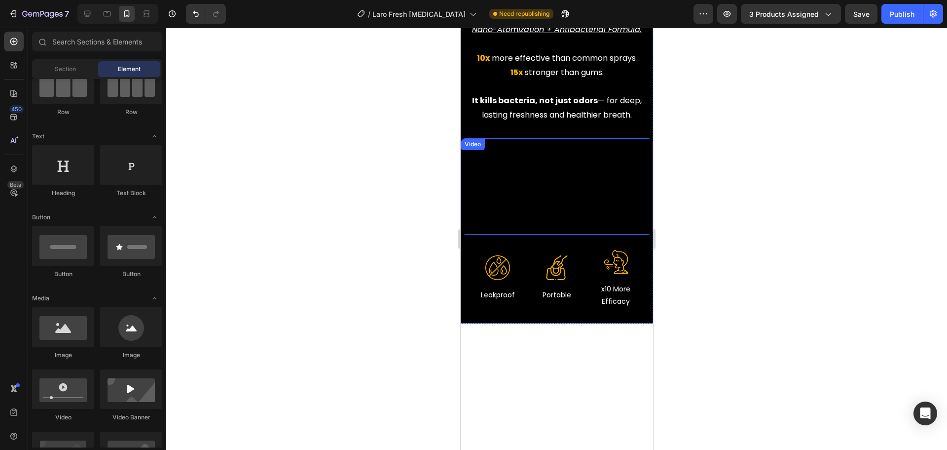
click at [744, 182] on div at bounding box center [556, 239] width 781 height 422
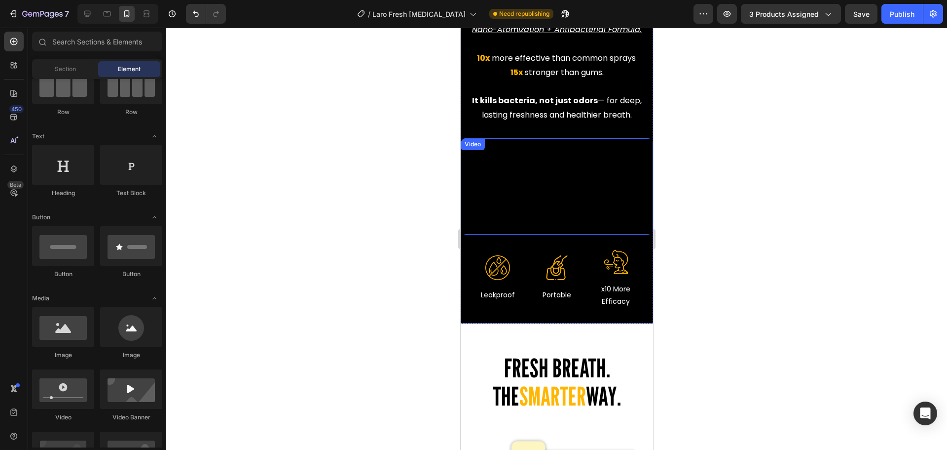
scroll to position [1917, 0]
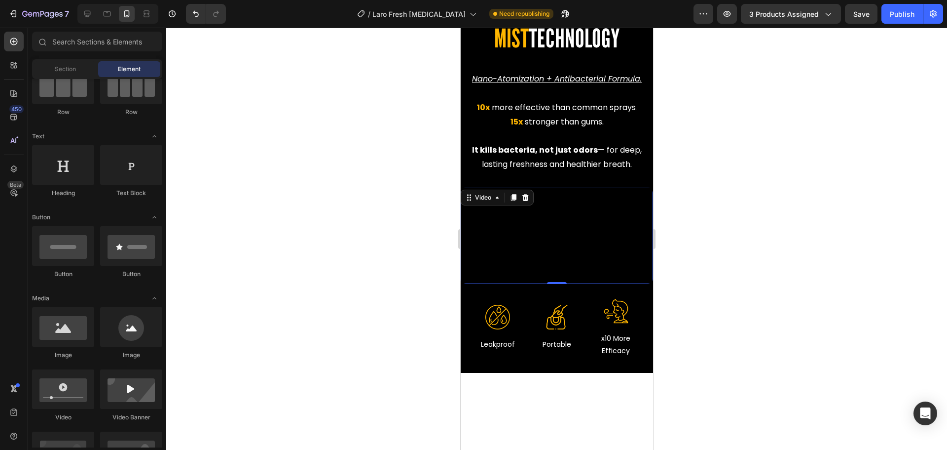
click at [565, 211] on video at bounding box center [556, 236] width 192 height 96
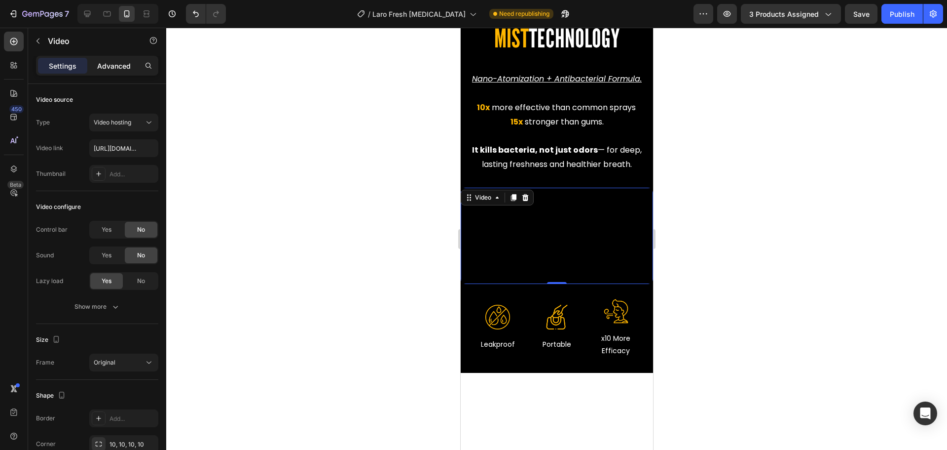
click at [125, 68] on p "Advanced" at bounding box center [114, 66] width 34 height 10
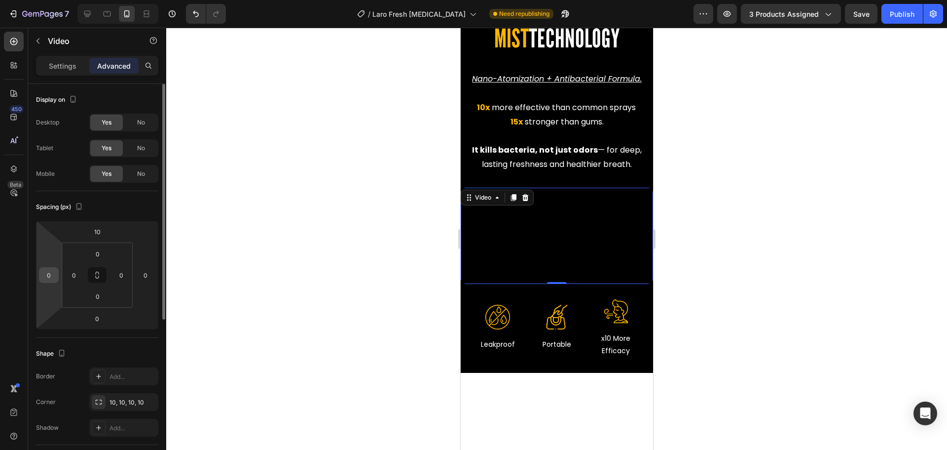
click at [55, 271] on input "0" at bounding box center [48, 274] width 15 height 15
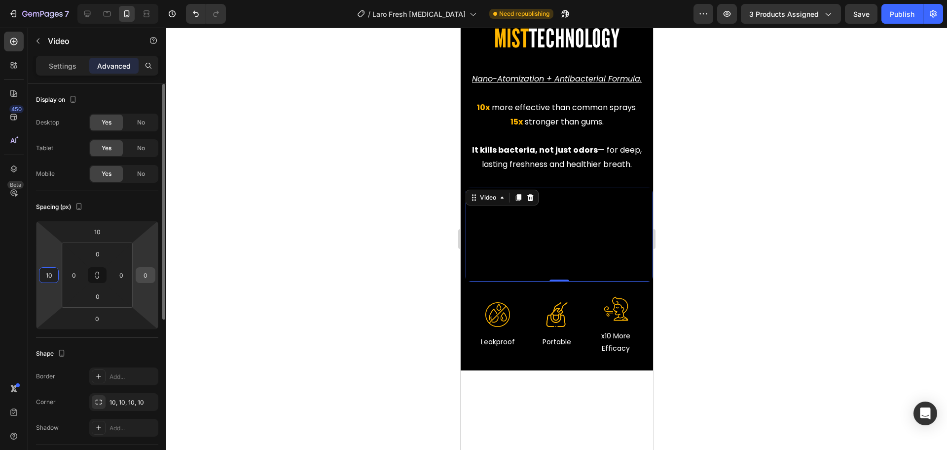
type input "10"
click at [150, 273] on input "0" at bounding box center [145, 274] width 15 height 15
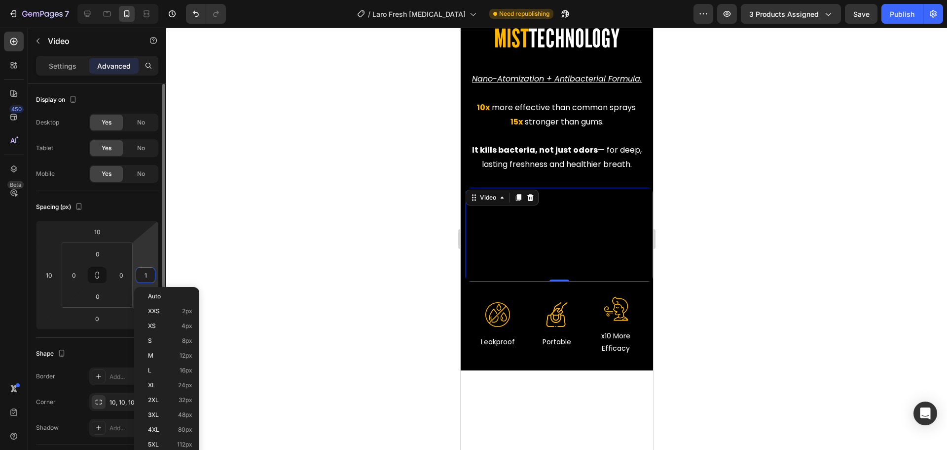
type input "10"
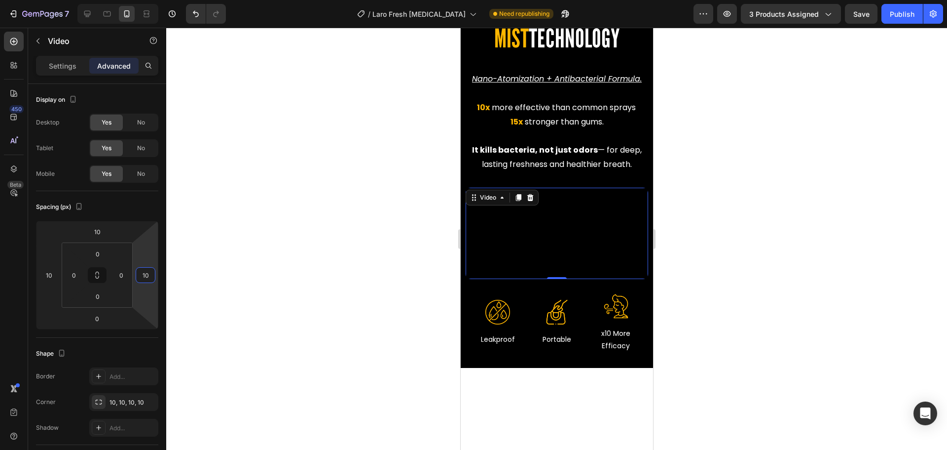
click at [694, 208] on div at bounding box center [556, 239] width 781 height 422
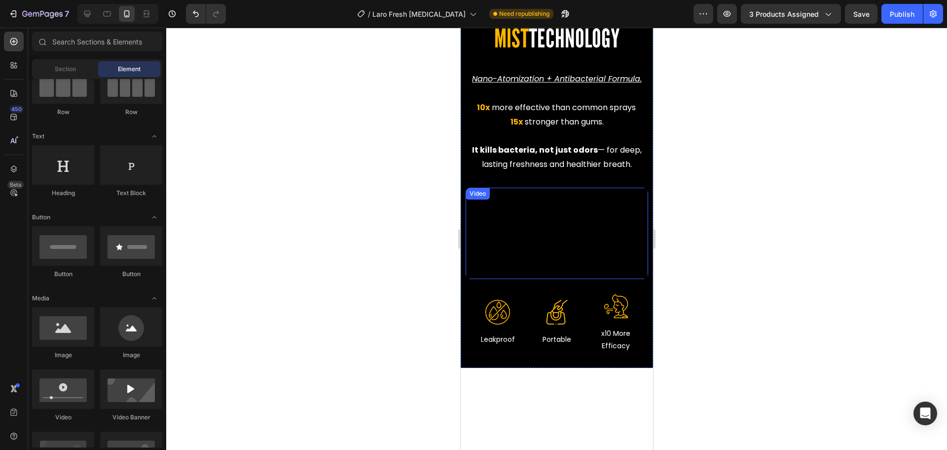
click at [758, 339] on div at bounding box center [556, 239] width 781 height 422
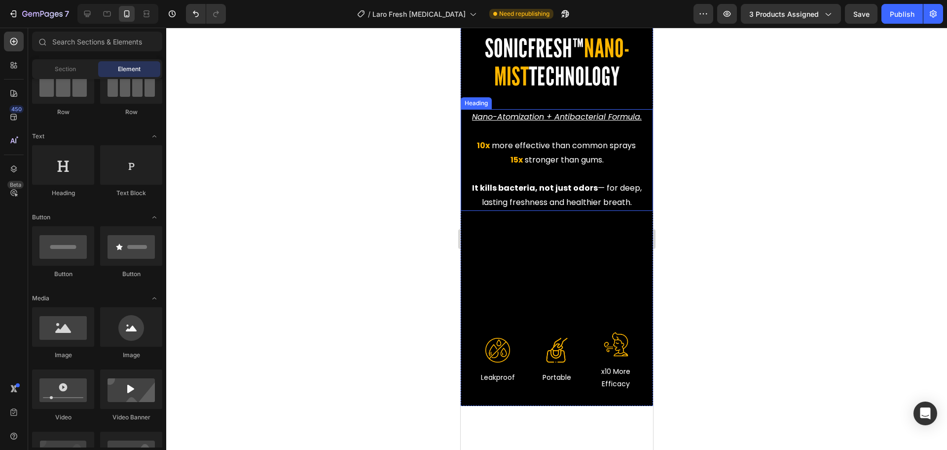
scroll to position [1868, 0]
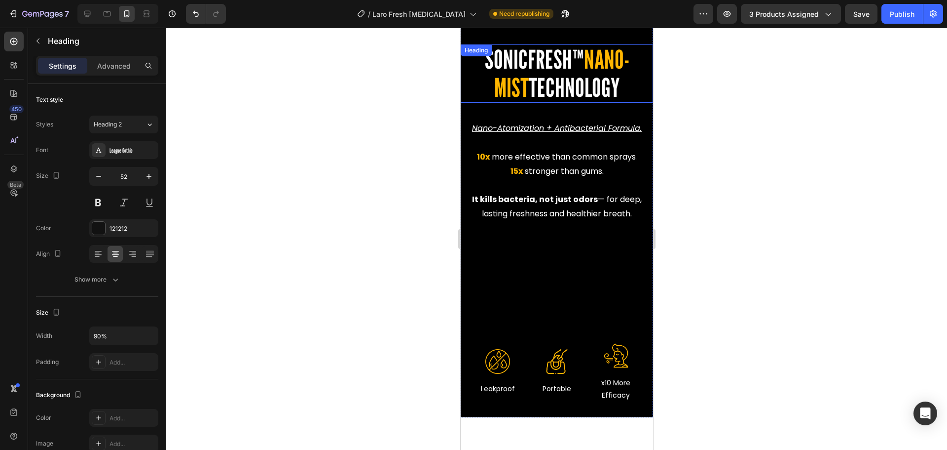
click at [473, 90] on h2 "SONICFRESH™ NANO-MIST TECHNOLOGY" at bounding box center [556, 73] width 173 height 58
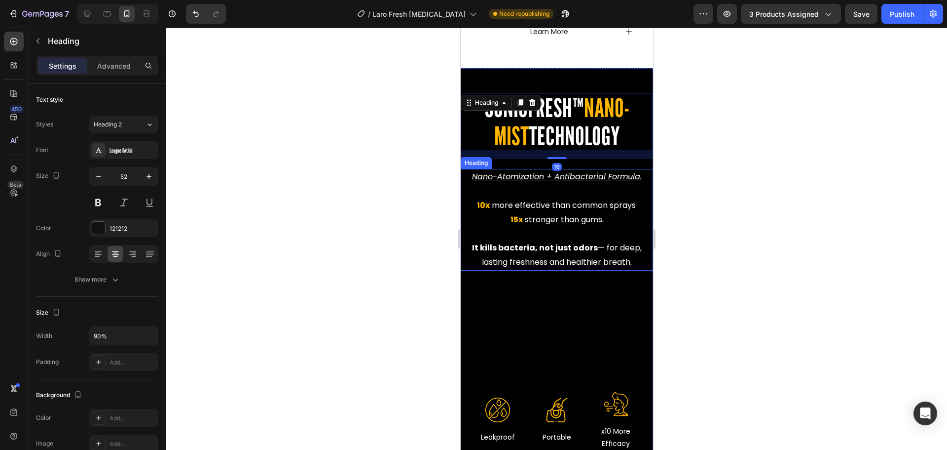
scroll to position [1819, 0]
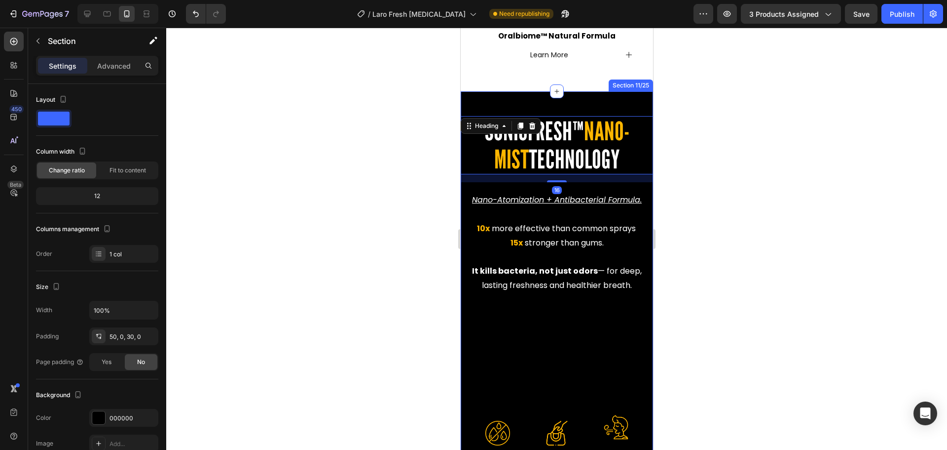
click at [488, 91] on div "SONICFRESH™ NANO-MIST TECHNOLOGY Heading 16 ⁠⁠⁠⁠⁠⁠⁠ Nano-Atomization + Antibact…" at bounding box center [556, 289] width 192 height 397
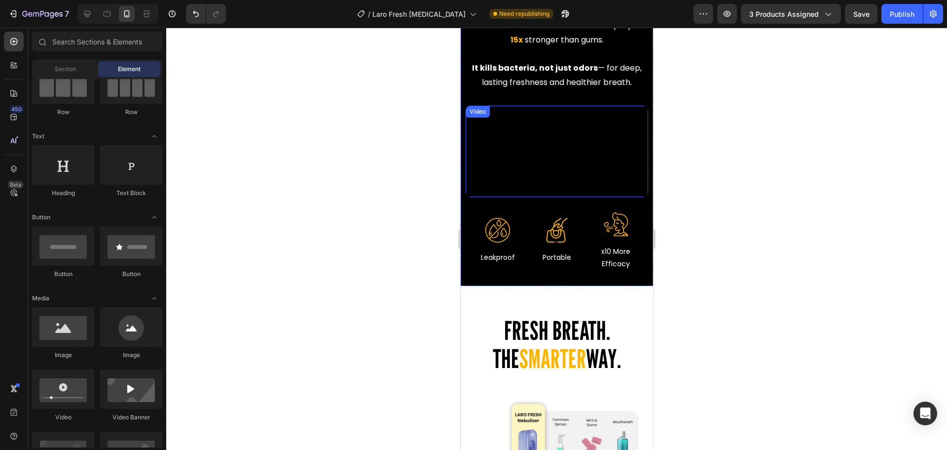
scroll to position [1868, 0]
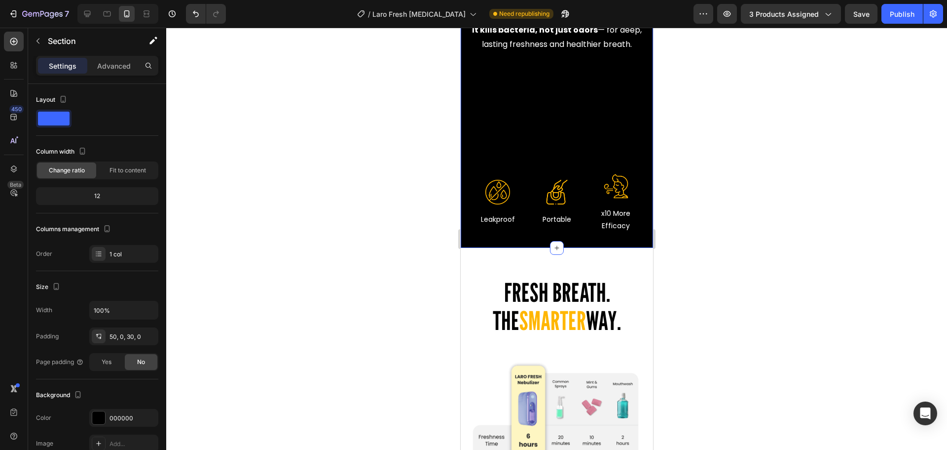
click at [464, 233] on div "SONICFRESH™ NANO-MIST TECHNOLOGY Heading Nano-Atomization + Antibacterial Formu…" at bounding box center [556, 54] width 192 height 358
click at [117, 419] on div "000000" at bounding box center [124, 417] width 29 height 9
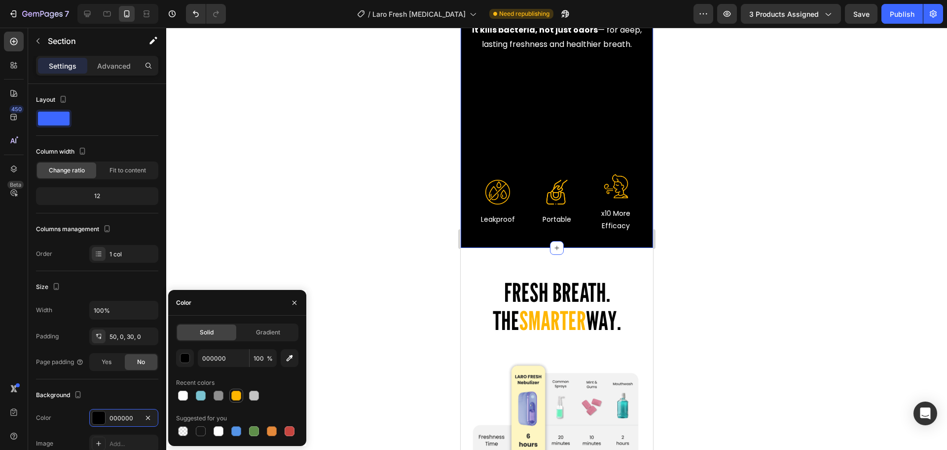
click at [234, 393] on div at bounding box center [236, 395] width 10 height 10
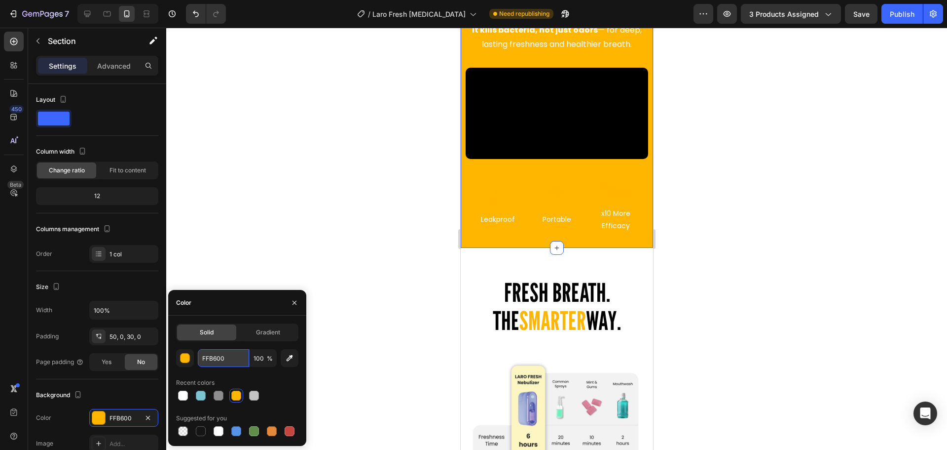
paste input "#1B1D26"
type input "#1B1D26"
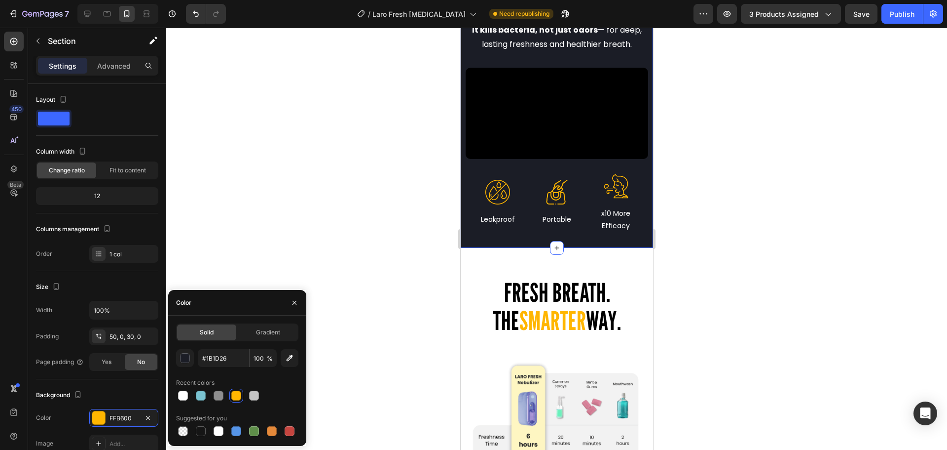
click at [240, 208] on div at bounding box center [556, 239] width 781 height 422
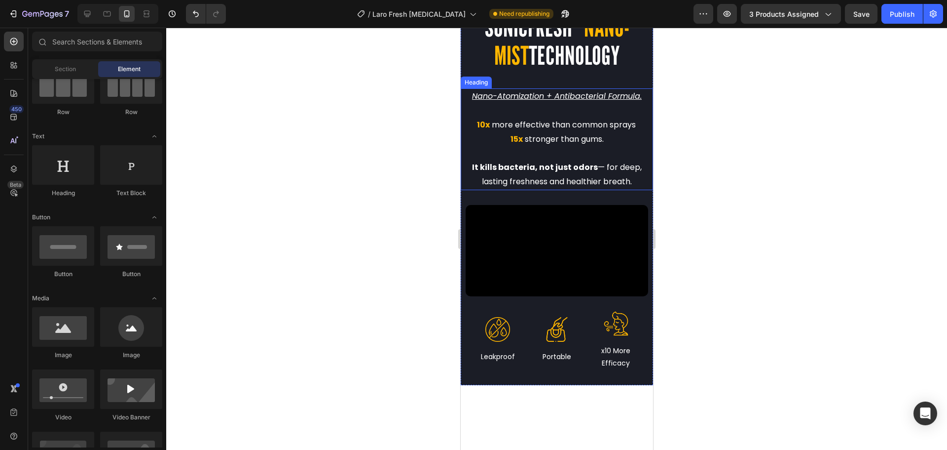
scroll to position [1917, 0]
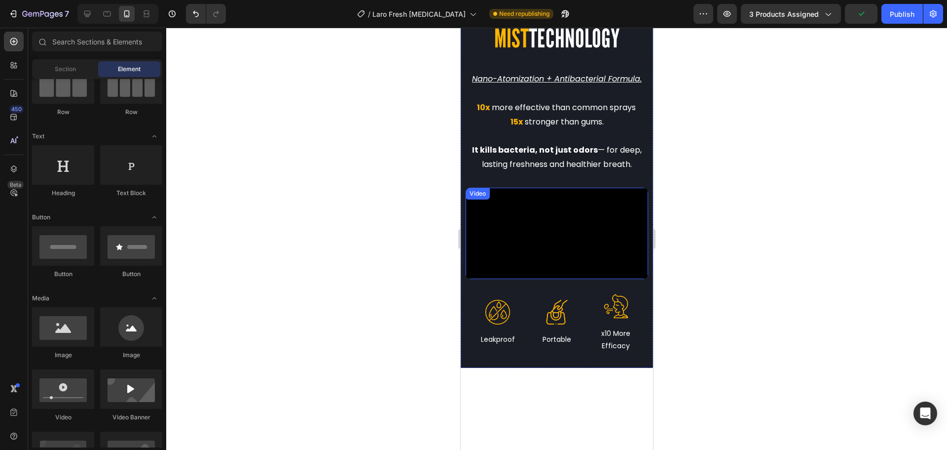
click at [605, 222] on video at bounding box center [556, 233] width 183 height 91
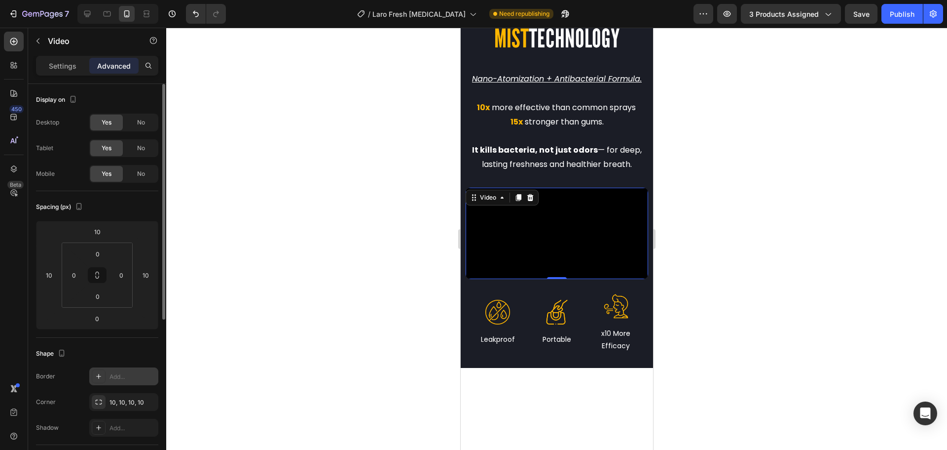
click at [130, 373] on div "Add..." at bounding box center [133, 376] width 46 height 9
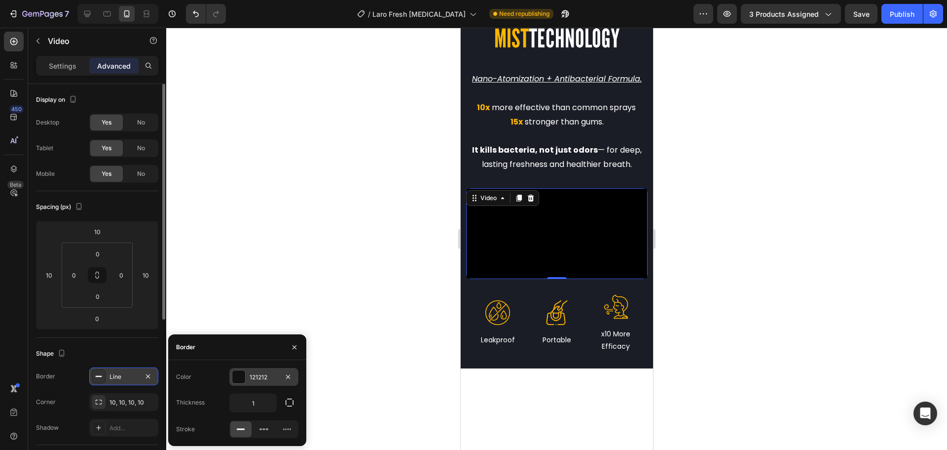
click at [244, 379] on div at bounding box center [238, 376] width 13 height 13
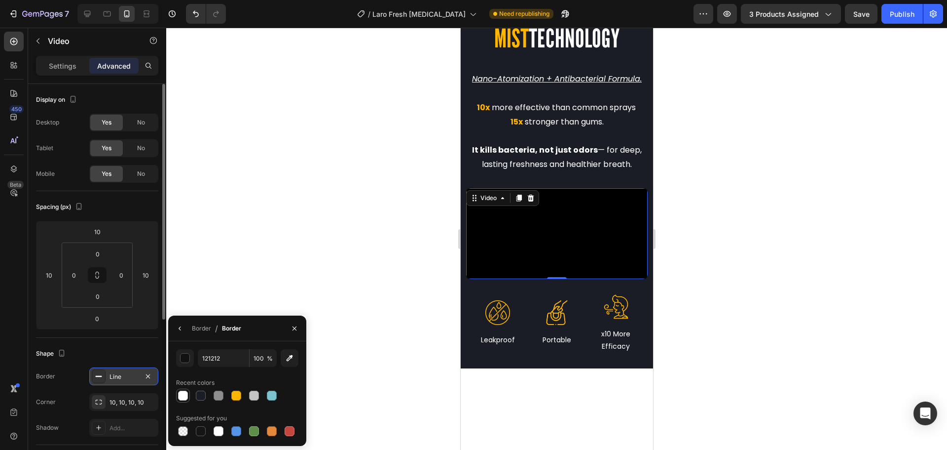
click at [182, 394] on div at bounding box center [183, 395] width 10 height 10
type input "FFFFFF"
click at [280, 239] on div at bounding box center [556, 239] width 781 height 422
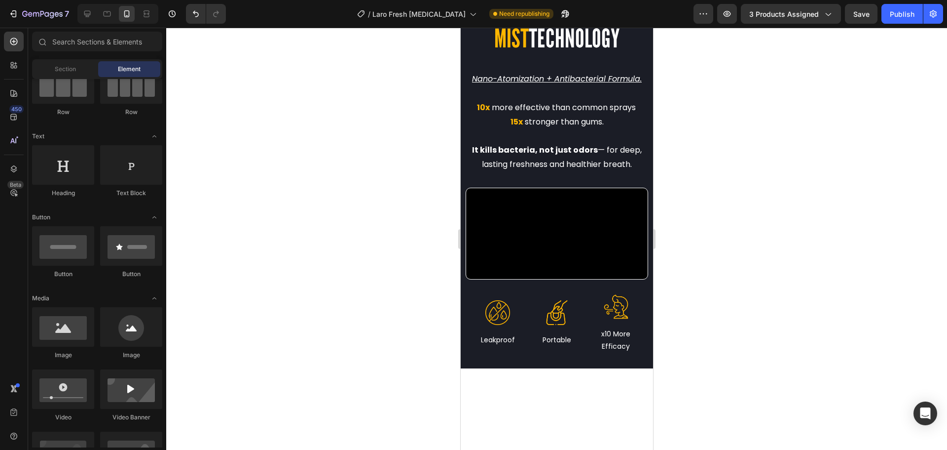
click at [280, 239] on div at bounding box center [556, 239] width 781 height 422
click at [474, 214] on video at bounding box center [557, 233] width 182 height 91
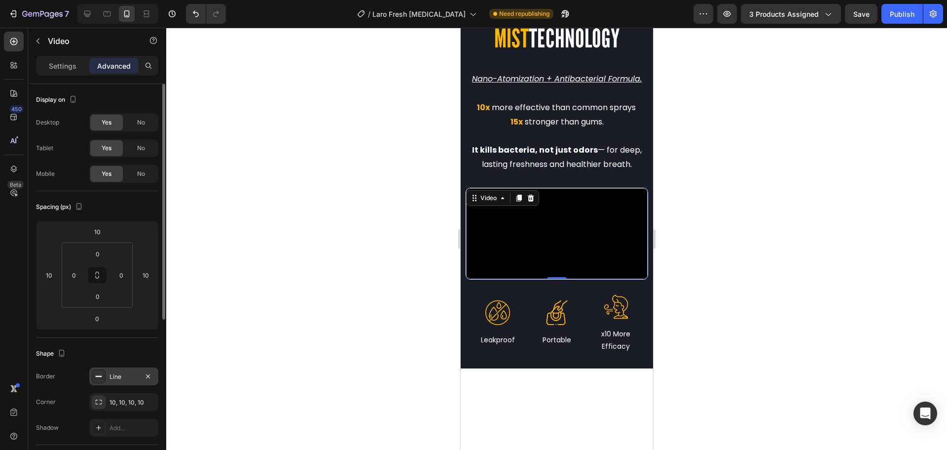
click at [128, 375] on div "Line" at bounding box center [124, 376] width 29 height 9
click at [310, 227] on div at bounding box center [556, 239] width 781 height 422
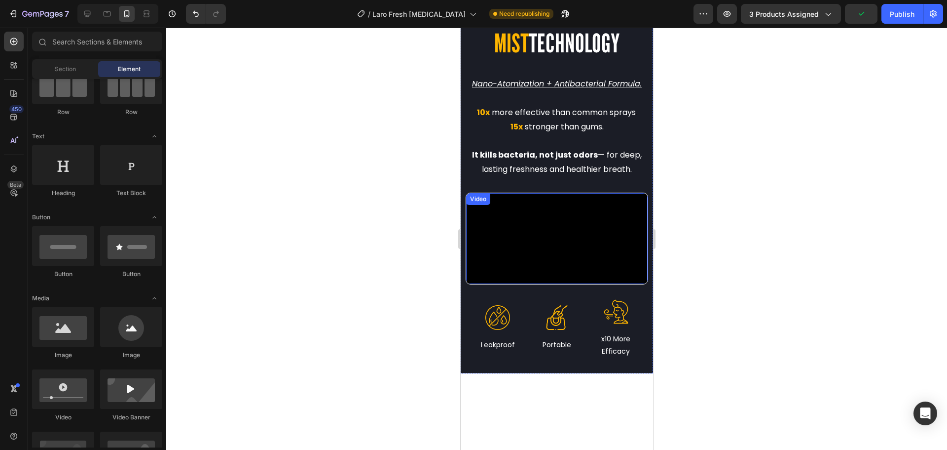
scroll to position [1720, 0]
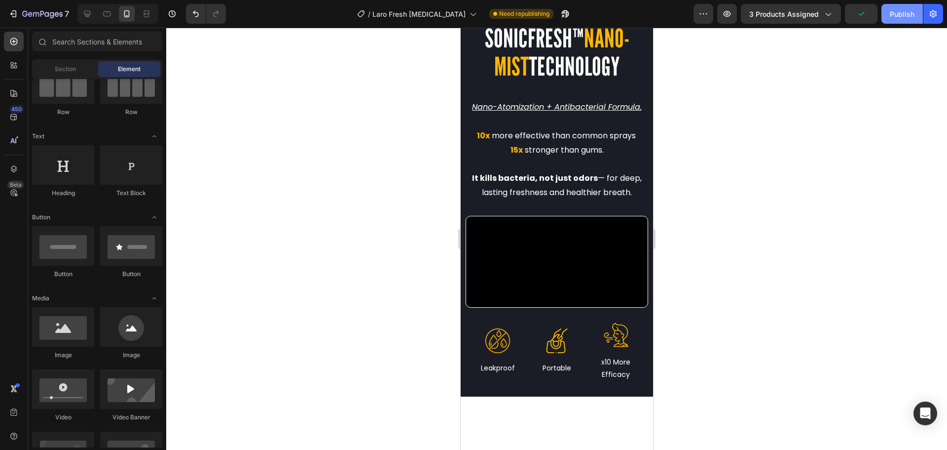
click at [904, 9] on div "Publish" at bounding box center [902, 14] width 25 height 10
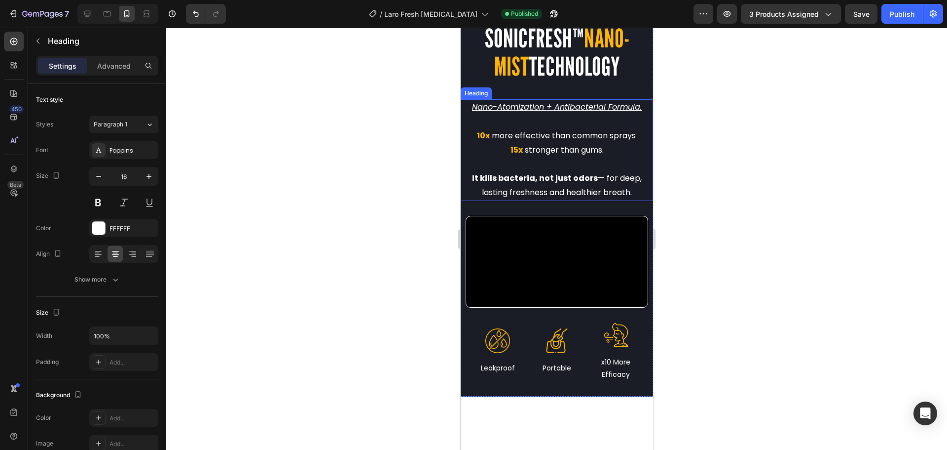
click at [472, 107] on u "Nano-Atomization + Antibacterial Formula." at bounding box center [557, 106] width 170 height 11
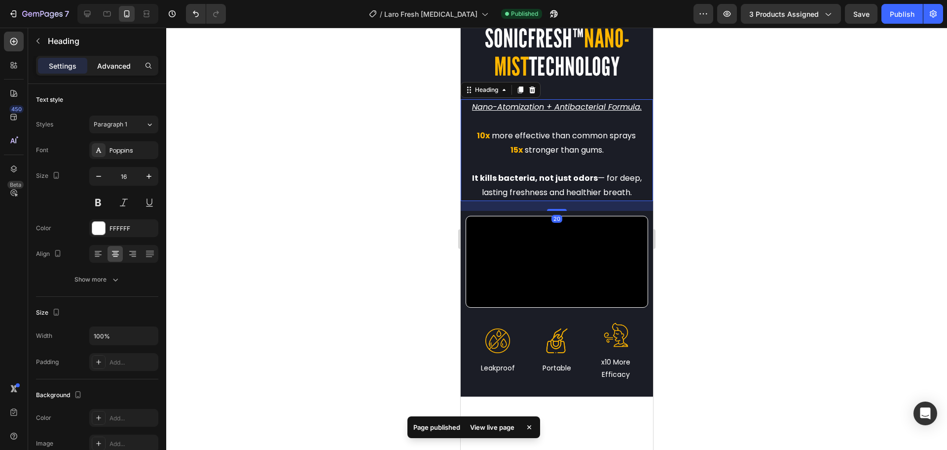
click at [119, 59] on div "Advanced" at bounding box center [113, 66] width 49 height 16
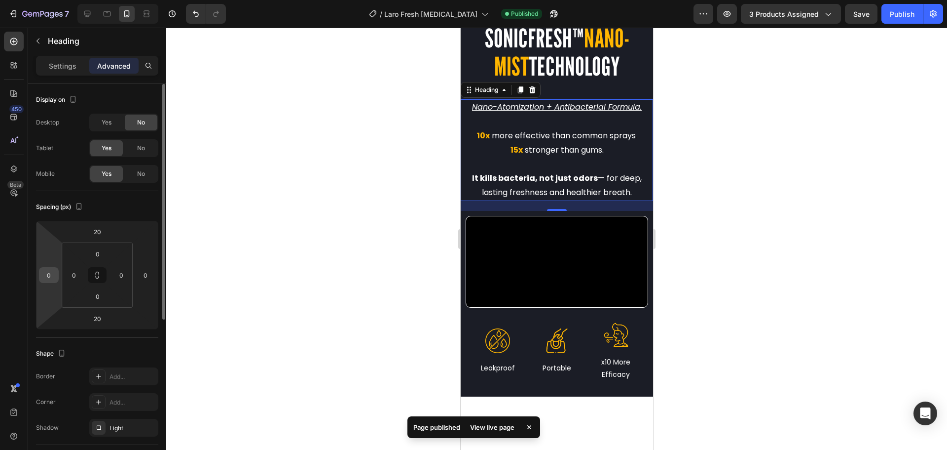
click at [46, 275] on input "0" at bounding box center [48, 274] width 15 height 15
type input "10"
click at [142, 273] on input "0" at bounding box center [145, 274] width 15 height 15
type input "10"
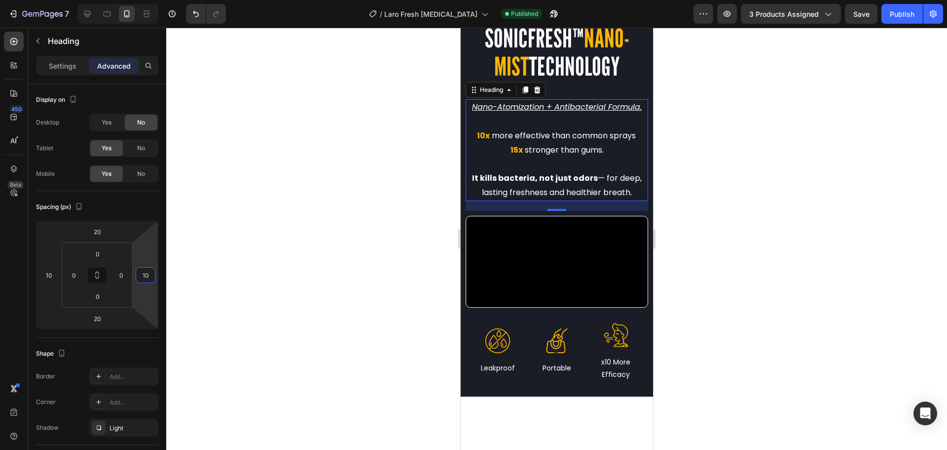
click at [231, 207] on div at bounding box center [556, 239] width 781 height 422
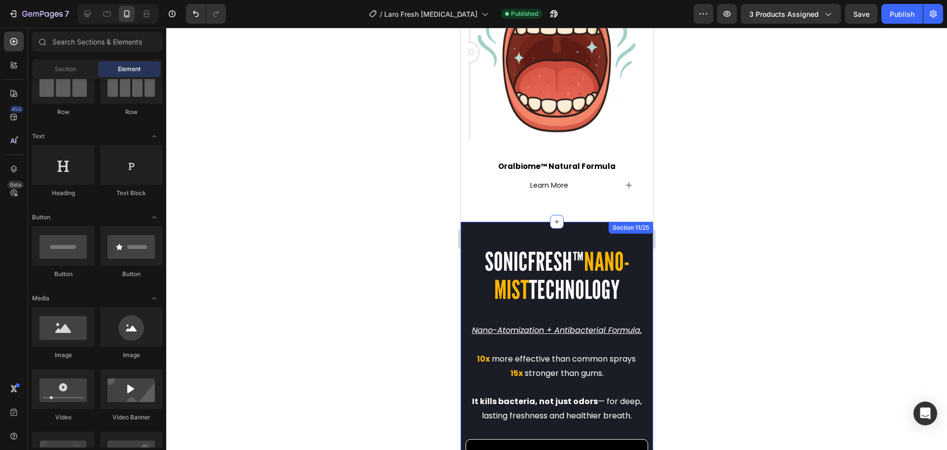
scroll to position [1671, 0]
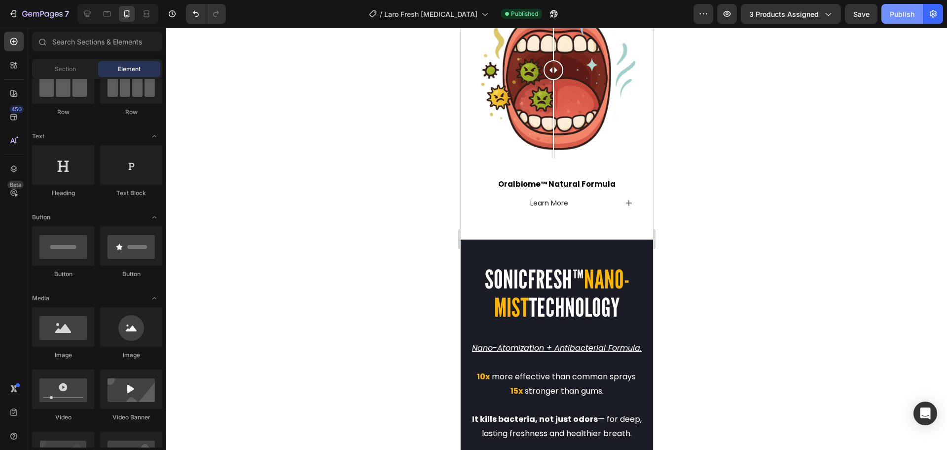
click at [910, 17] on div "Publish" at bounding box center [902, 14] width 25 height 10
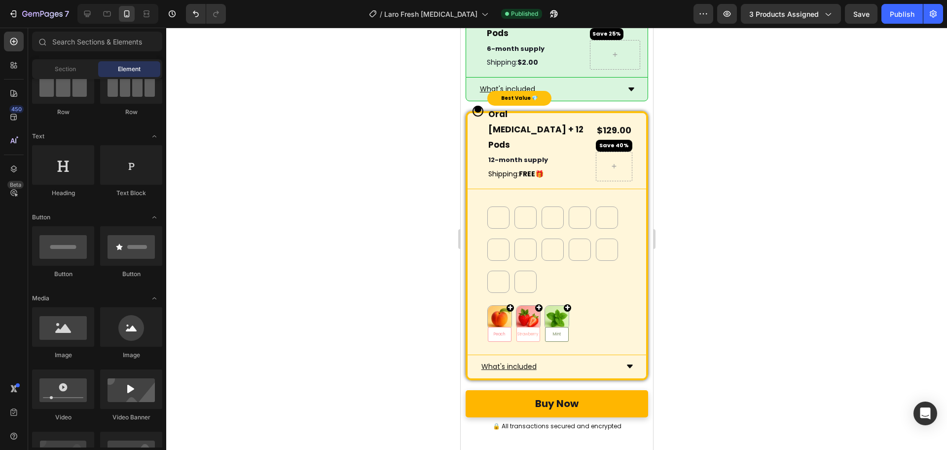
scroll to position [4564, 0]
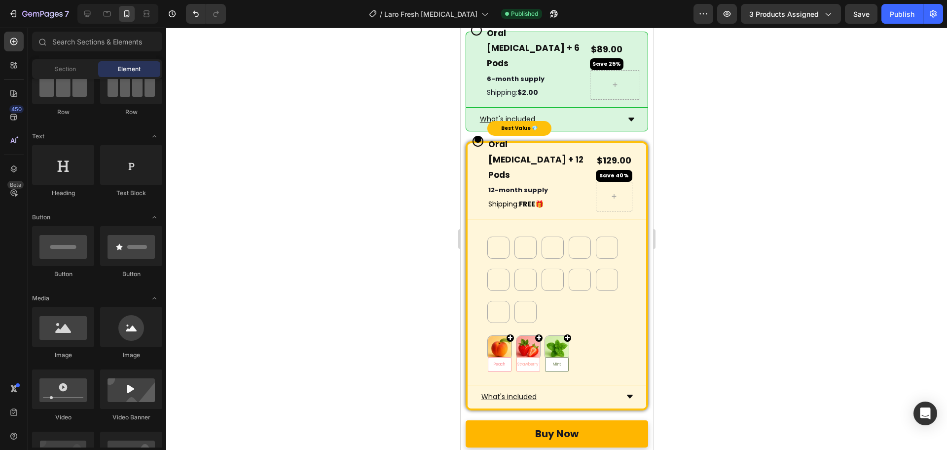
drag, startPoint x: 650, startPoint y: 54, endPoint x: 1114, endPoint y: 404, distance: 580.9
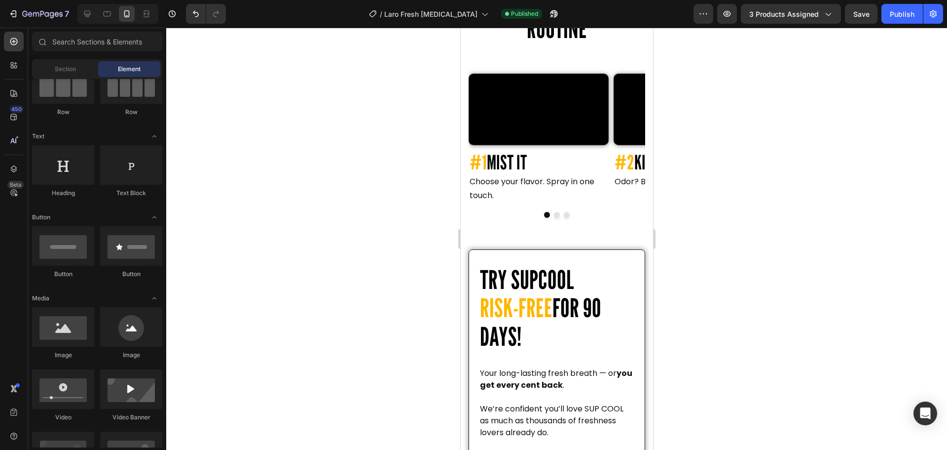
scroll to position [3230, 0]
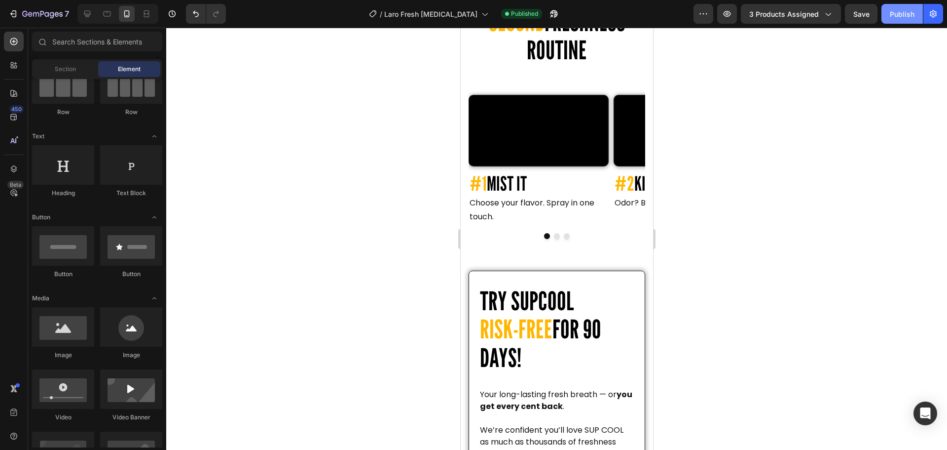
click at [912, 7] on button "Publish" at bounding box center [902, 14] width 41 height 20
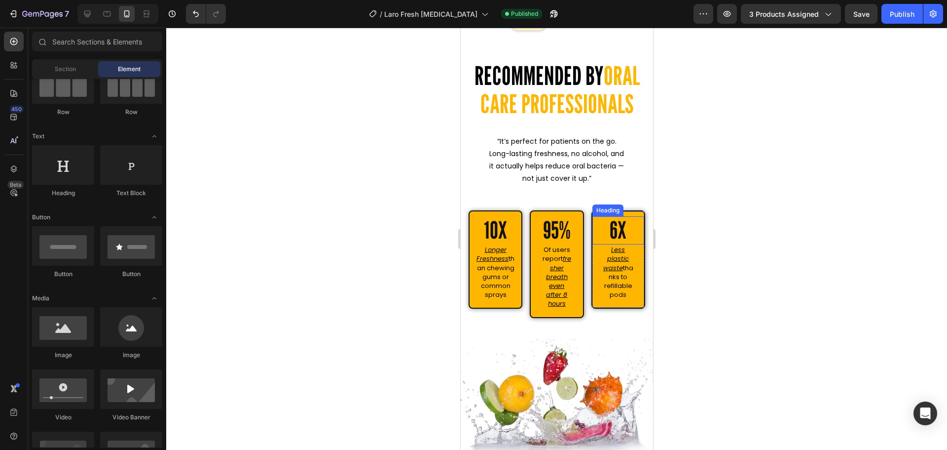
scroll to position [2648, 0]
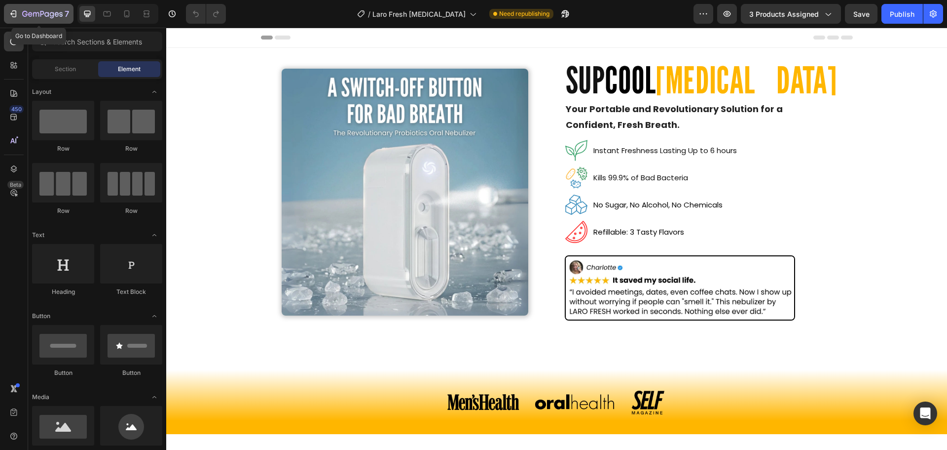
click at [18, 13] on div "7" at bounding box center [38, 14] width 61 height 12
